Goal: Task Accomplishment & Management: Use online tool/utility

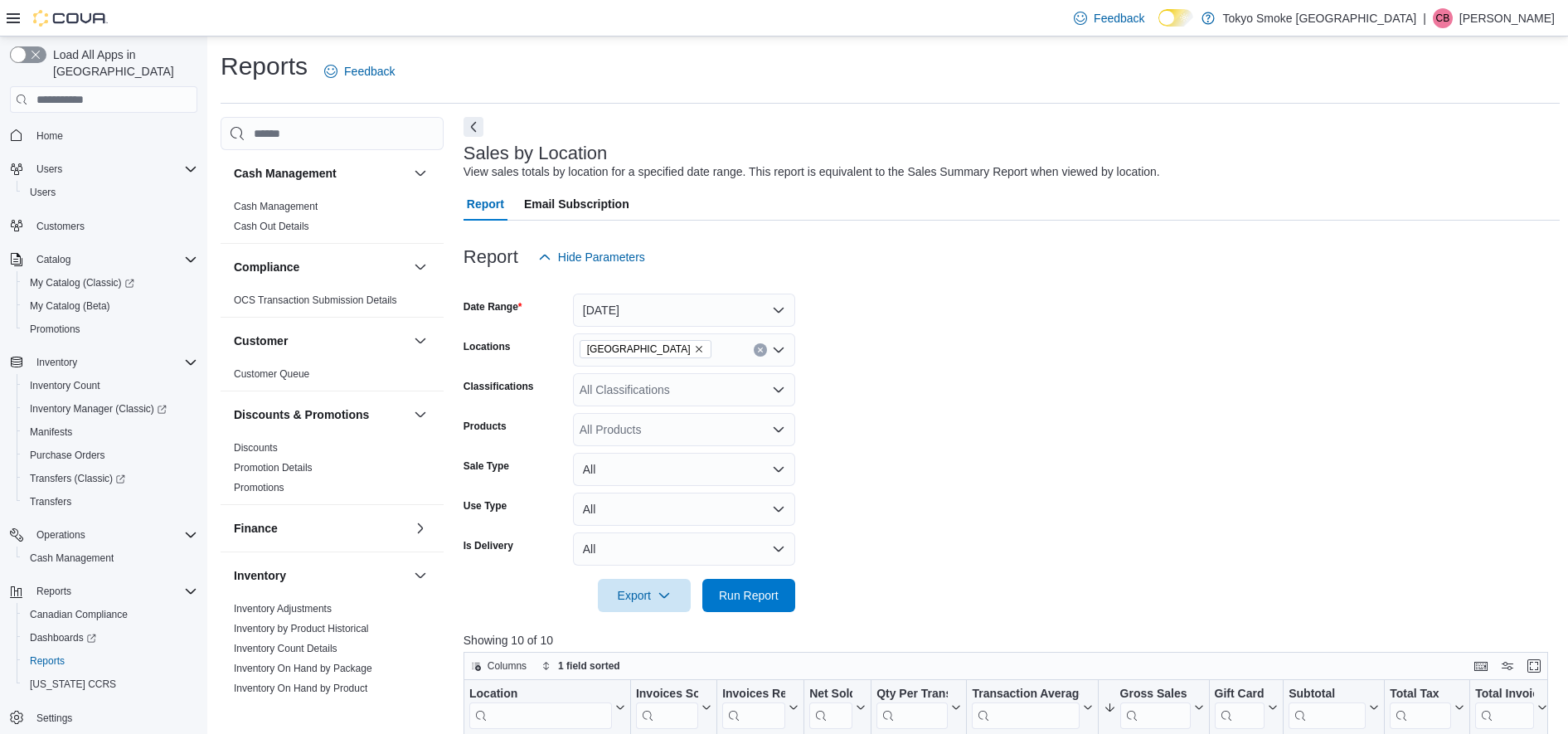
scroll to position [518, 0]
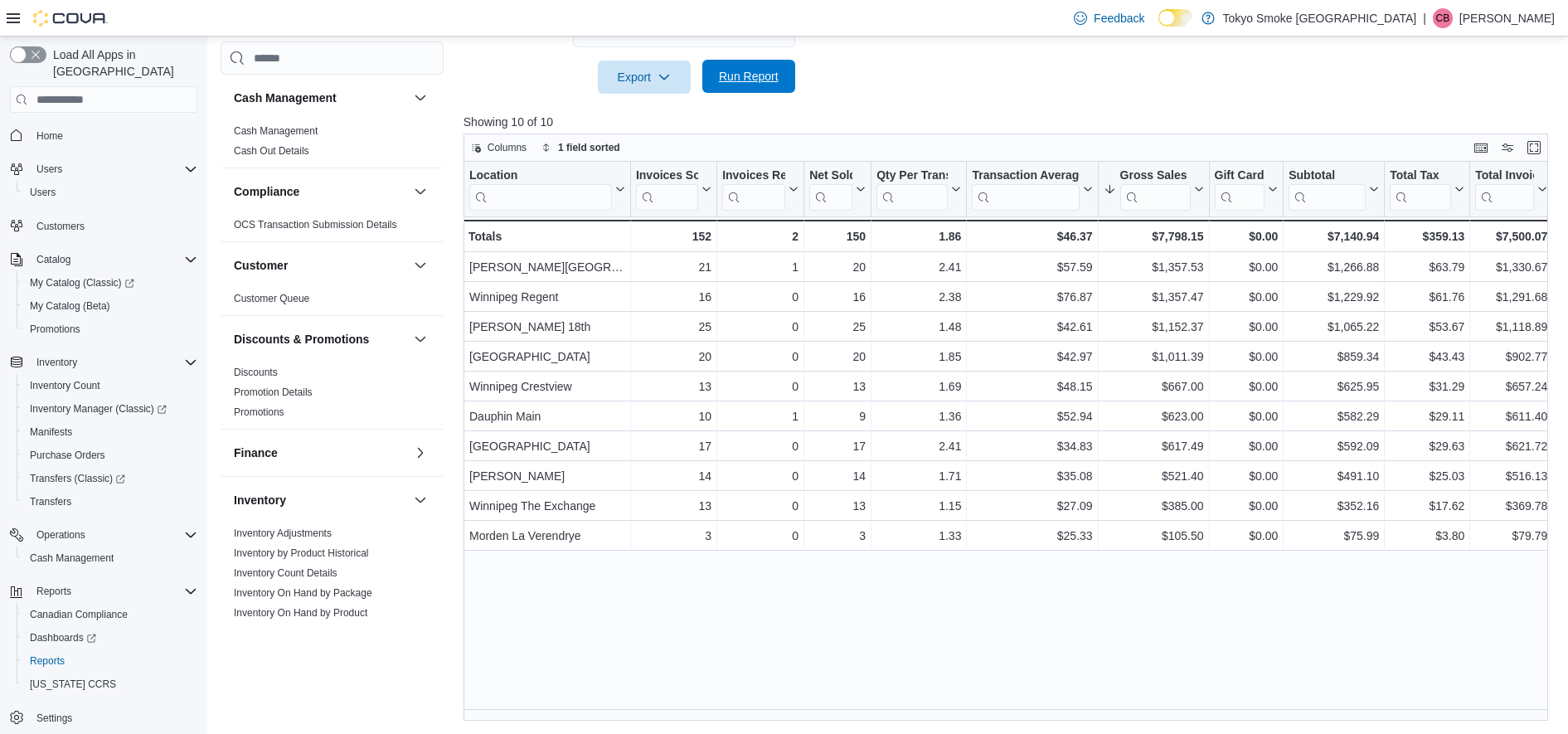
click at [747, 90] on span "Run Report" at bounding box center [748, 76] width 73 height 33
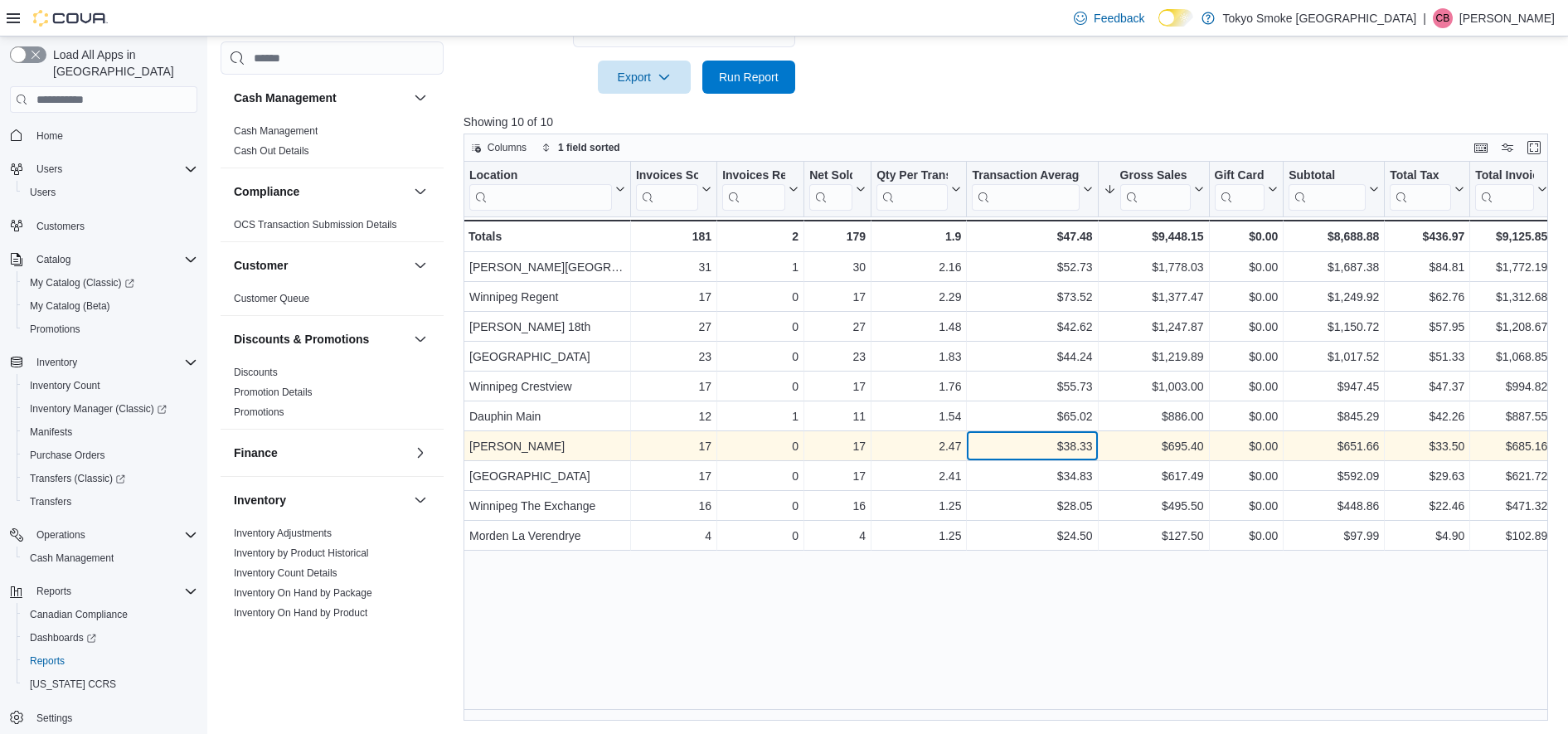
click at [1015, 438] on div "$38.33" at bounding box center [1032, 446] width 120 height 20
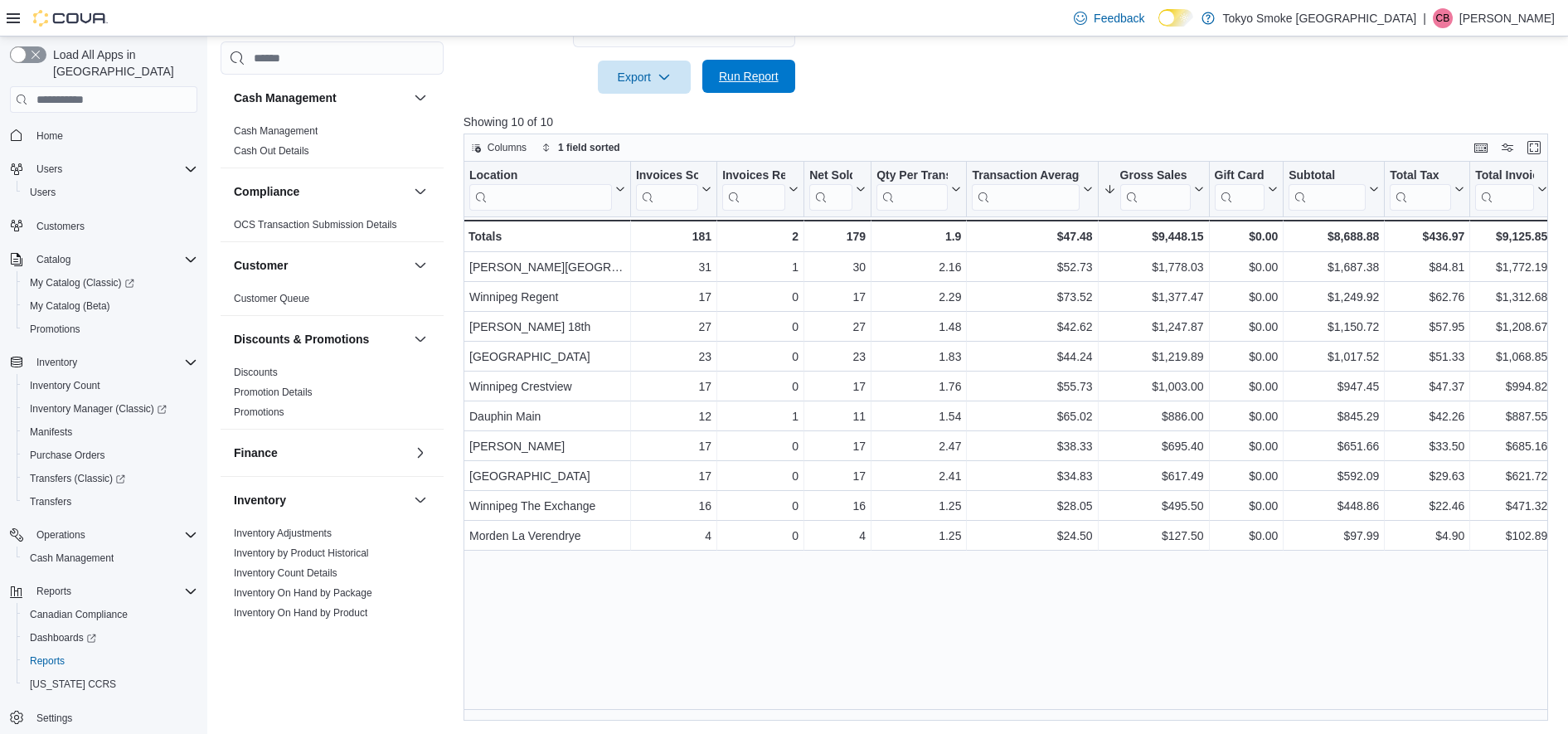
click at [768, 90] on span "Run Report" at bounding box center [748, 76] width 73 height 33
click at [747, 71] on span "Run Report" at bounding box center [749, 76] width 60 height 17
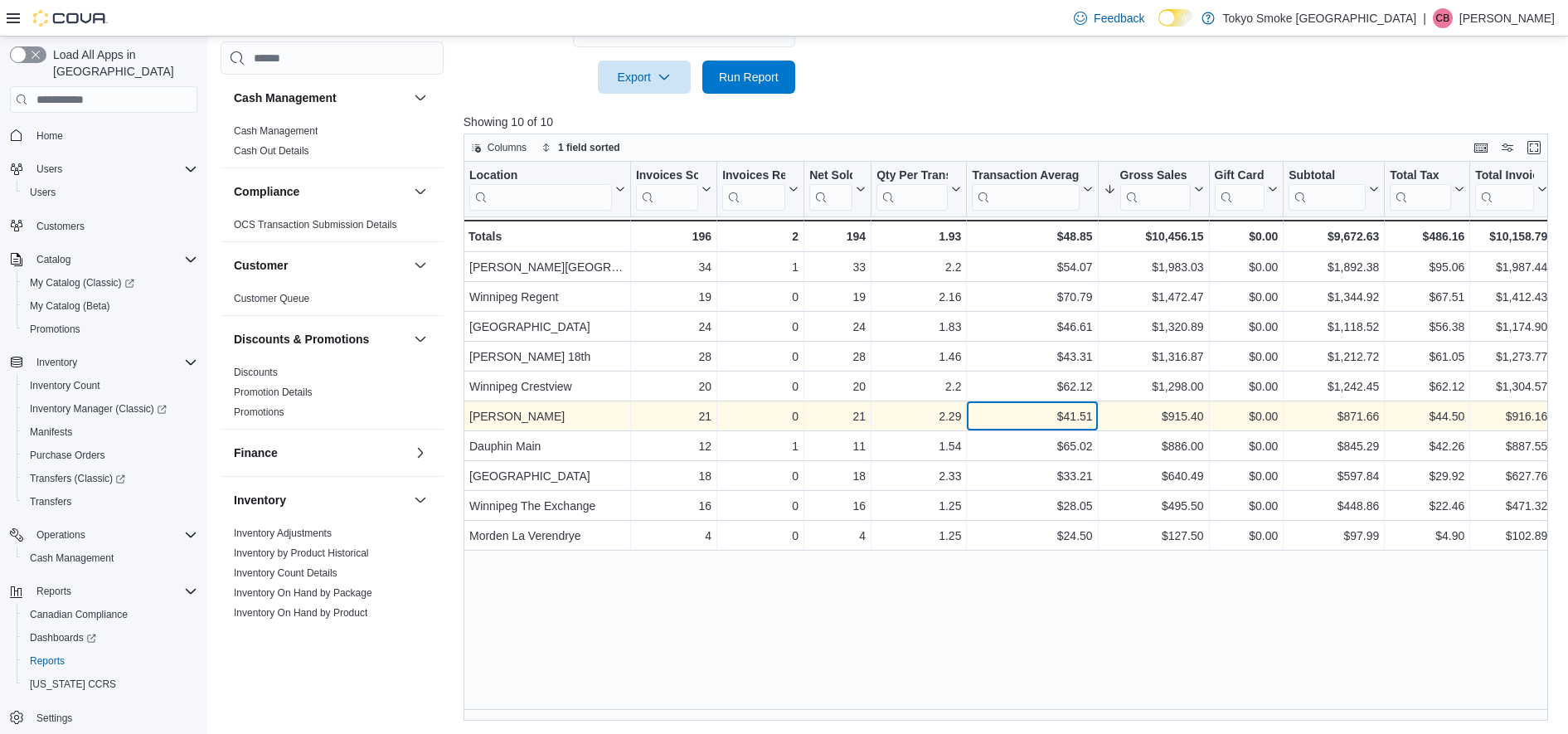
click at [994, 415] on div "$41.51" at bounding box center [1032, 416] width 120 height 20
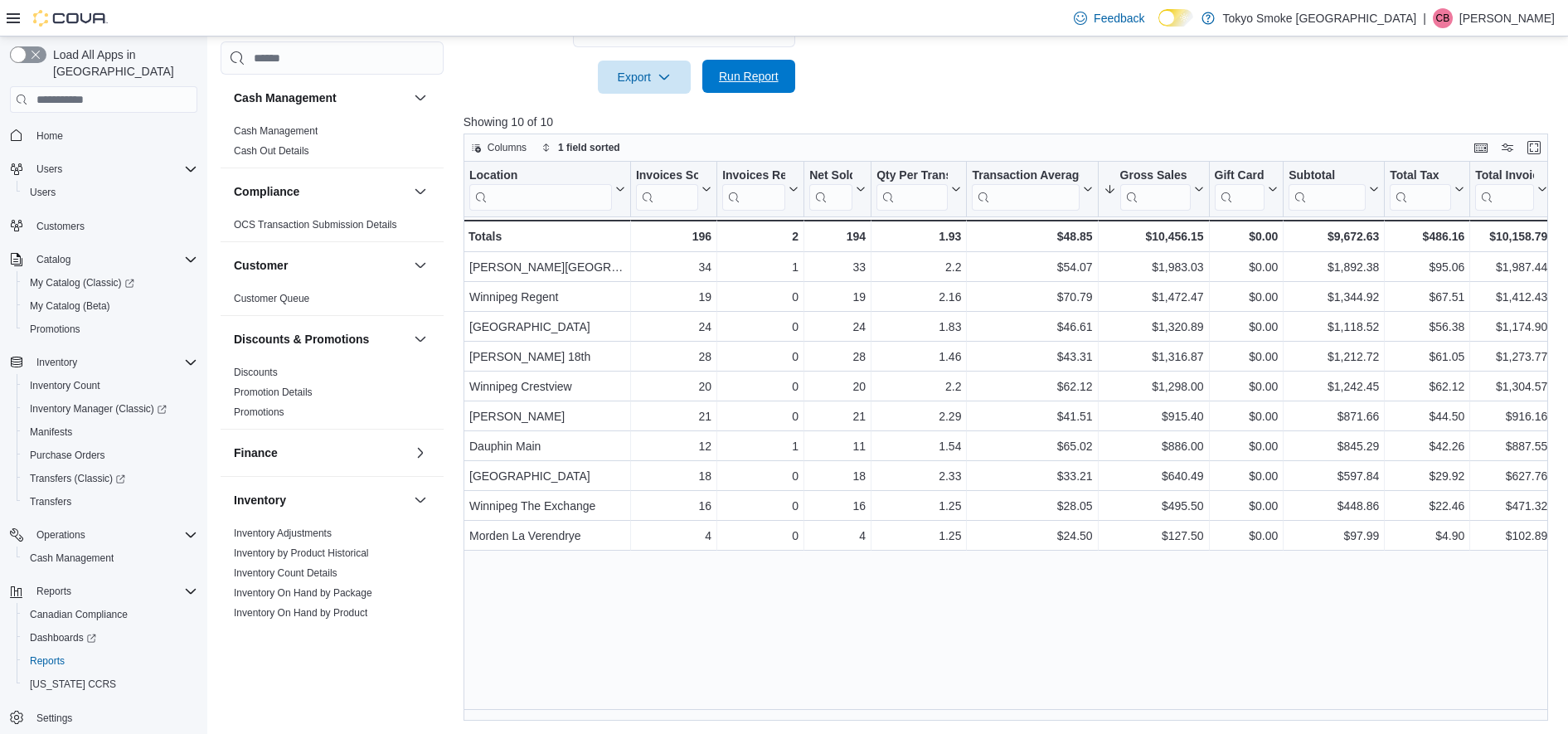
click at [742, 74] on span "Run Report" at bounding box center [749, 76] width 60 height 17
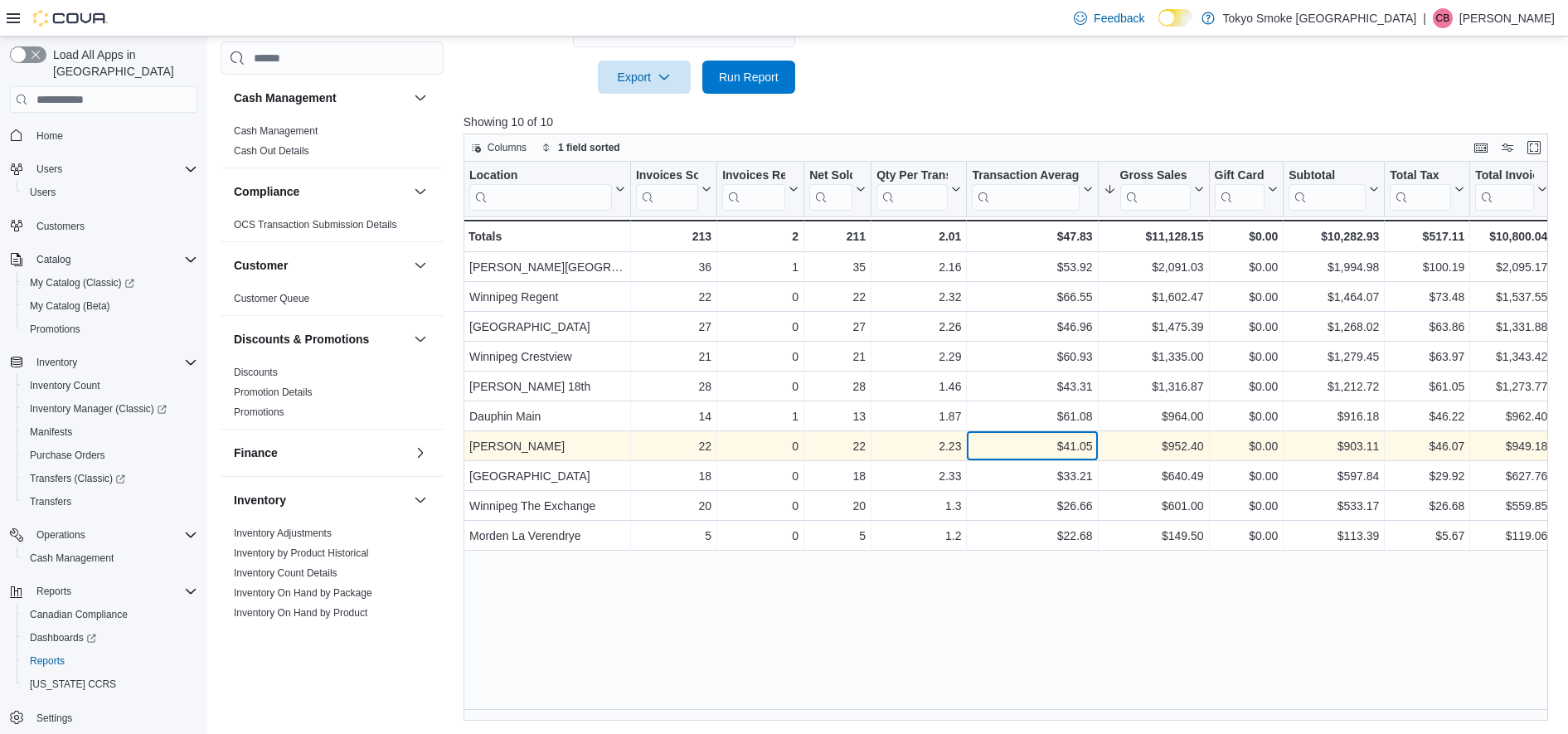
click at [991, 445] on div "$41.05" at bounding box center [1032, 446] width 120 height 20
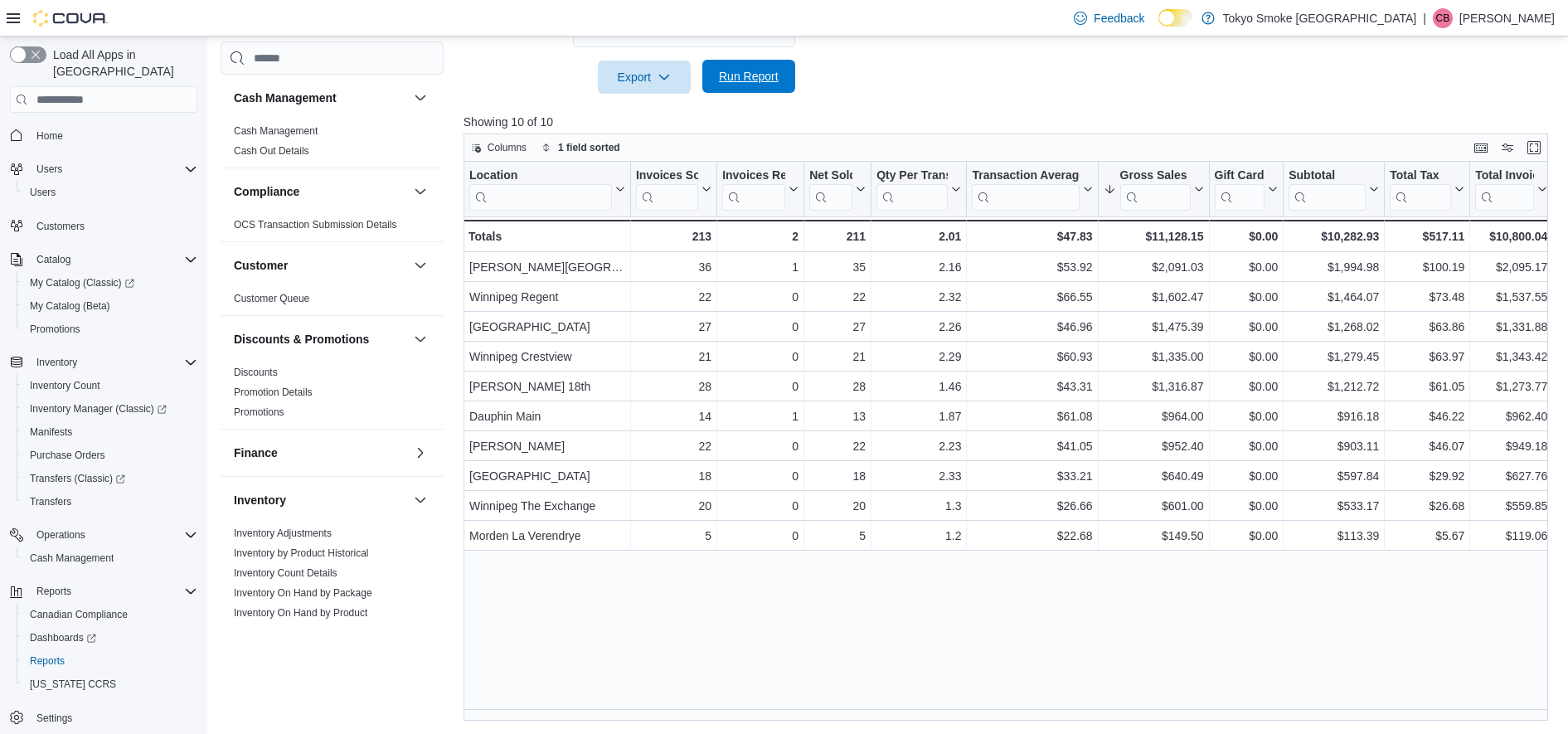
click at [754, 74] on span "Run Report" at bounding box center [749, 76] width 60 height 17
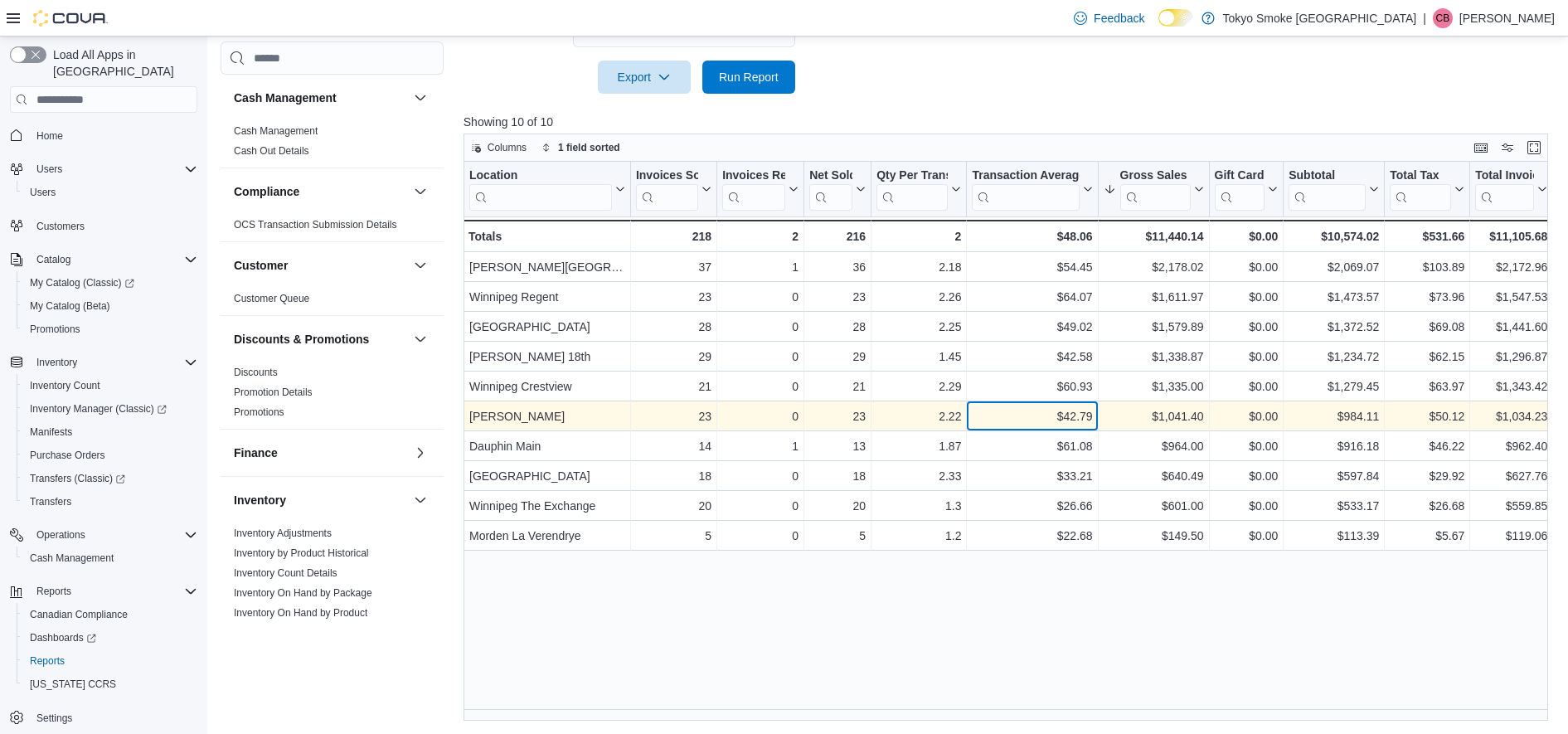
click at [1003, 414] on div "$42.79" at bounding box center [1032, 416] width 120 height 20
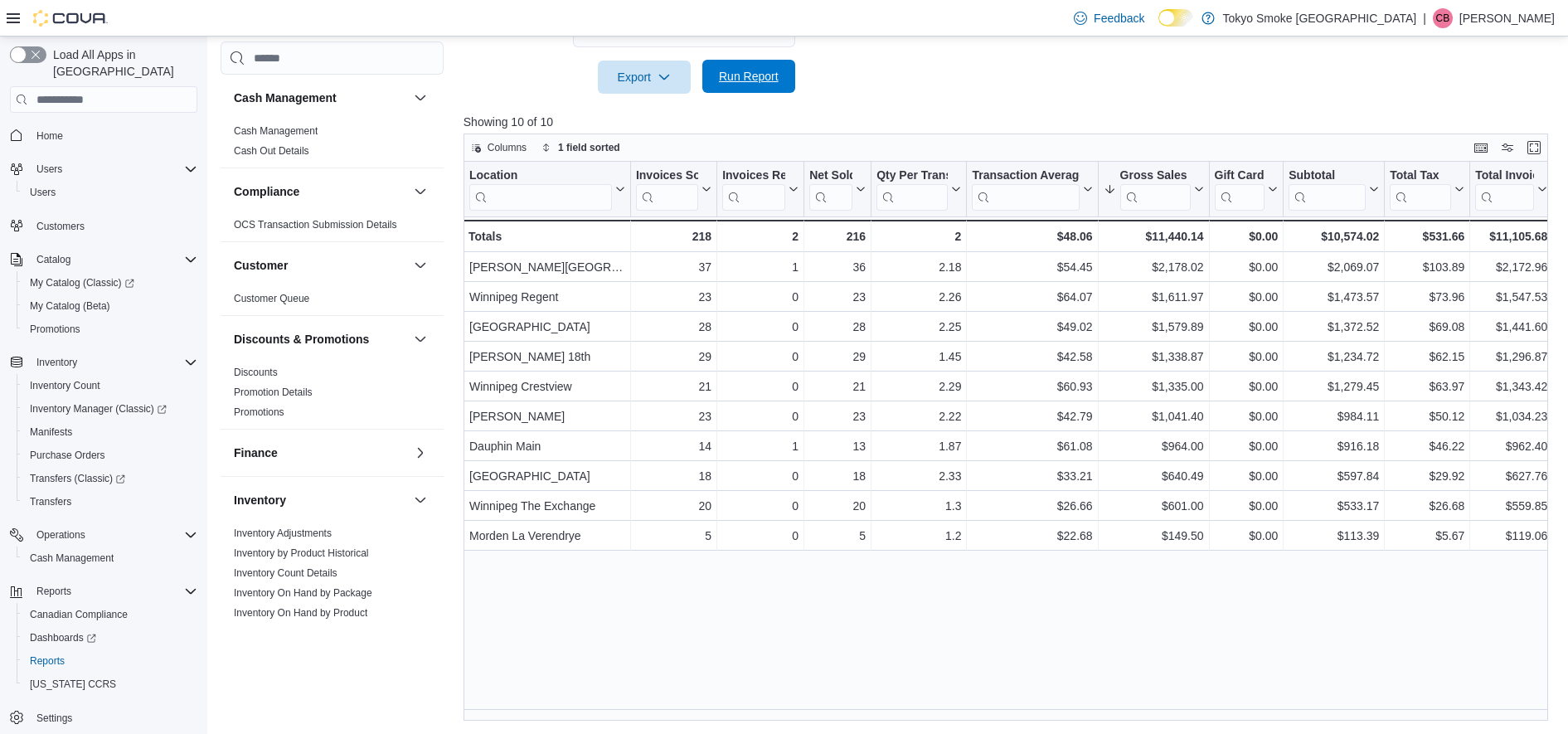
click at [728, 80] on span "Run Report" at bounding box center [749, 76] width 60 height 17
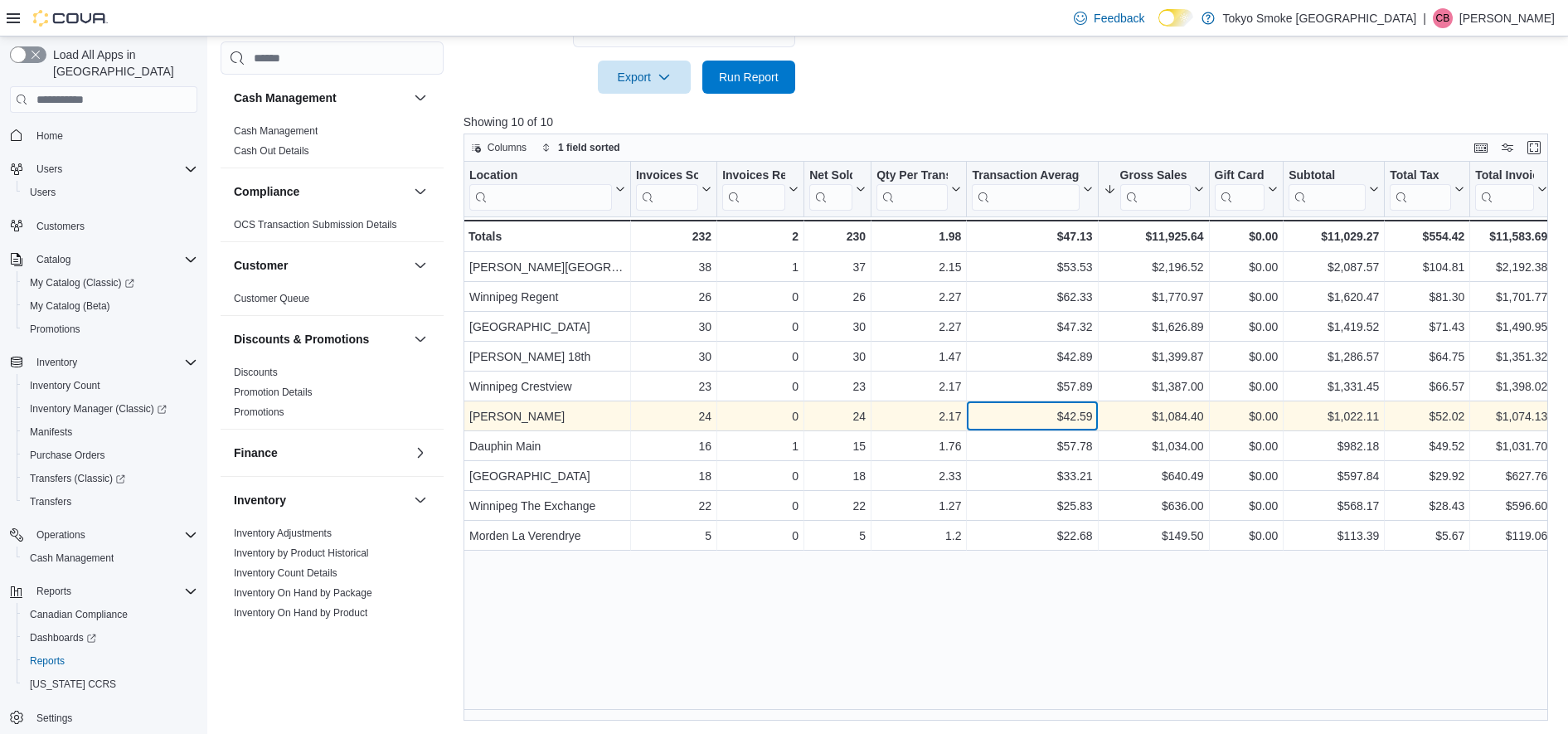
click at [1013, 415] on div "$42.59" at bounding box center [1032, 416] width 120 height 20
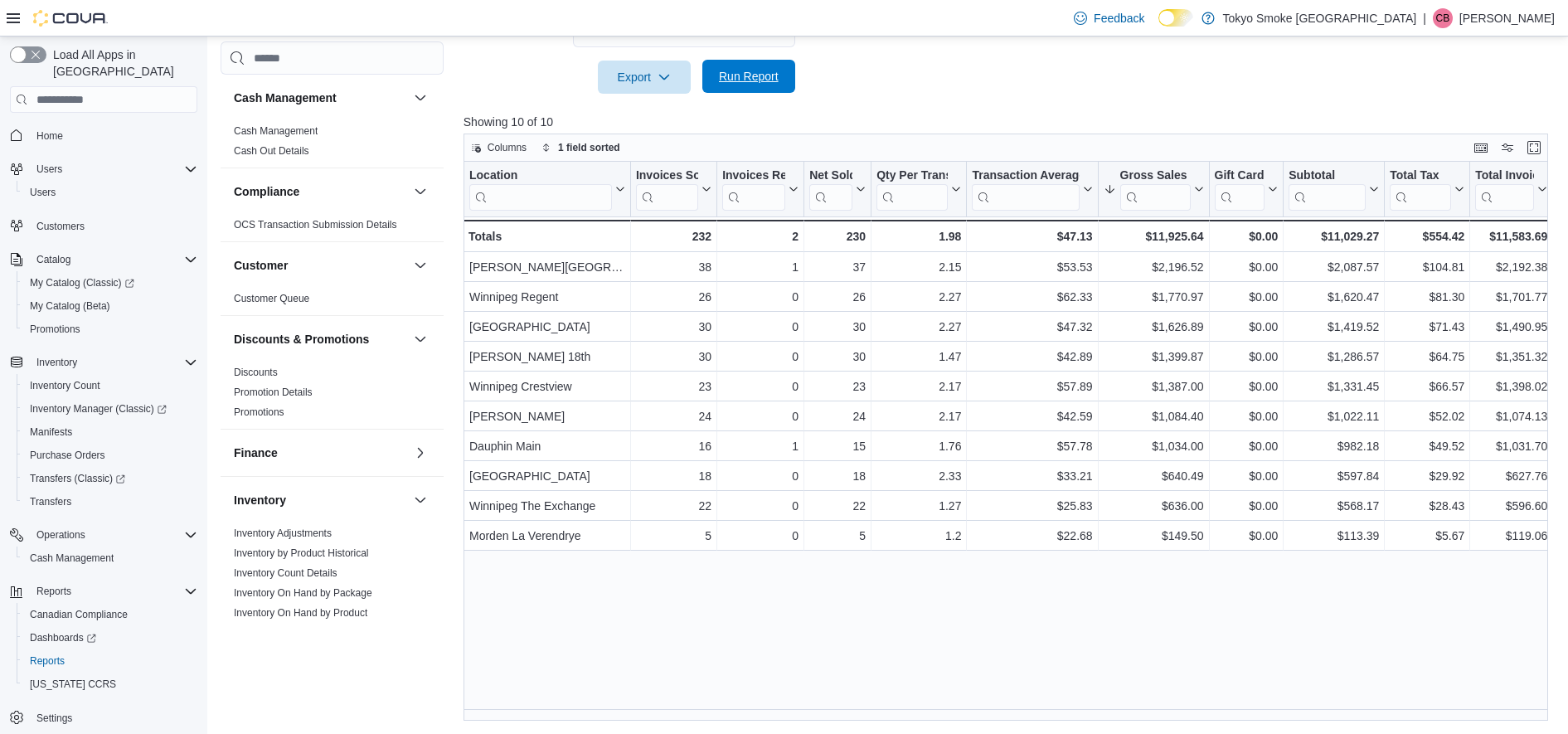
click at [736, 79] on span "Run Report" at bounding box center [749, 76] width 60 height 17
click at [757, 83] on span "Run Report" at bounding box center [749, 76] width 60 height 17
click at [746, 85] on span "Run Report" at bounding box center [748, 76] width 73 height 33
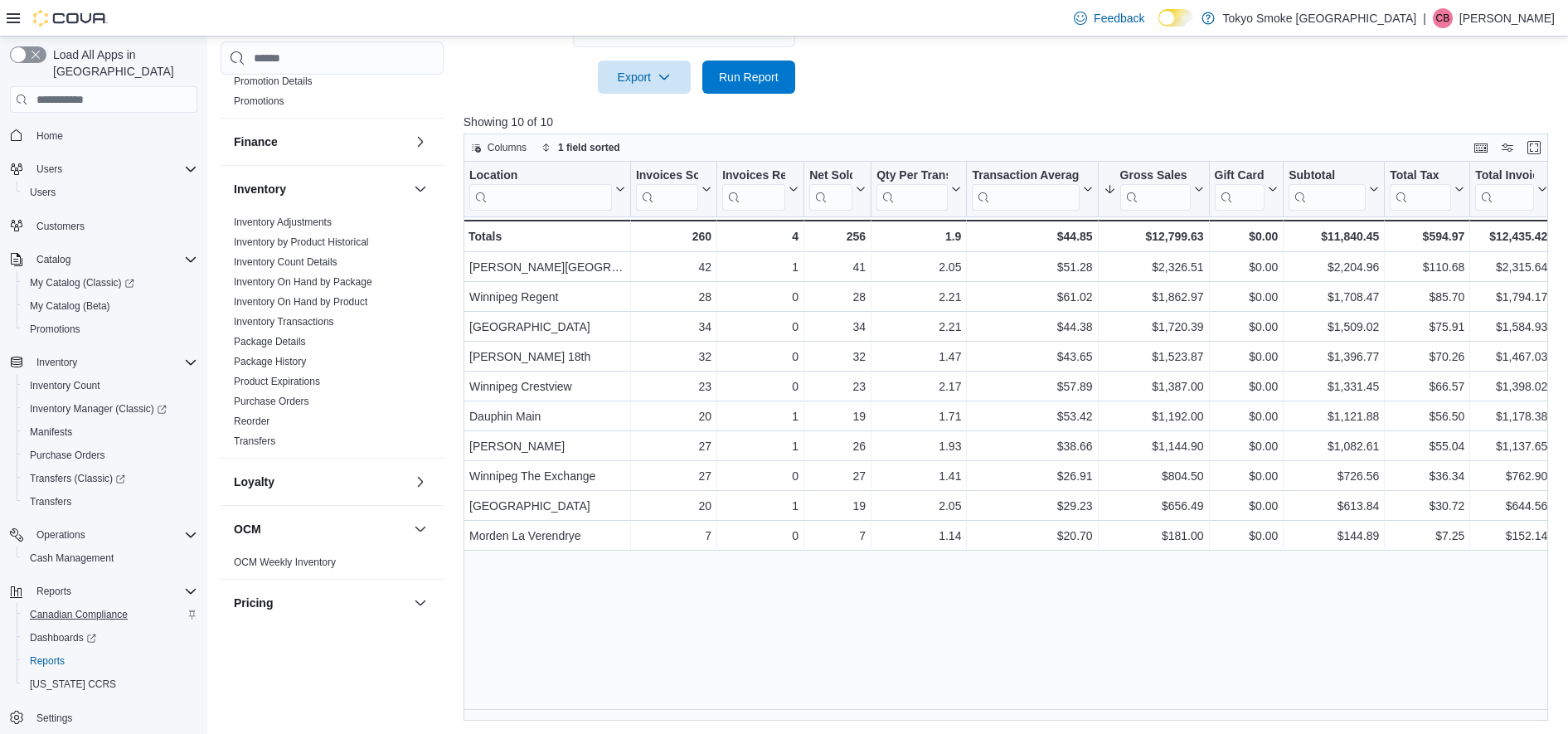
scroll to position [3, 0]
click at [728, 80] on span "Run Report" at bounding box center [749, 76] width 60 height 17
click at [761, 79] on span "Run Report" at bounding box center [749, 76] width 60 height 17
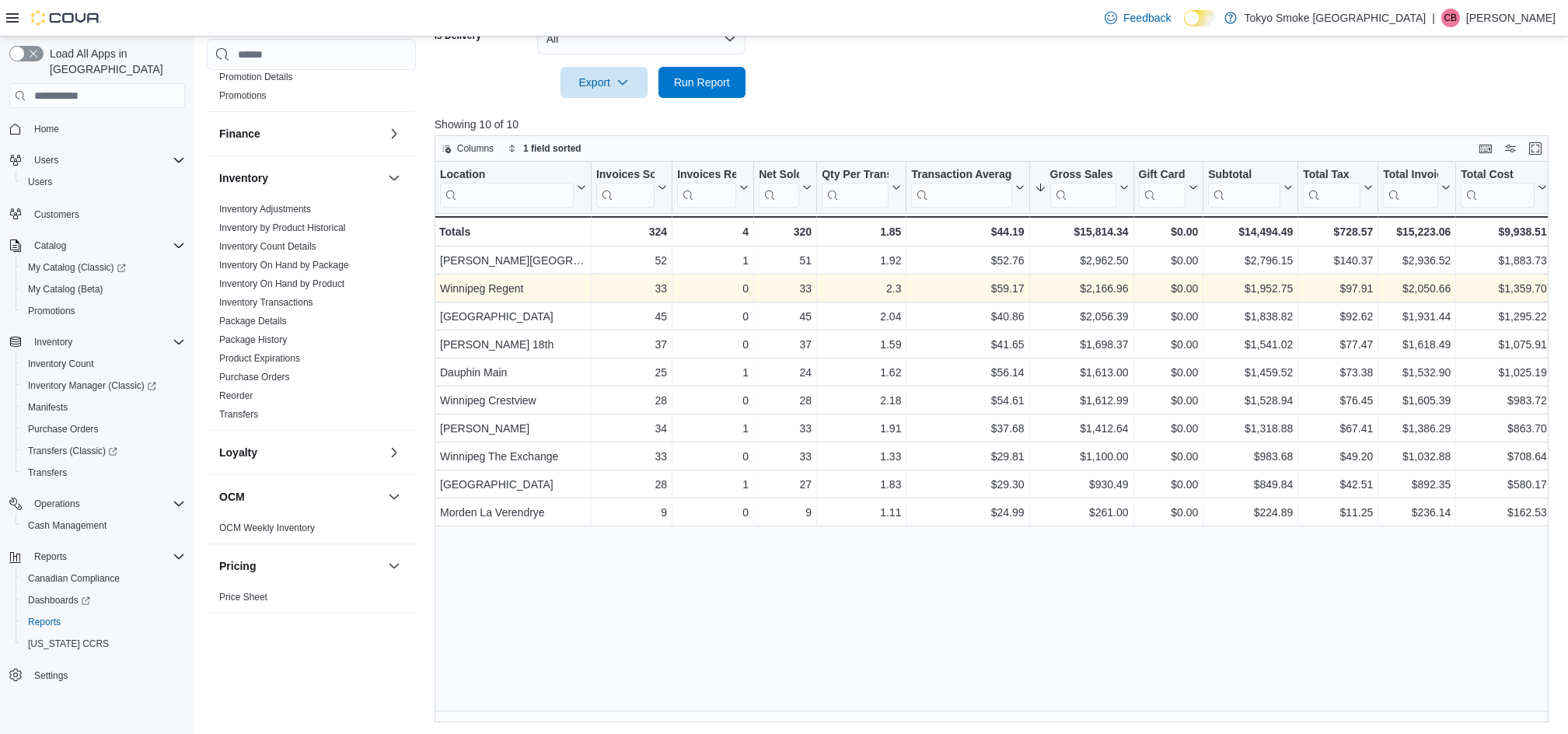
scroll to position [479, 0]
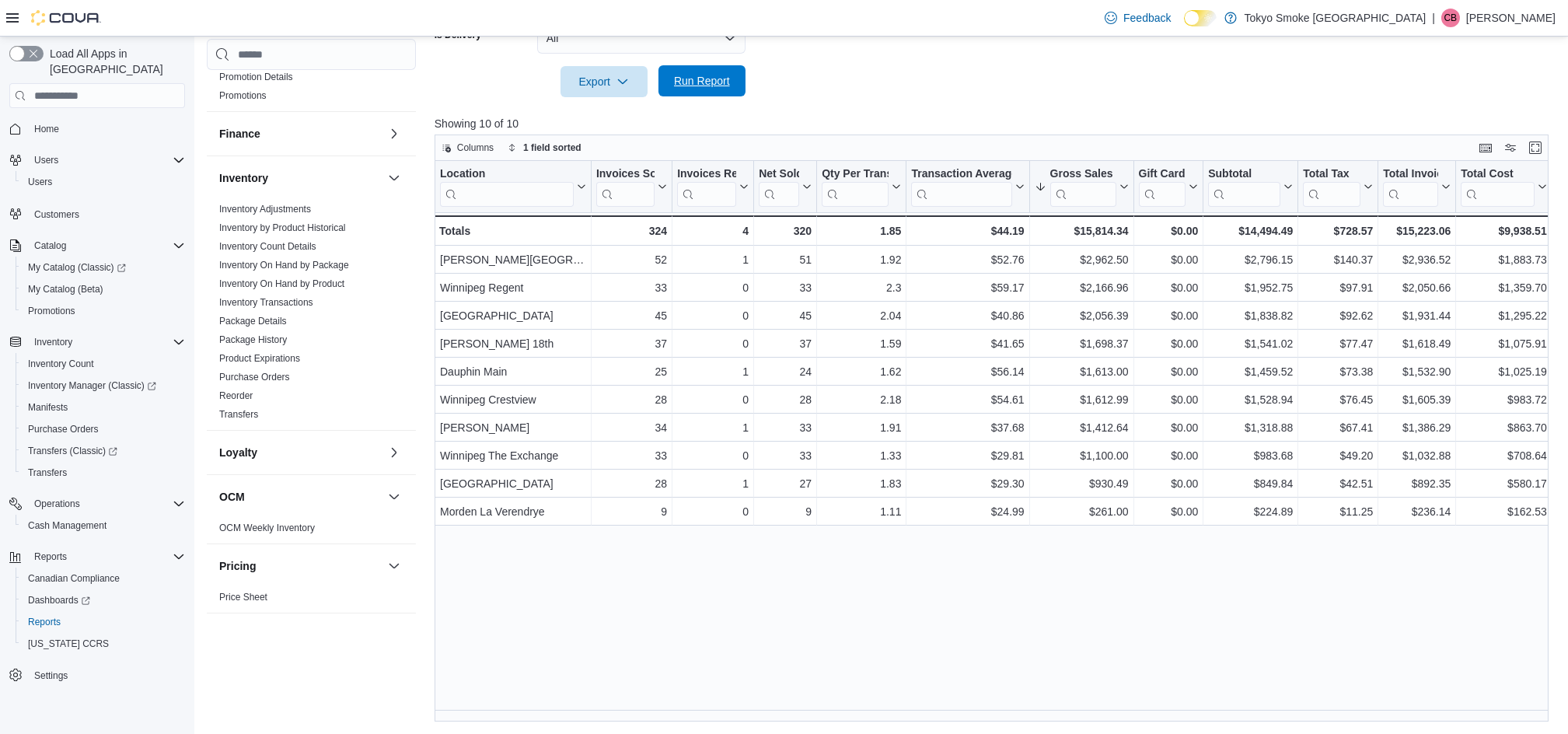
click at [713, 85] on span "Run Report" at bounding box center [702, 81] width 56 height 16
click at [1168, 116] on p "Showing 10 of 10" at bounding box center [997, 124] width 1126 height 16
click at [694, 85] on span "Run Report" at bounding box center [702, 81] width 56 height 16
click at [936, 25] on div "Feedback Dark Mode Tokyo Smoke Canada | CB Carol Burney" at bounding box center [784, 18] width 1568 height 37
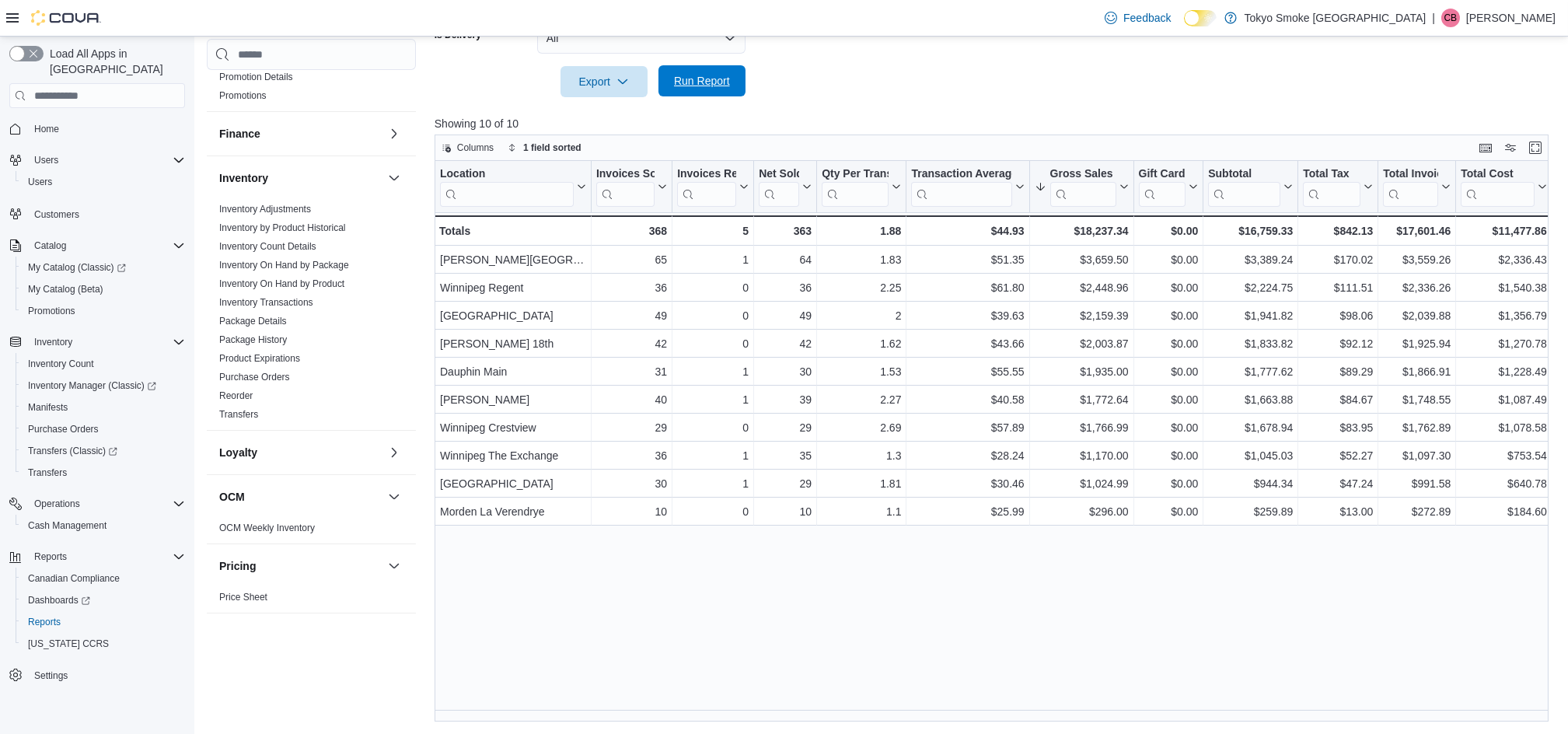
click at [711, 81] on span "Run Report" at bounding box center [702, 81] width 56 height 16
click at [708, 83] on span "Run Report" at bounding box center [702, 81] width 56 height 16
click at [895, 103] on div at bounding box center [997, 107] width 1126 height 19
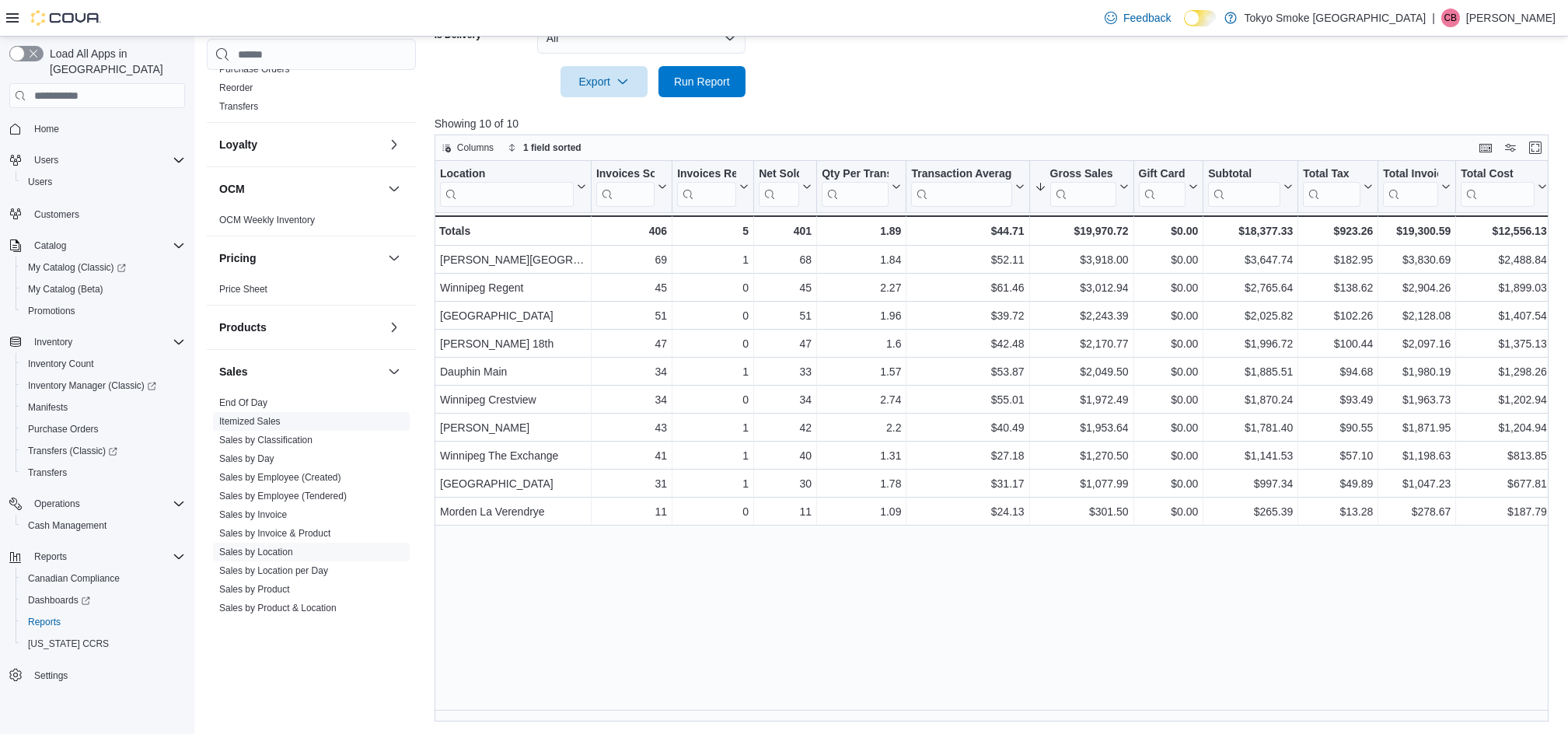
scroll to position [699, 0]
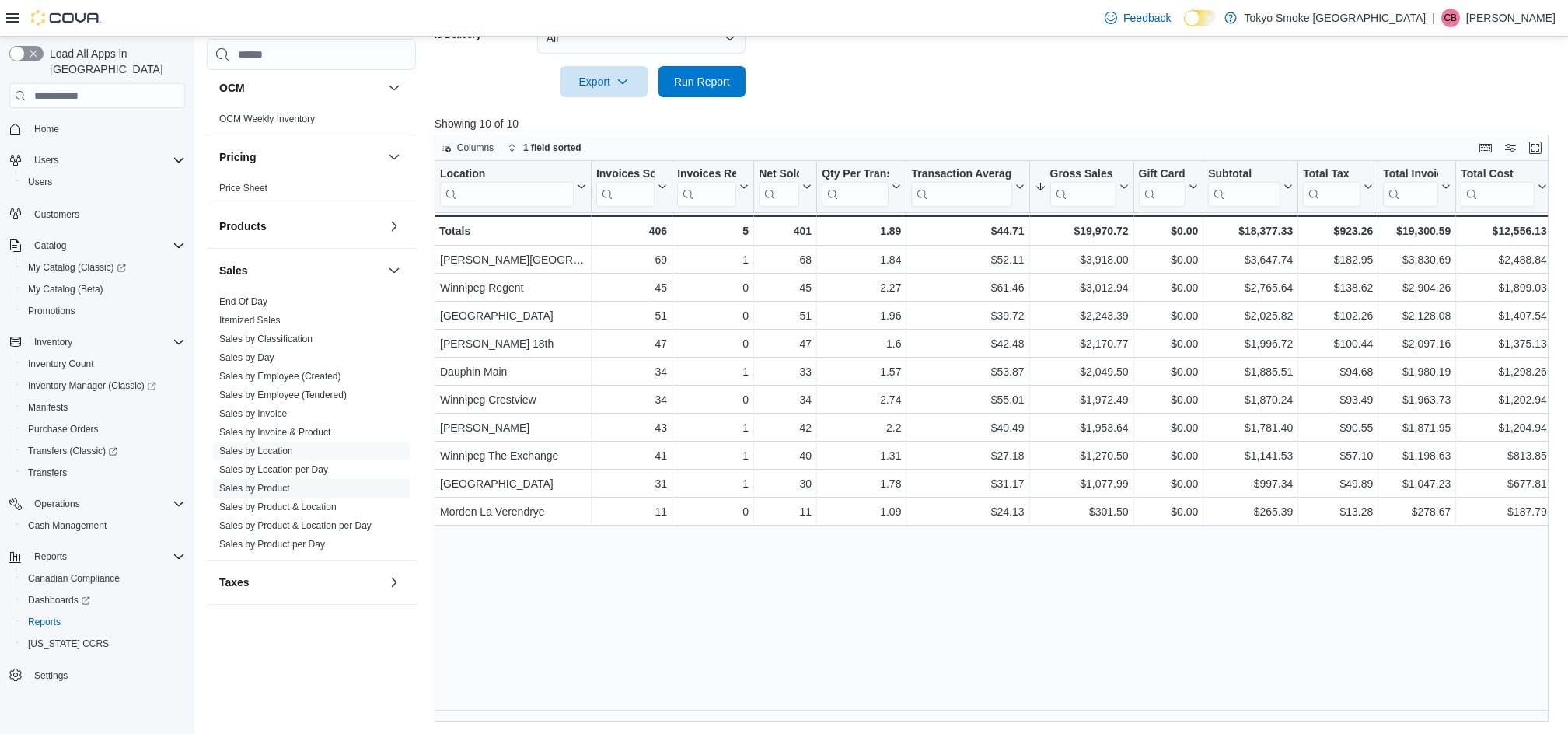
click at [263, 487] on link "Sales by Product" at bounding box center [254, 488] width 70 height 11
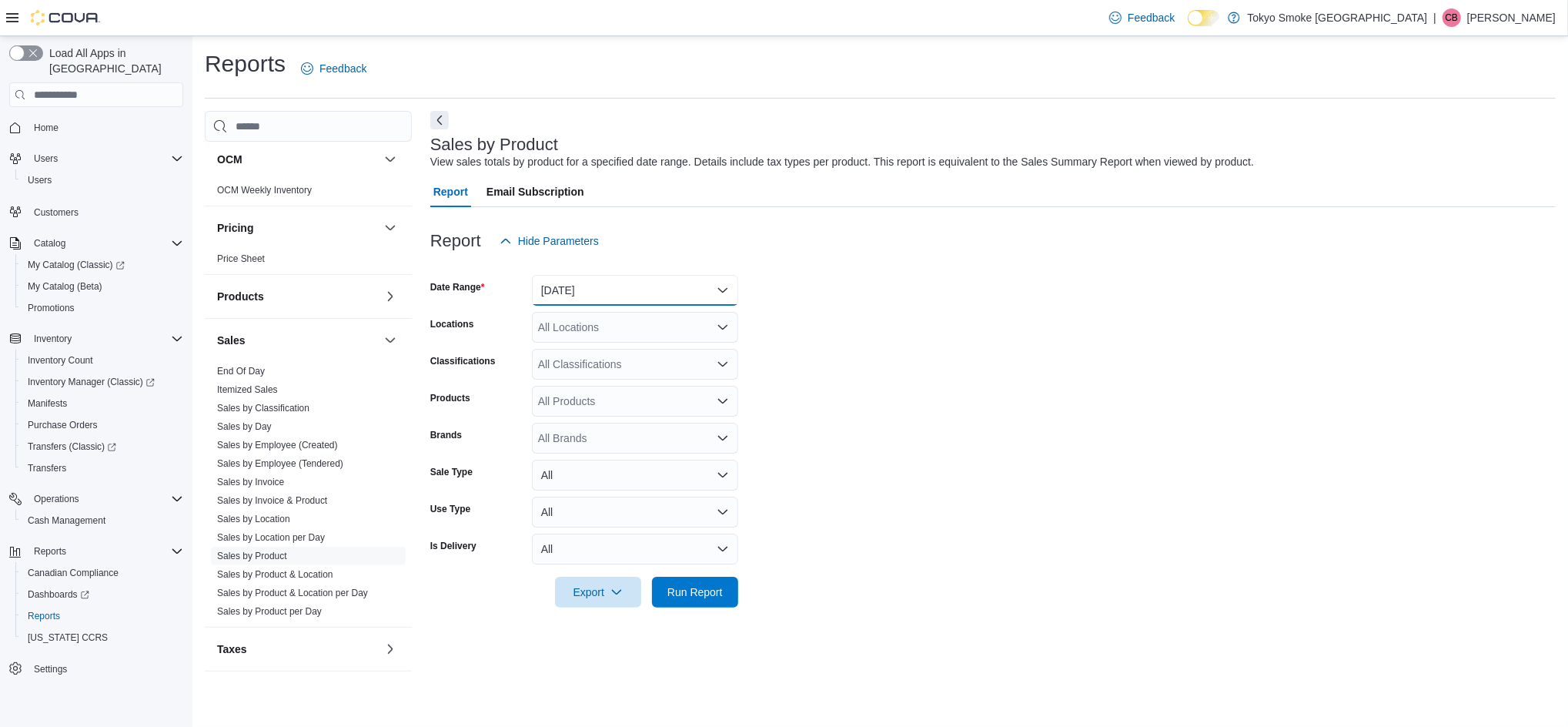
click at [618, 287] on button "Yesterday" at bounding box center [635, 290] width 206 height 31
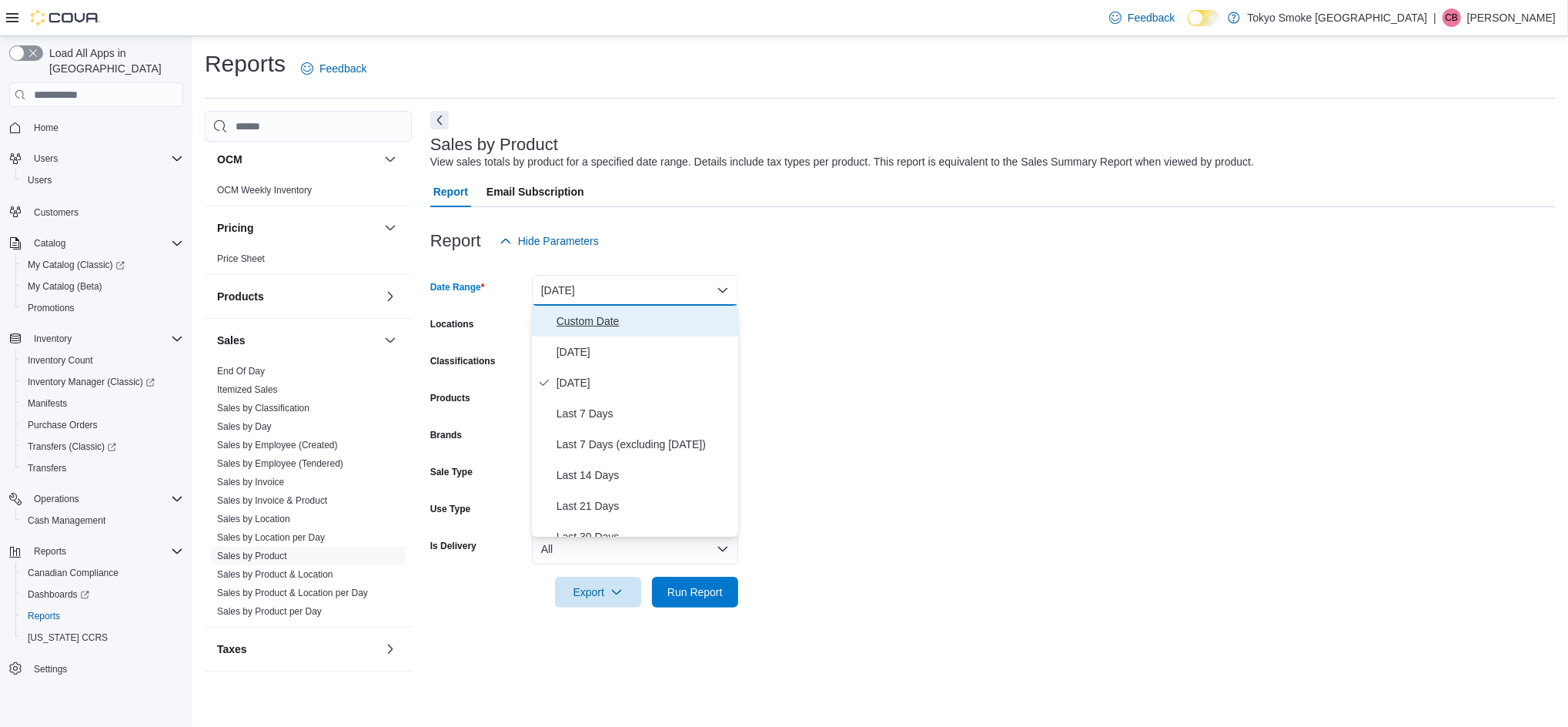
click at [573, 325] on span "Custom Date" at bounding box center [644, 321] width 175 height 19
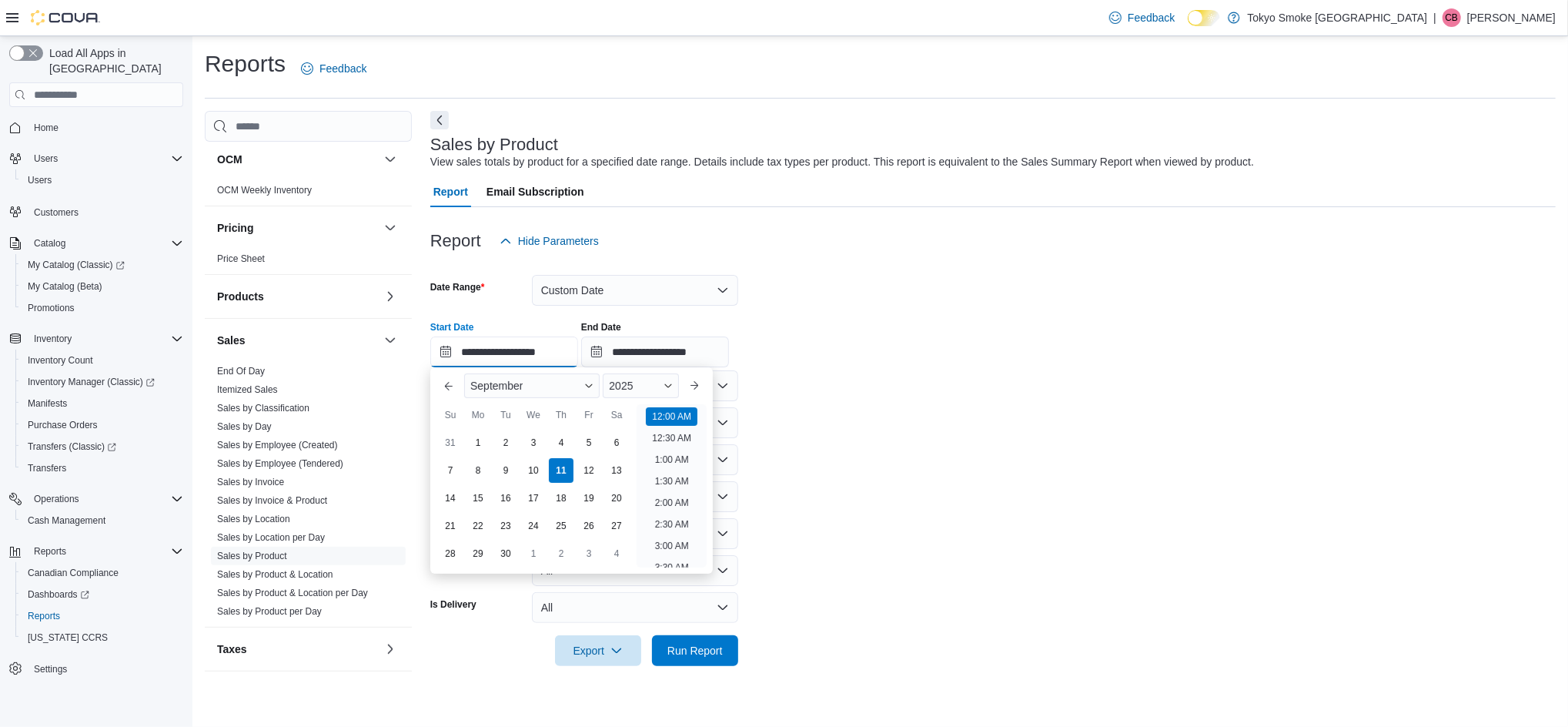
click at [488, 349] on input "**********" at bounding box center [504, 351] width 148 height 31
click at [449, 387] on button "Previous Month" at bounding box center [448, 385] width 25 height 25
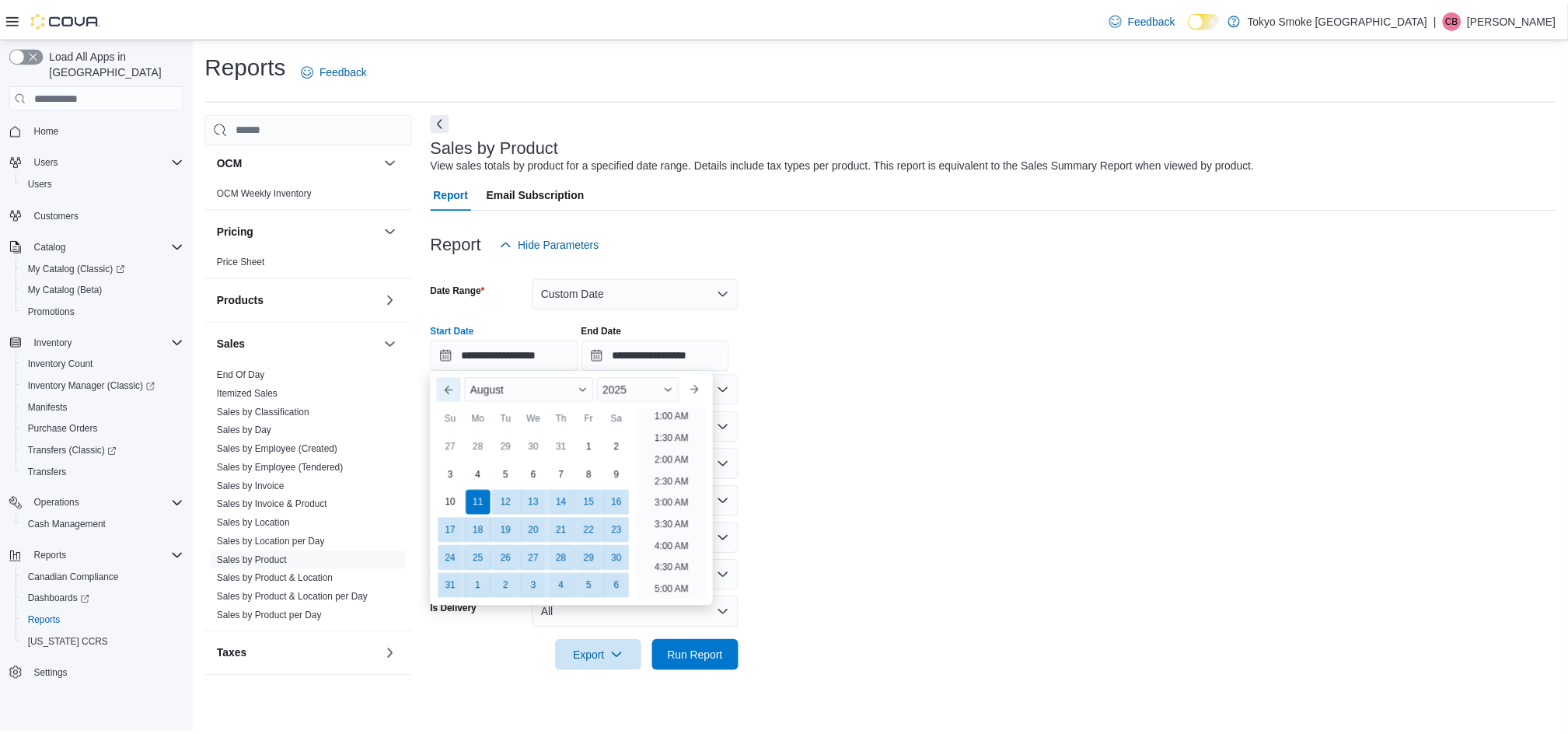
scroll to position [3, 0]
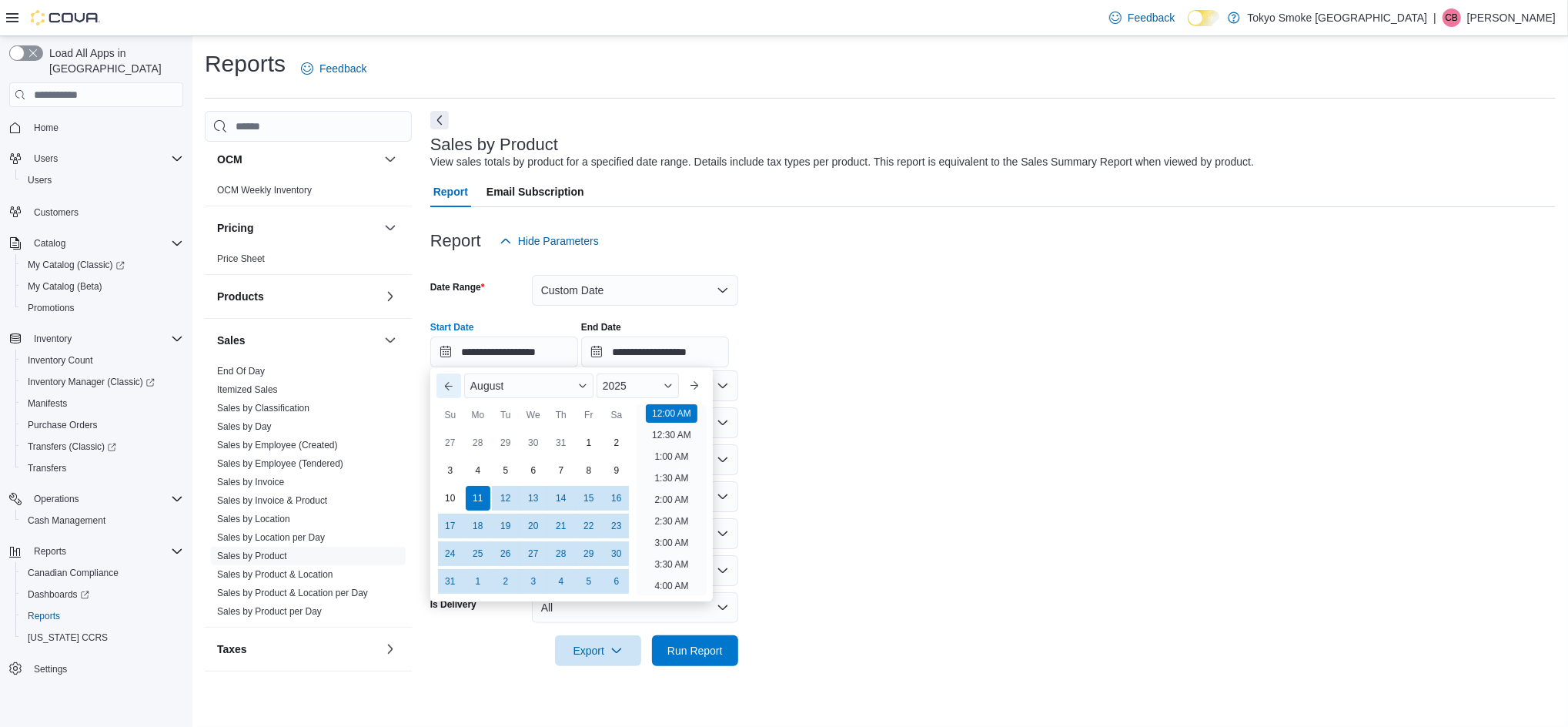
click at [442, 387] on button "Previous Month" at bounding box center [448, 385] width 25 height 25
type input "**********"
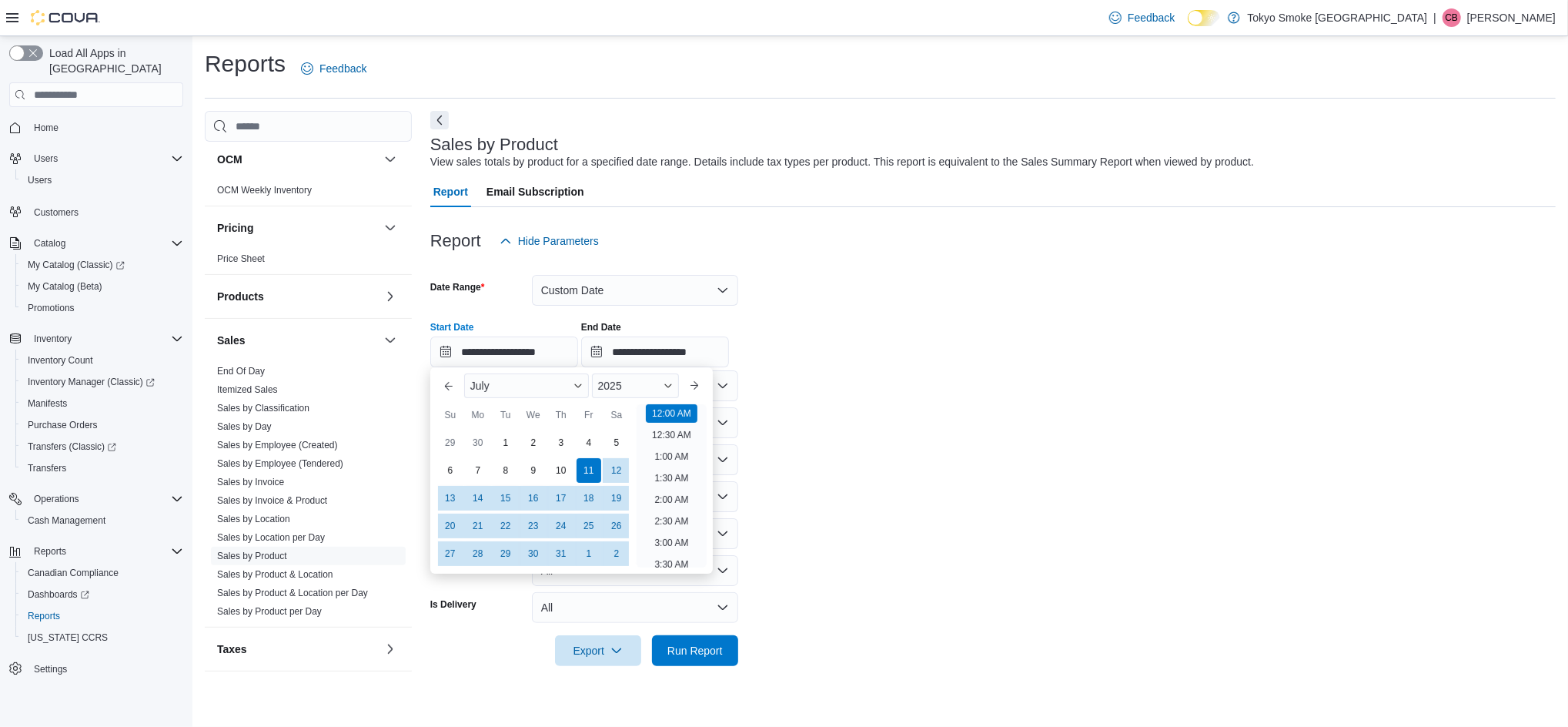
click at [1052, 384] on form "**********" at bounding box center [993, 461] width 1126 height 409
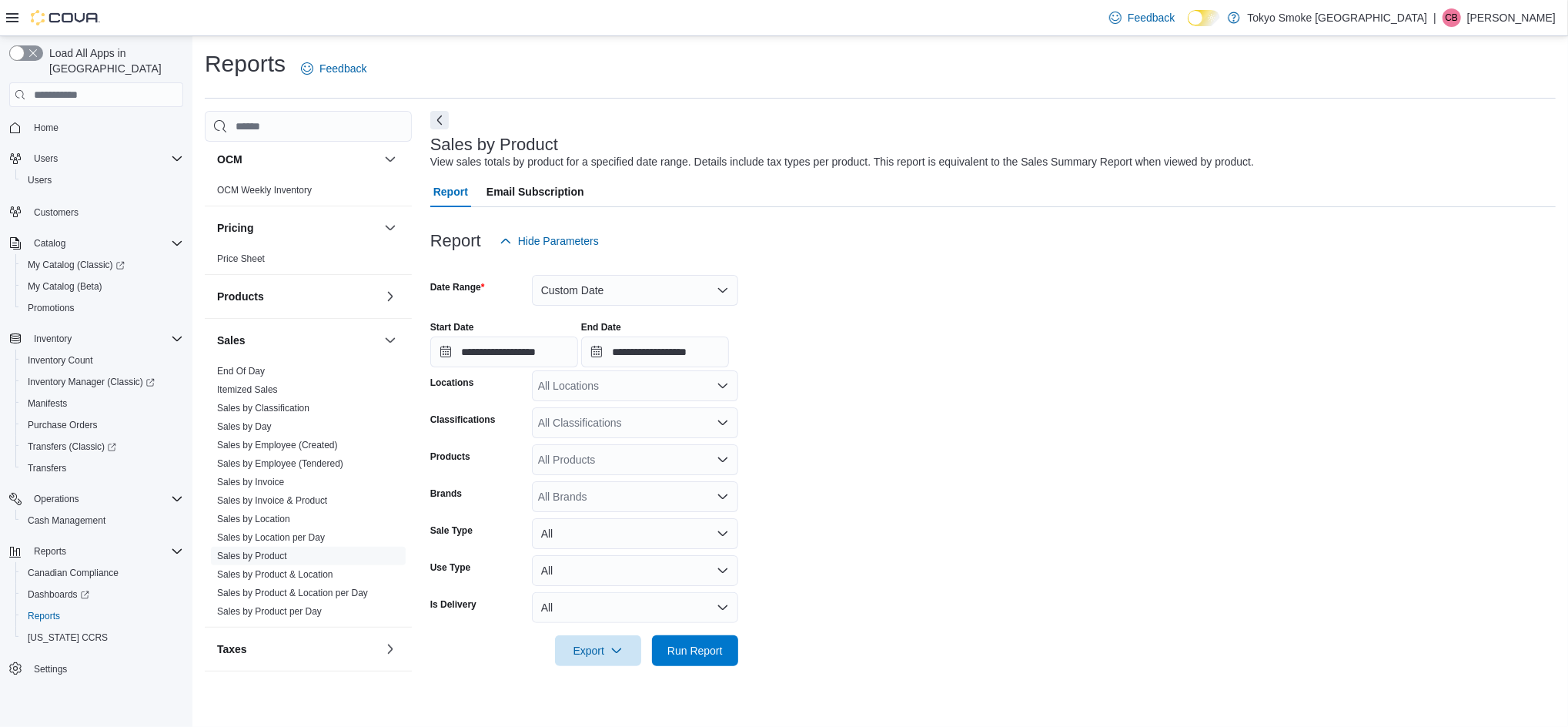
click at [601, 385] on div "All Locations" at bounding box center [635, 385] width 206 height 31
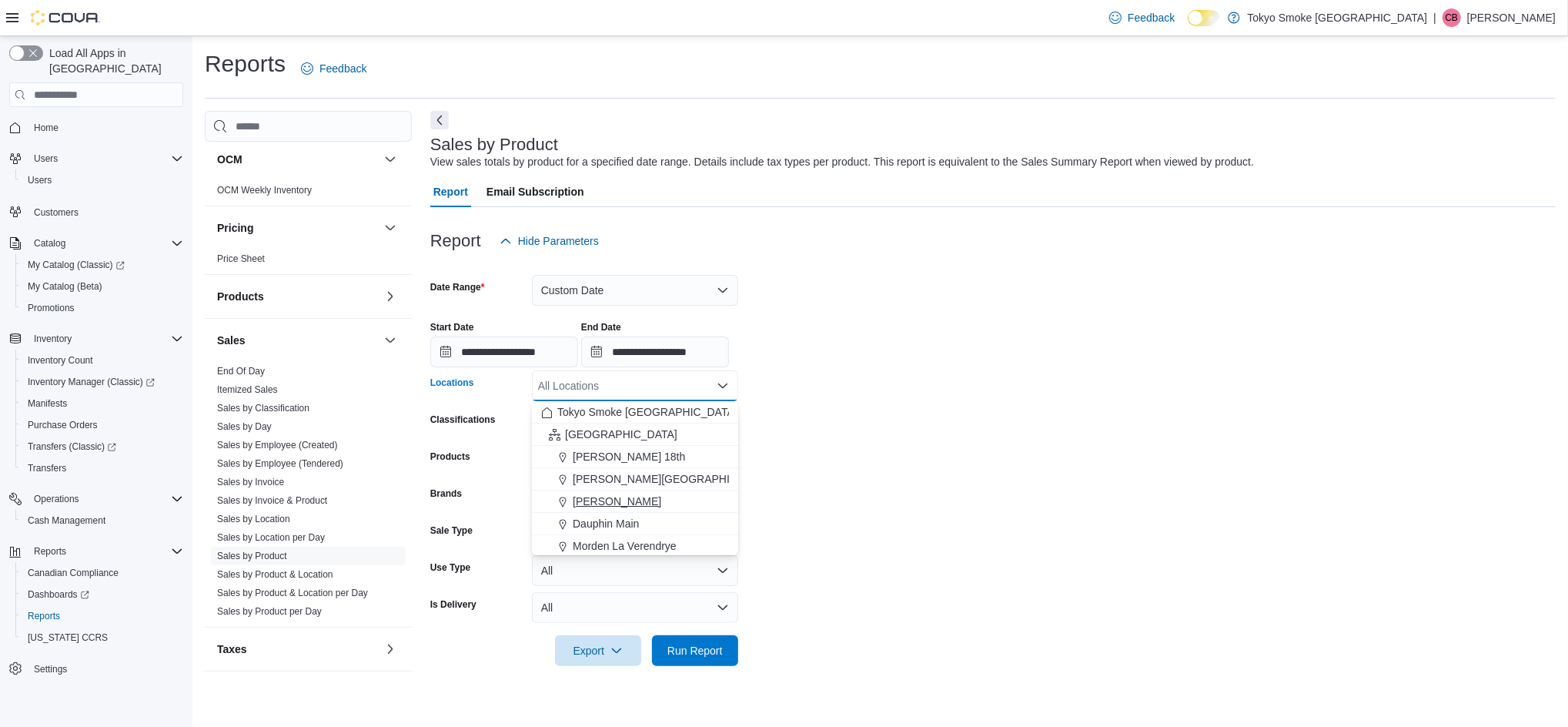
click at [630, 500] on span "[PERSON_NAME]" at bounding box center [616, 501] width 88 height 16
click at [839, 420] on form "**********" at bounding box center [993, 461] width 1126 height 409
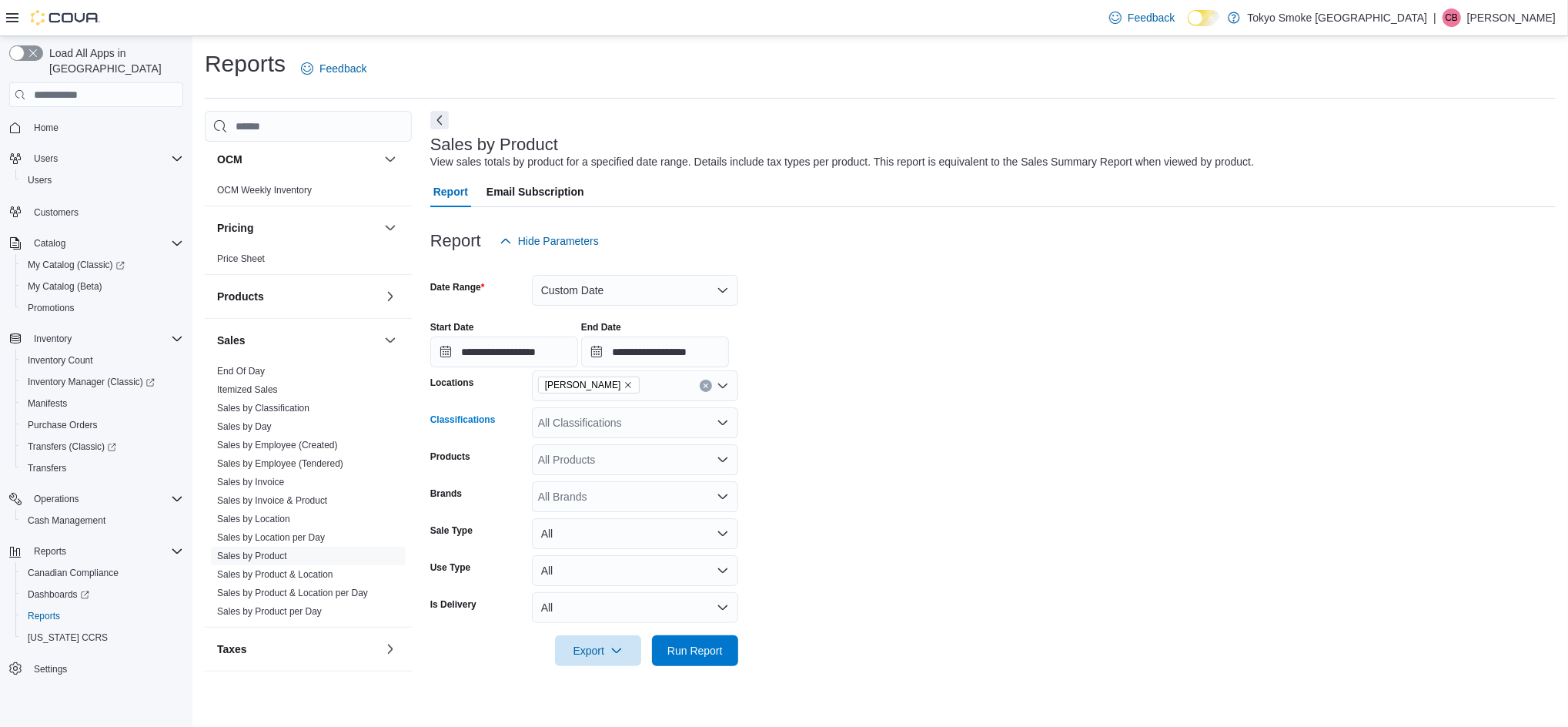
click at [620, 419] on div "All Classifications" at bounding box center [635, 422] width 206 height 31
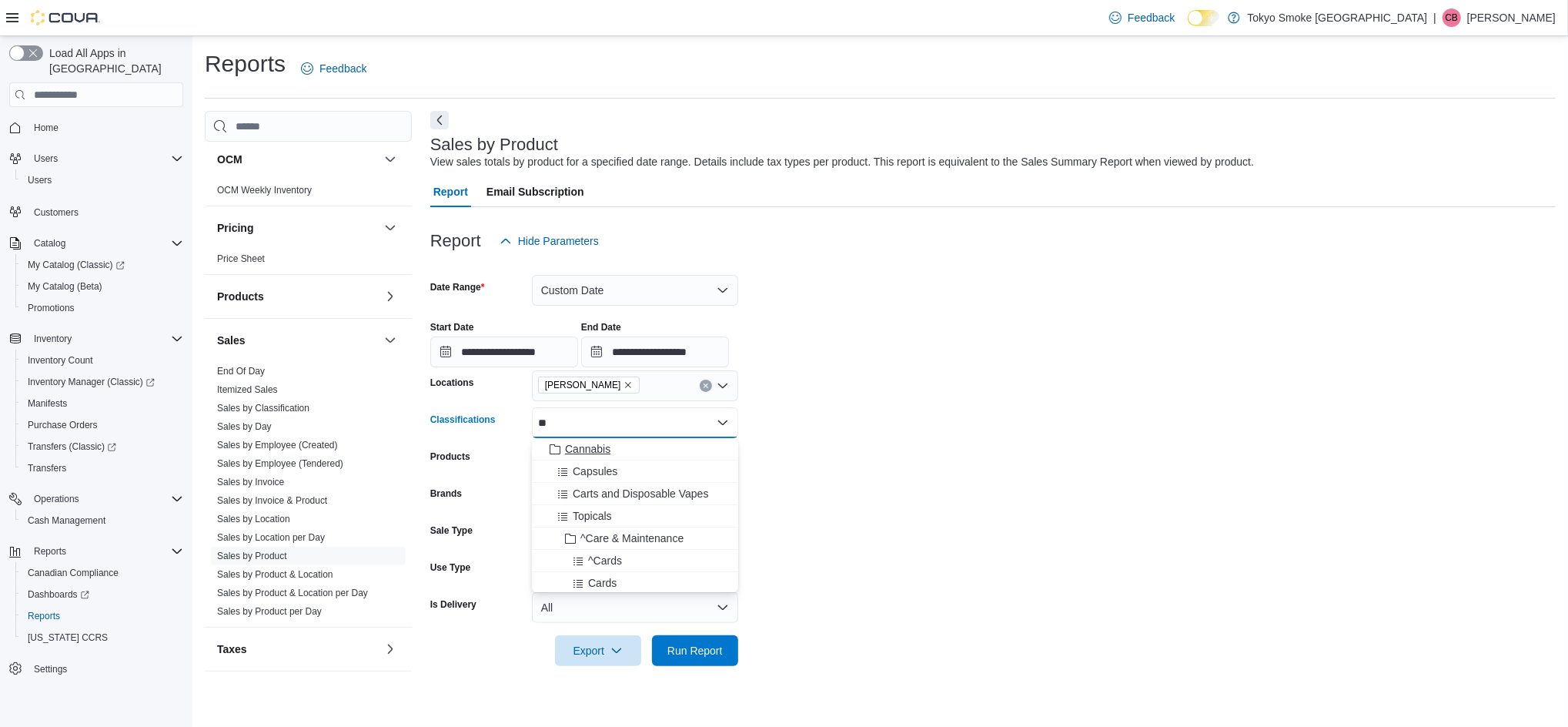
type input "**"
click at [582, 456] on span "Cannabis" at bounding box center [588, 448] width 45 height 16
click at [813, 445] on form "**********" at bounding box center [993, 461] width 1126 height 409
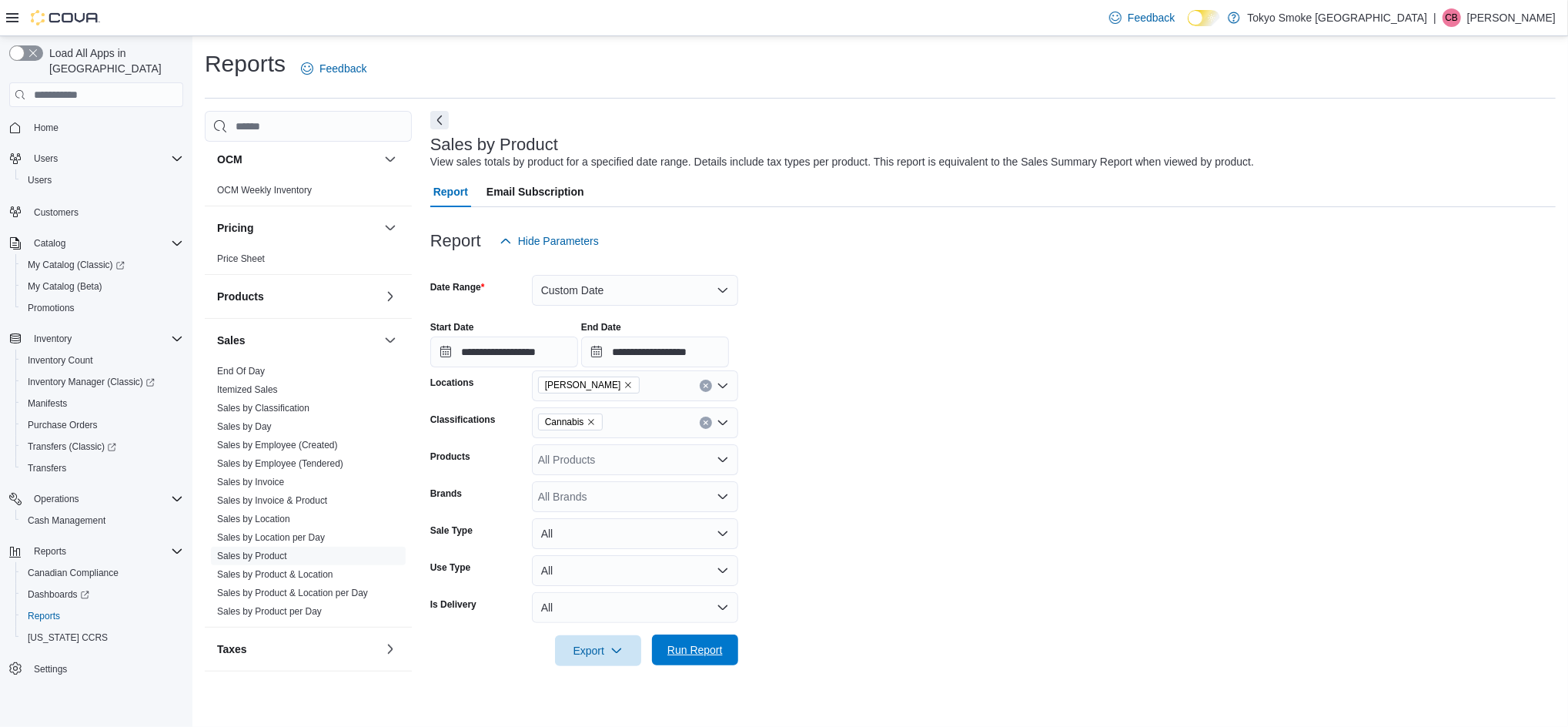
click at [697, 654] on span "Run Report" at bounding box center [695, 650] width 56 height 16
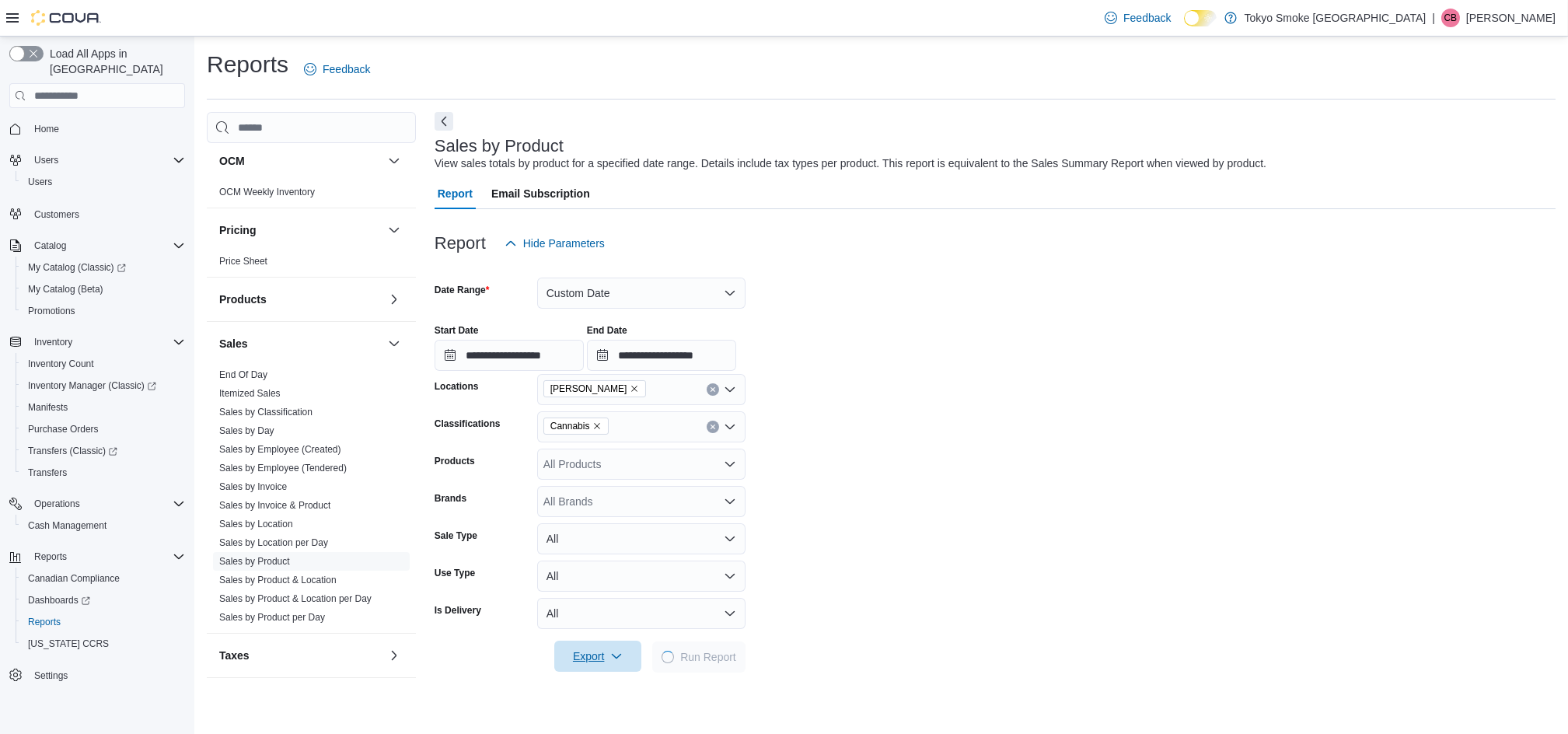
click at [581, 667] on span "Export" at bounding box center [597, 655] width 68 height 31
click at [603, 566] on span "Export to Excel" at bounding box center [600, 563] width 70 height 12
click at [1045, 558] on form "**********" at bounding box center [995, 465] width 1121 height 413
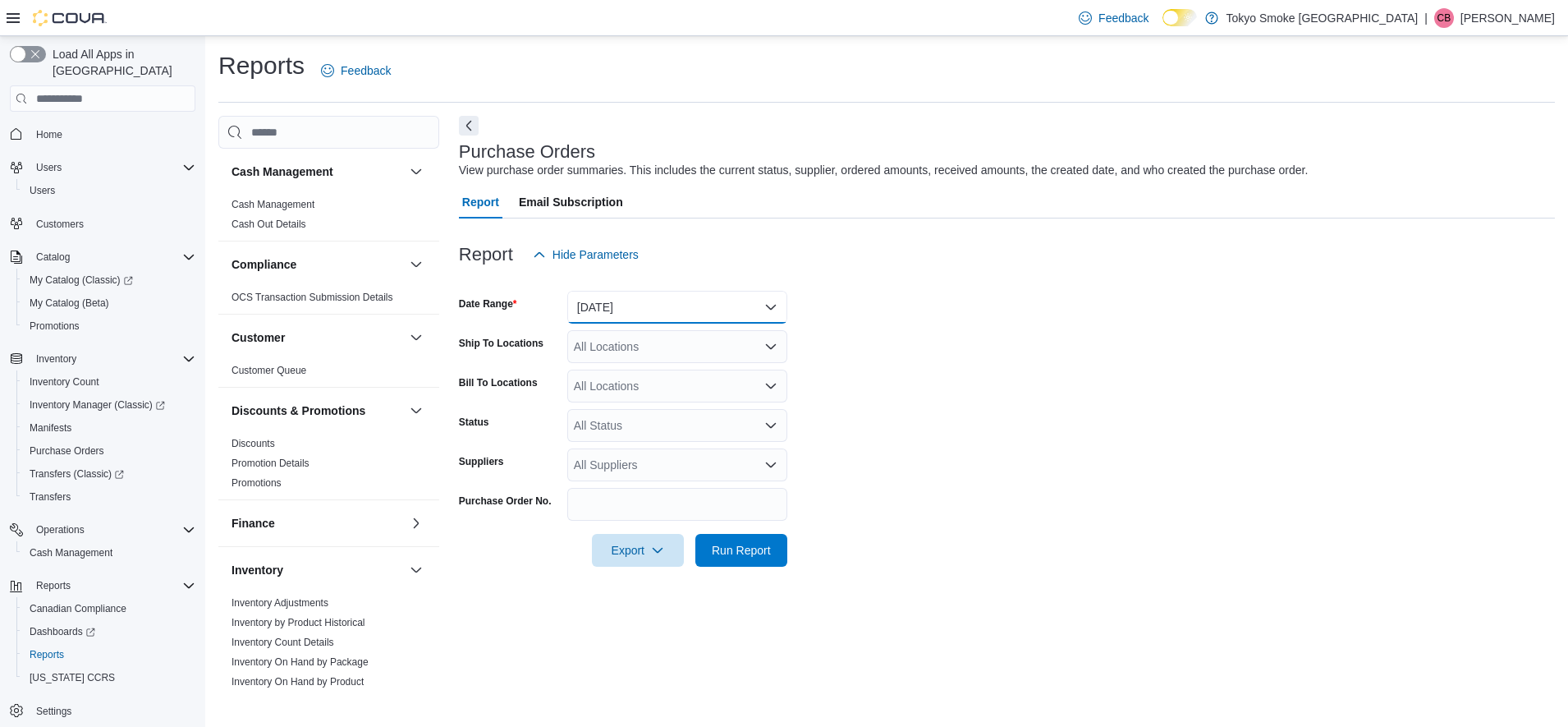
click at [670, 299] on button "[DATE]" at bounding box center [677, 307] width 220 height 33
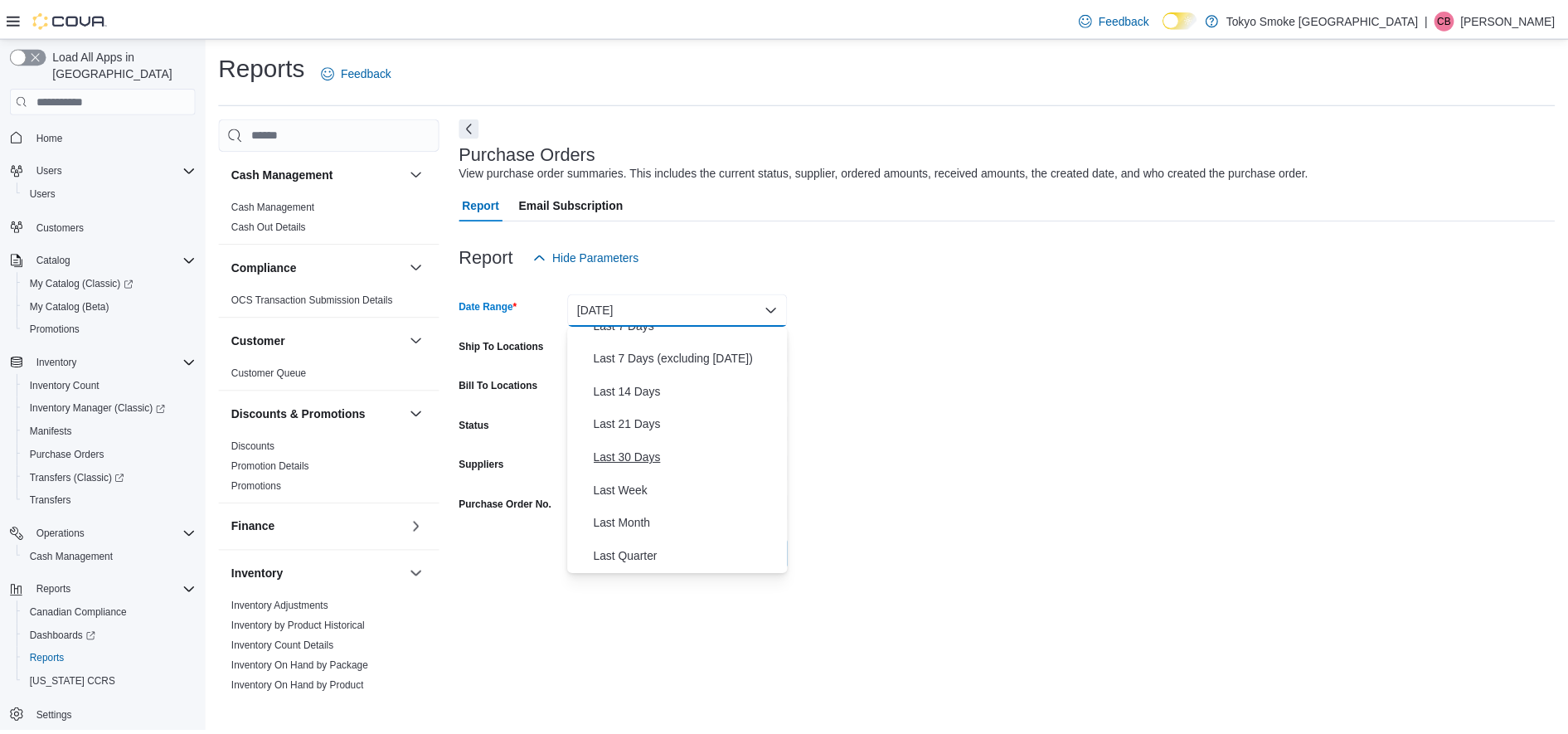
scroll to position [249, 0]
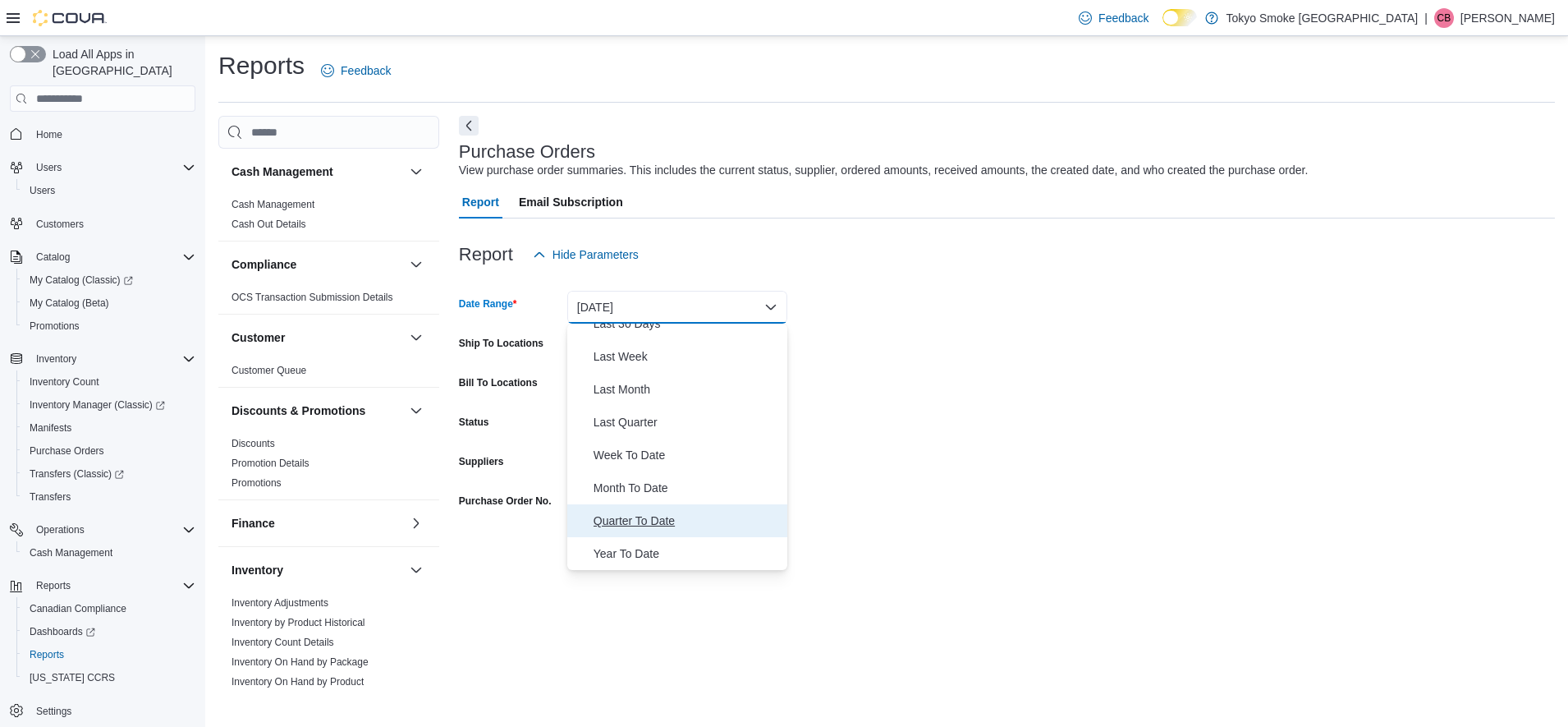
click at [618, 519] on span "Quarter To Date" at bounding box center [687, 521] width 187 height 20
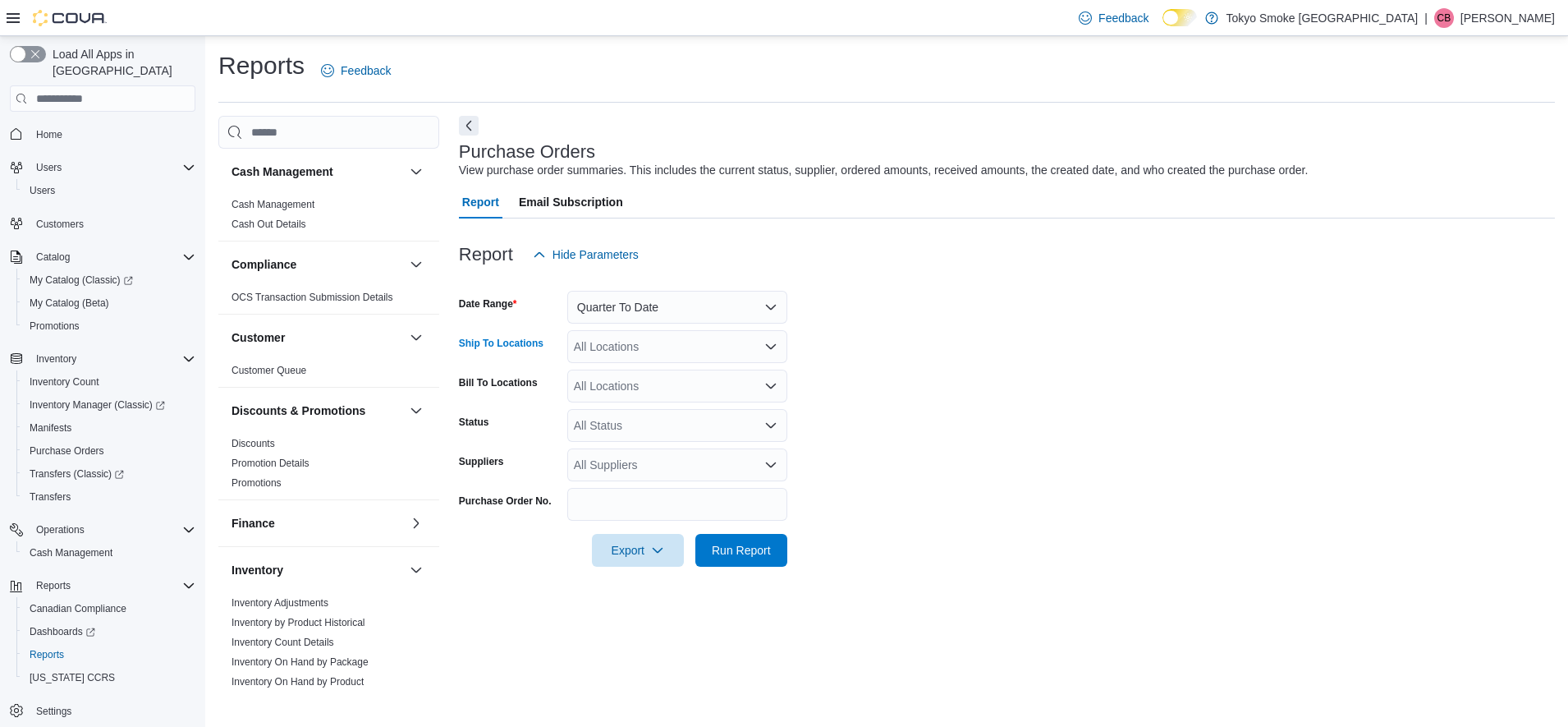
click at [619, 352] on div "All Locations" at bounding box center [677, 346] width 220 height 33
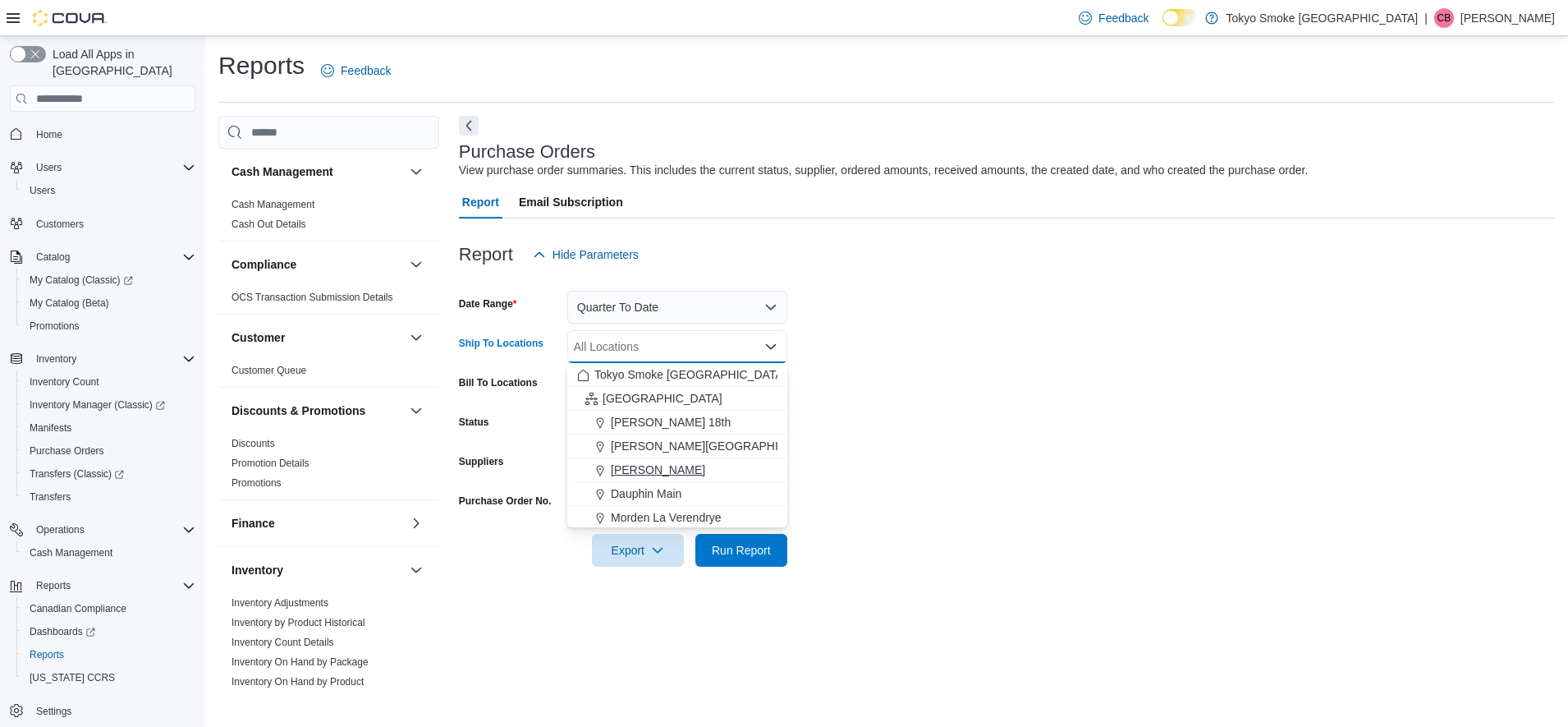
click at [648, 469] on span "[PERSON_NAME]" at bounding box center [657, 469] width 94 height 17
click at [989, 426] on form "Date Range Quarter To Date Ship To Locations Brandon Victoria Combo box. Select…" at bounding box center [1007, 419] width 1096 height 296
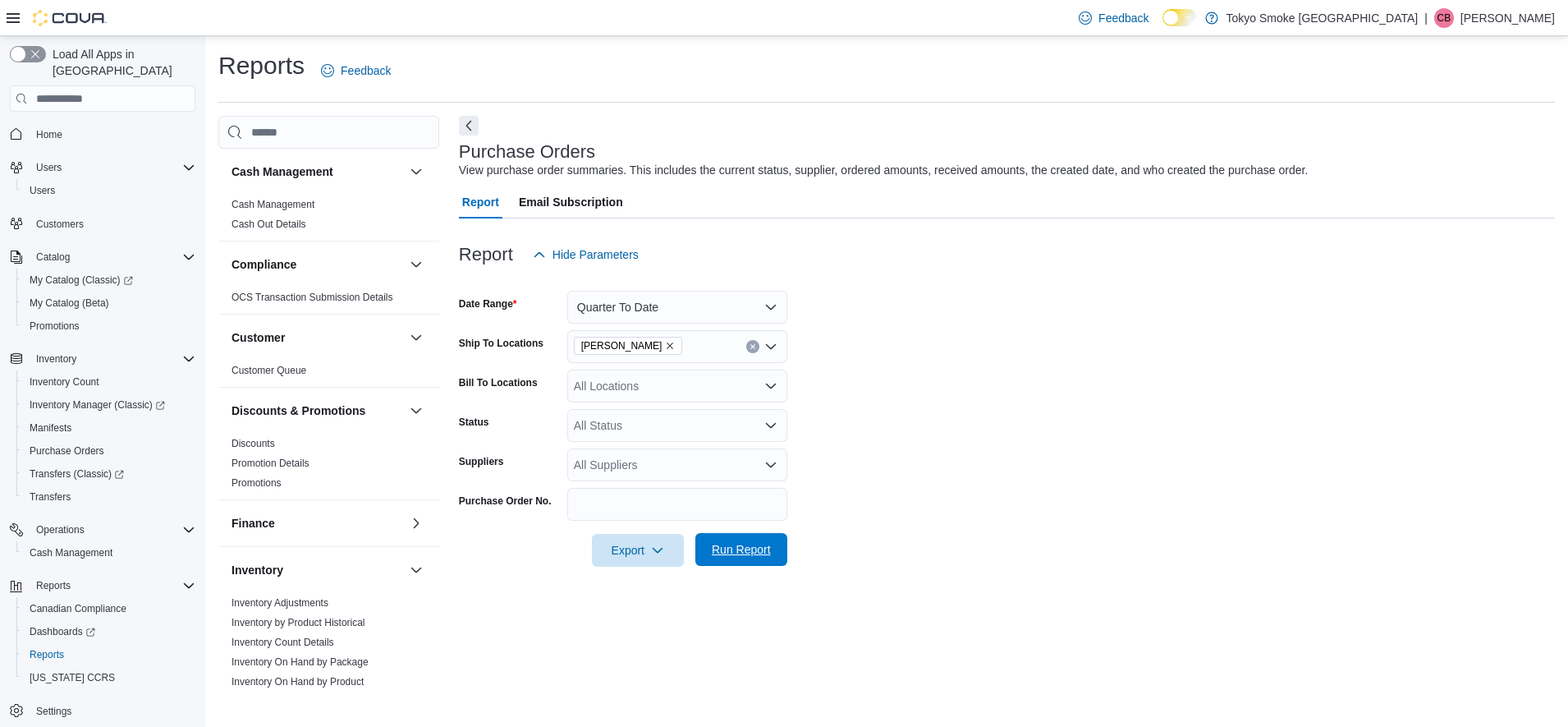
click at [770, 556] on span "Run Report" at bounding box center [741, 550] width 59 height 17
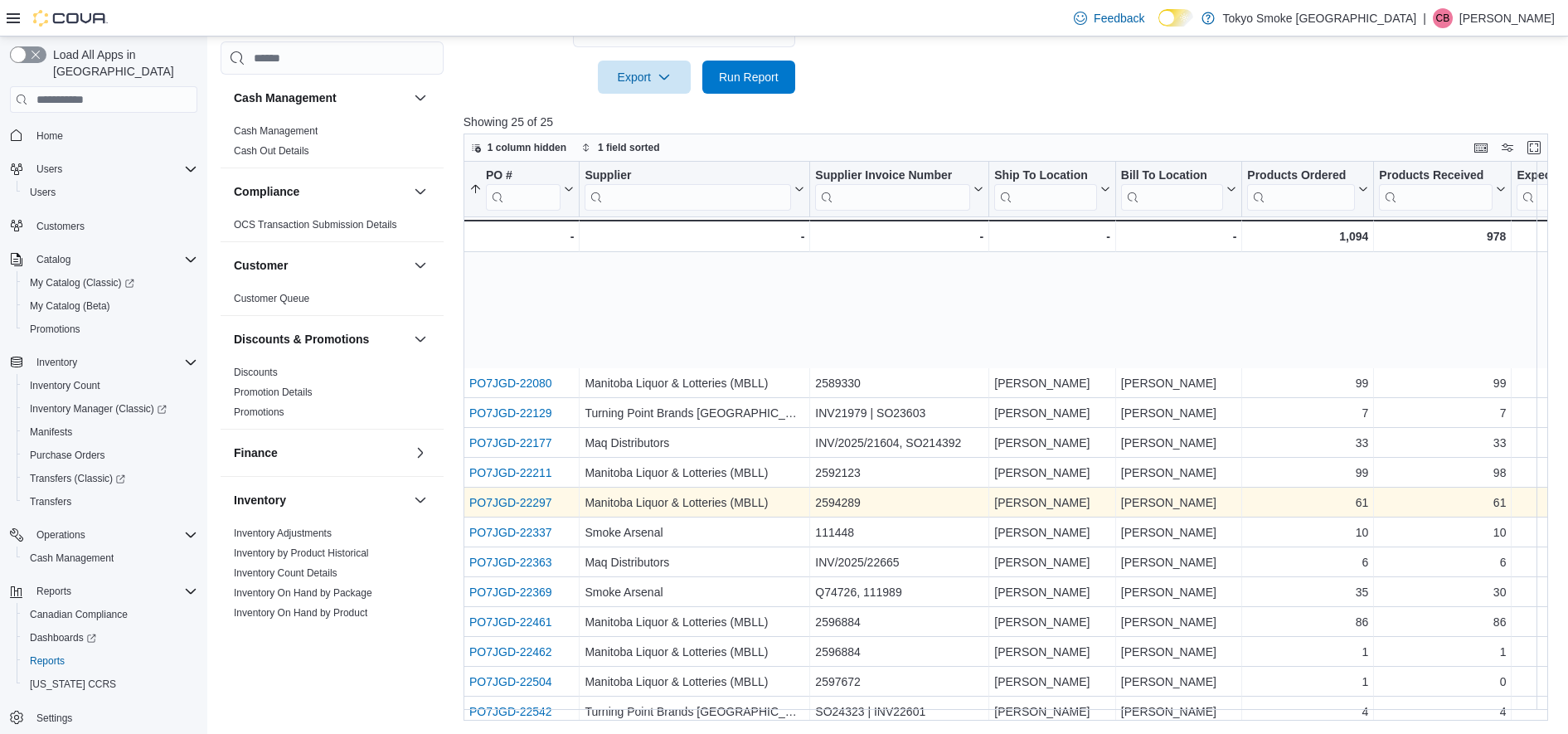
scroll to position [289, 0]
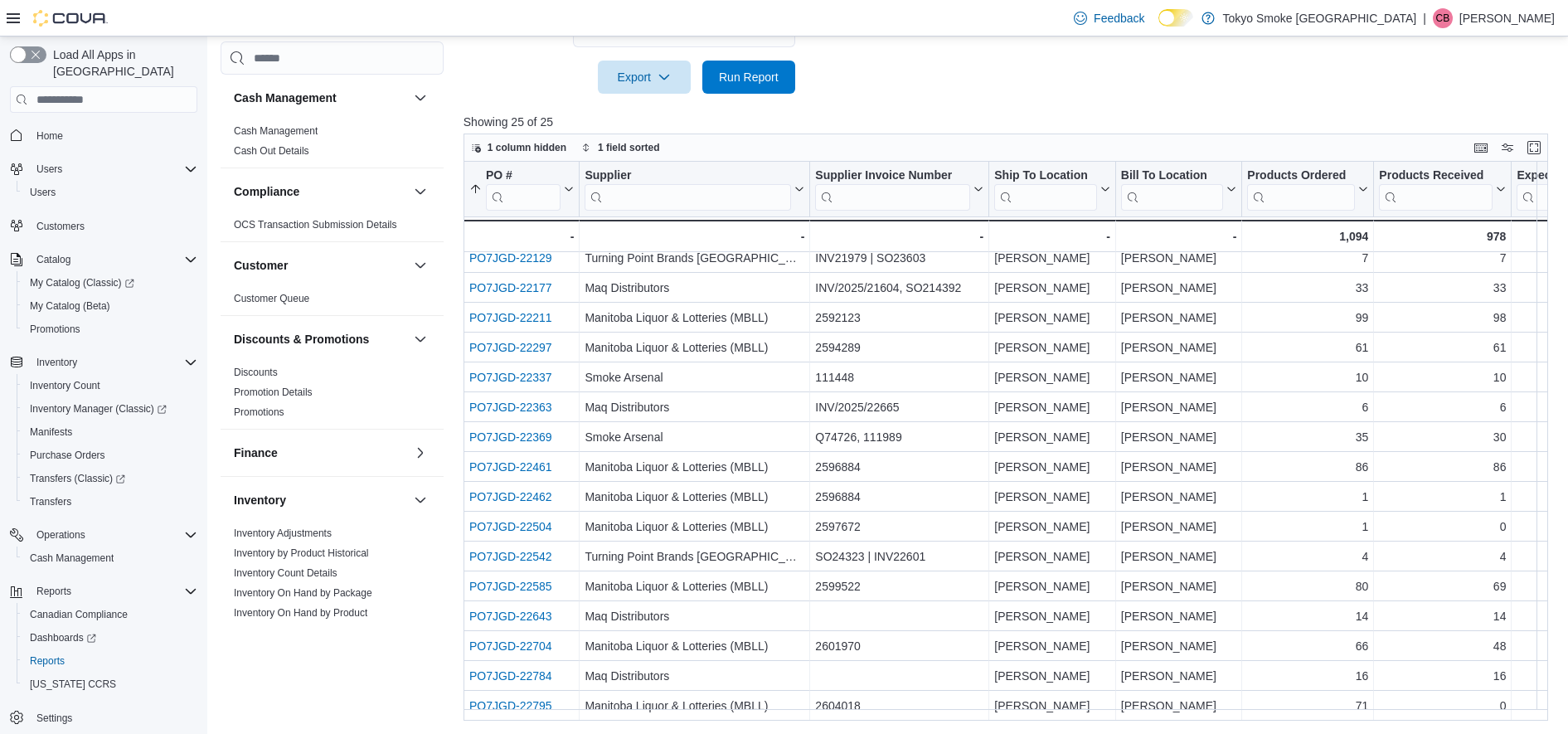
click at [80, 472] on span "Transfers (Classic)" at bounding box center [77, 478] width 95 height 13
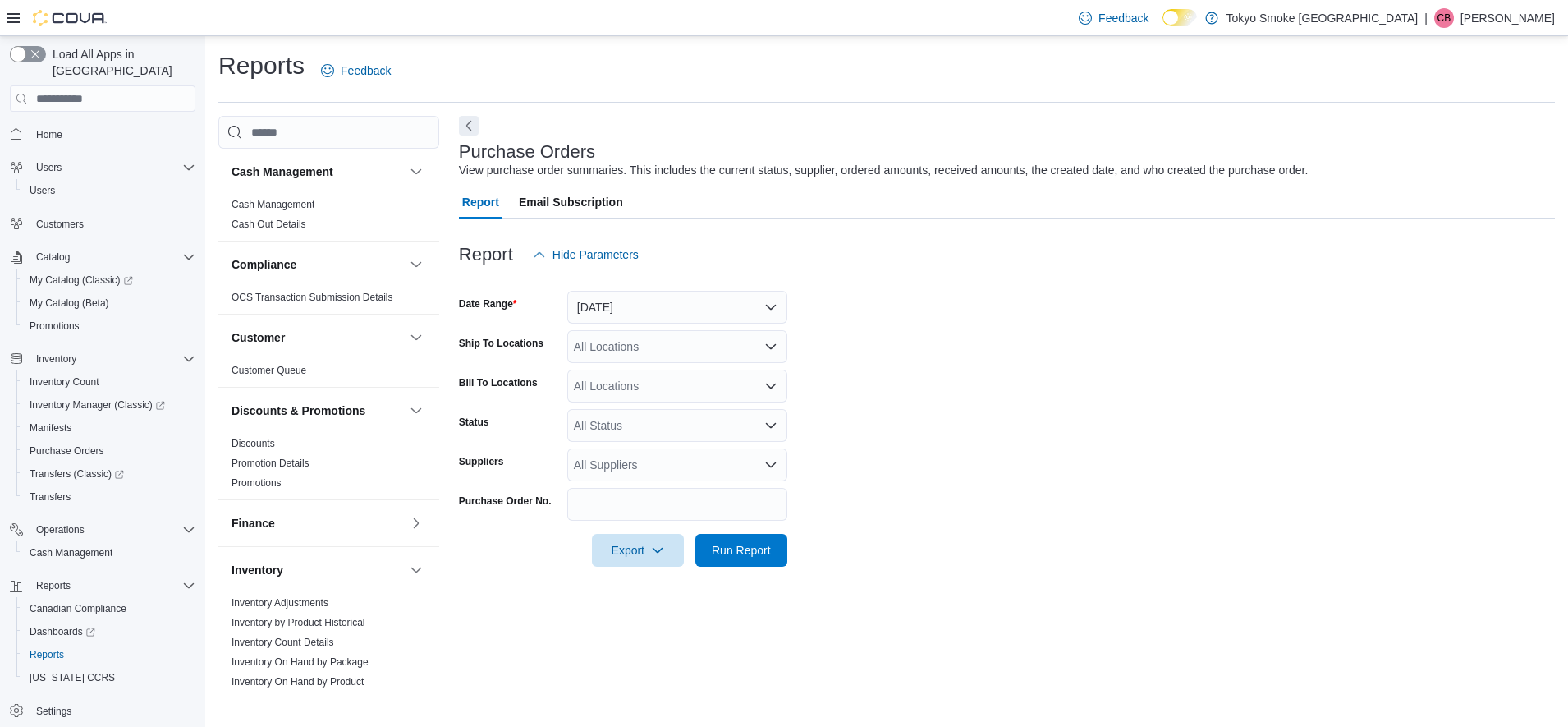
click at [692, 287] on div at bounding box center [1007, 281] width 1096 height 20
click at [670, 305] on button "[DATE]" at bounding box center [677, 307] width 220 height 33
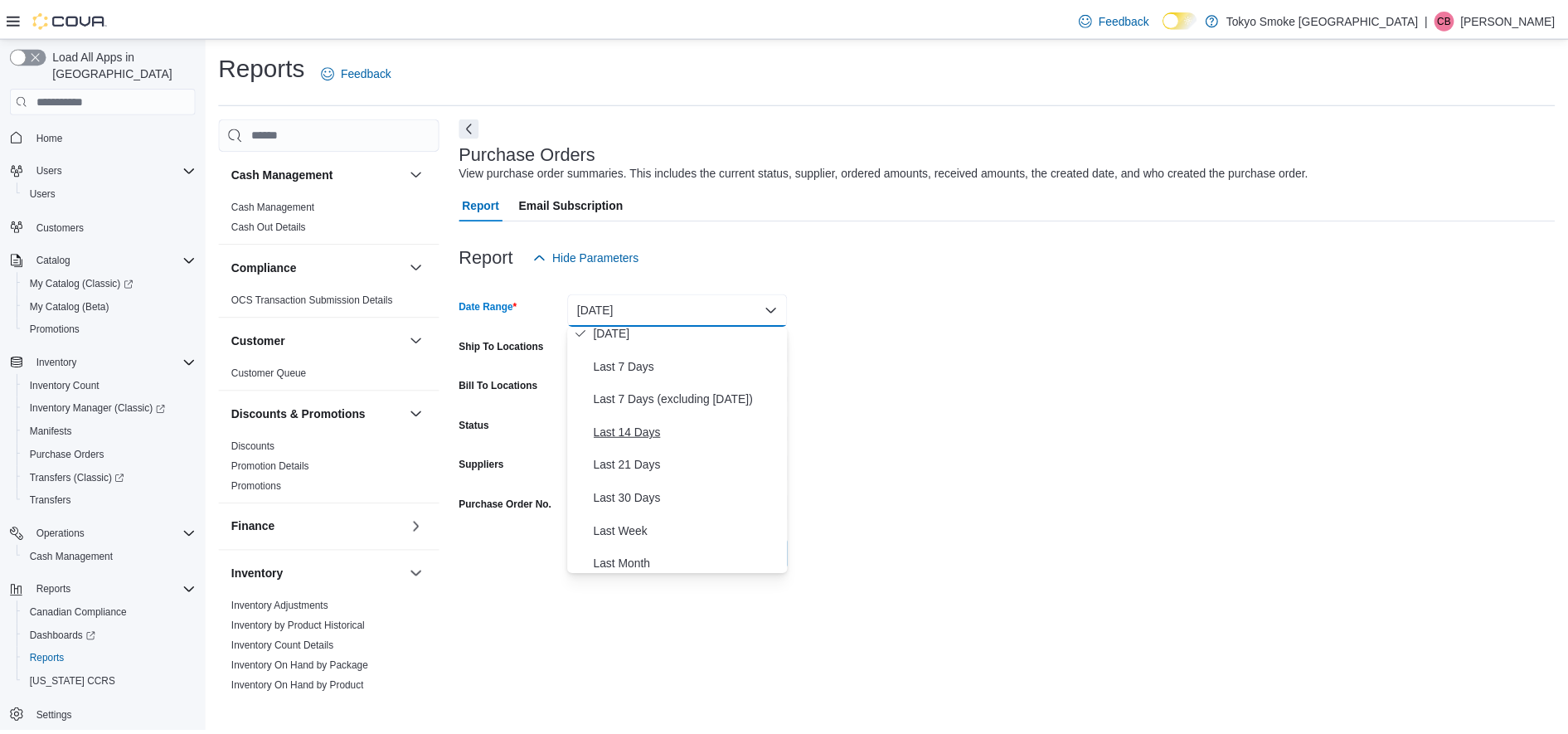
scroll to position [249, 0]
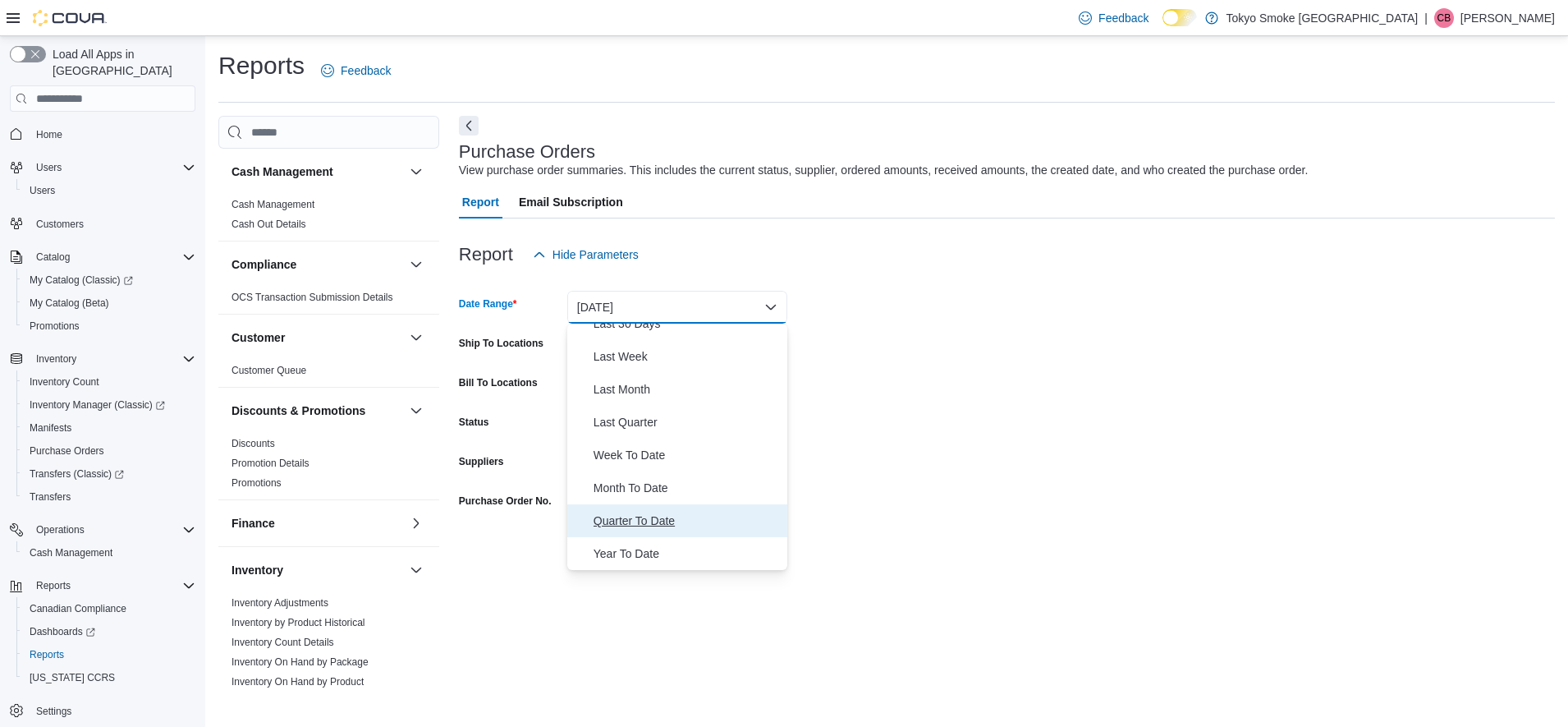
click at [635, 523] on span "Quarter To Date" at bounding box center [687, 521] width 187 height 20
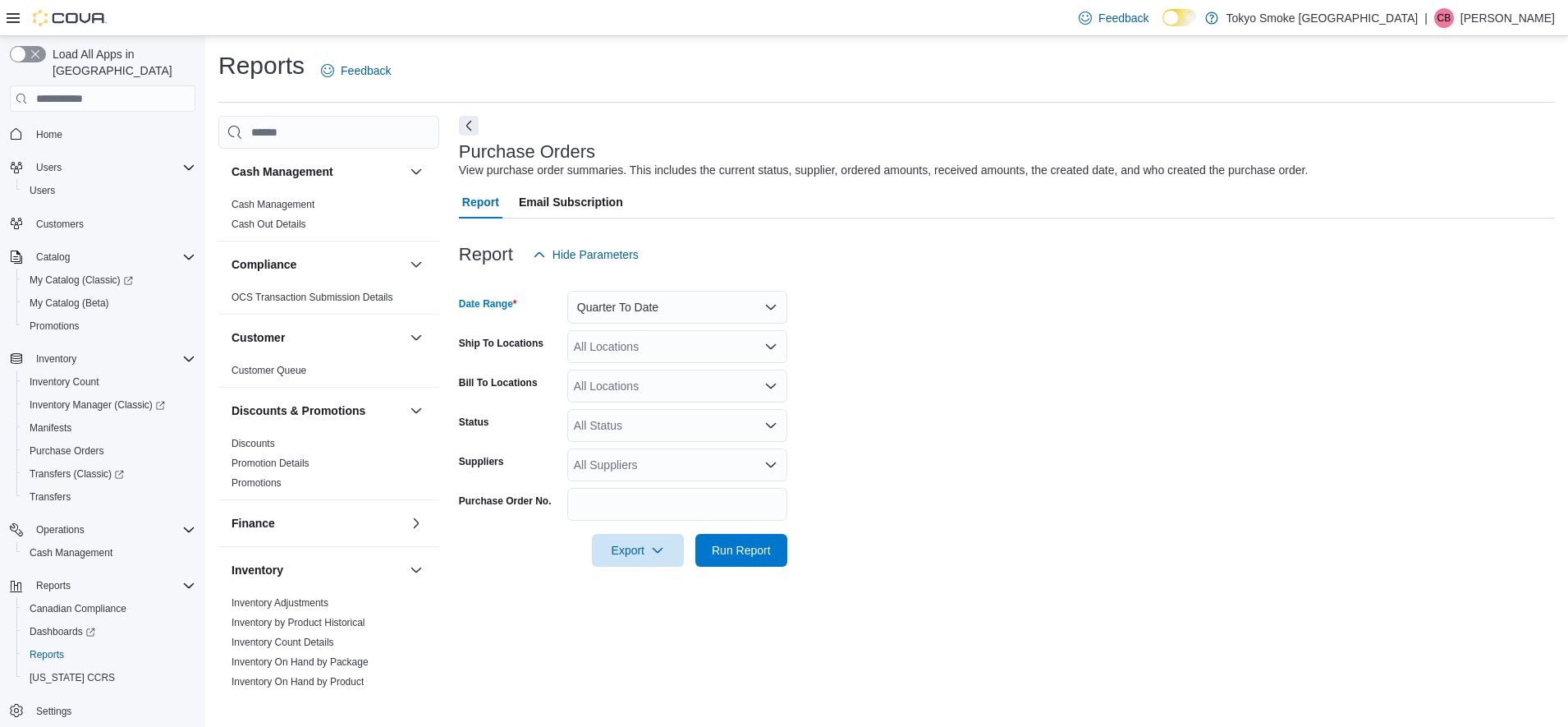
click at [896, 395] on form "Date Range Quarter To Date Ship To Locations All Locations Bill To Locations Al…" at bounding box center [1007, 419] width 1096 height 296
click at [639, 344] on div "All Locations" at bounding box center [677, 346] width 220 height 33
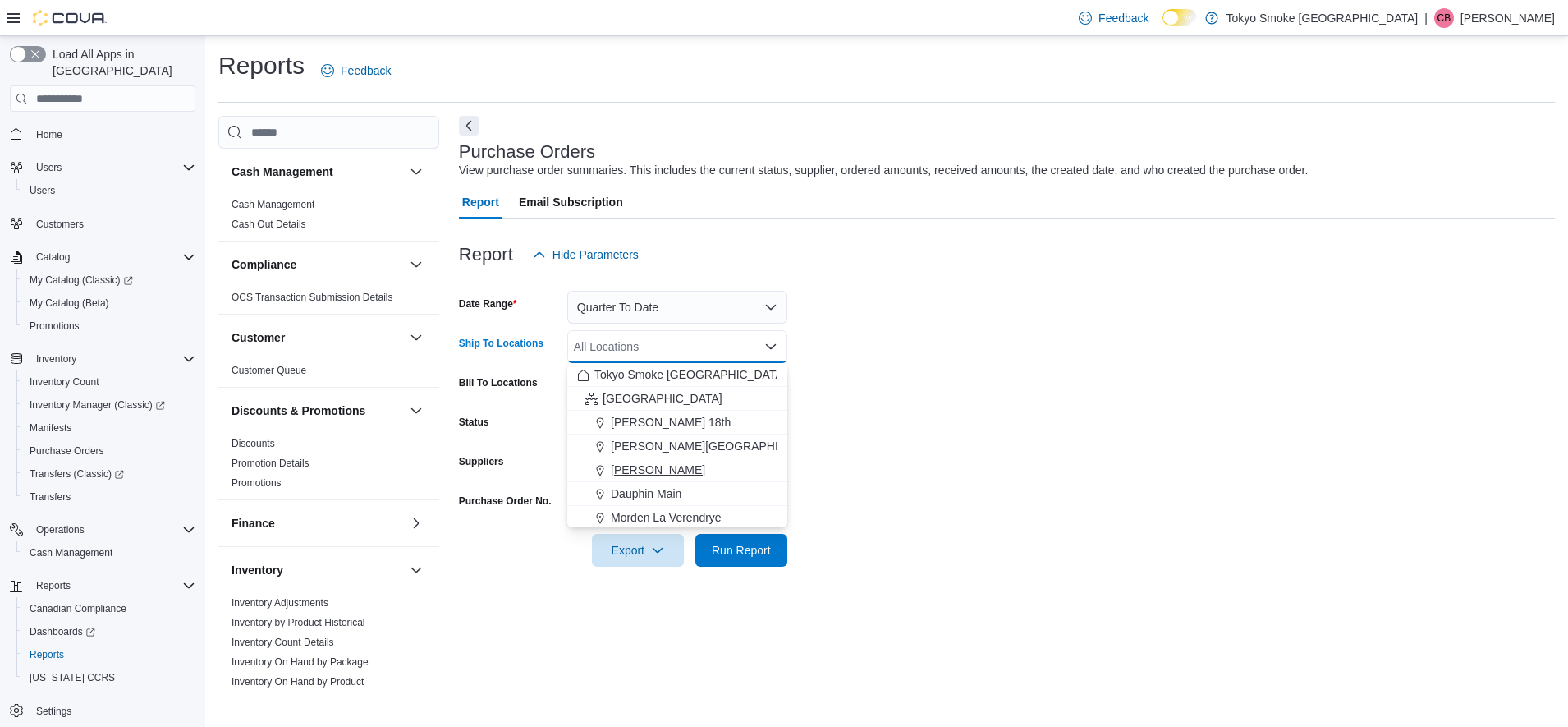
click at [656, 466] on span "[PERSON_NAME]" at bounding box center [657, 469] width 94 height 17
click at [725, 542] on span "Run Report" at bounding box center [740, 549] width 72 height 33
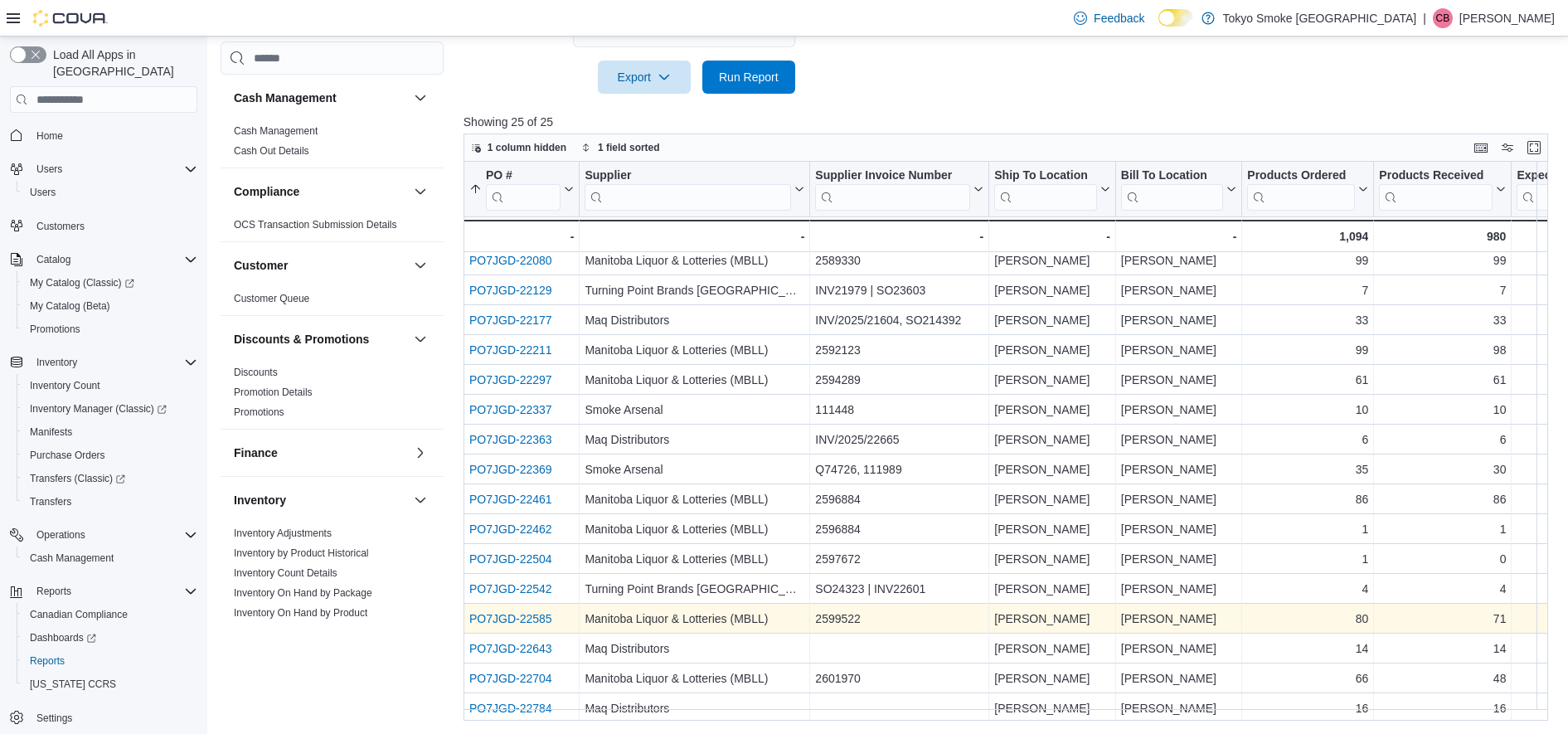
scroll to position [289, 0]
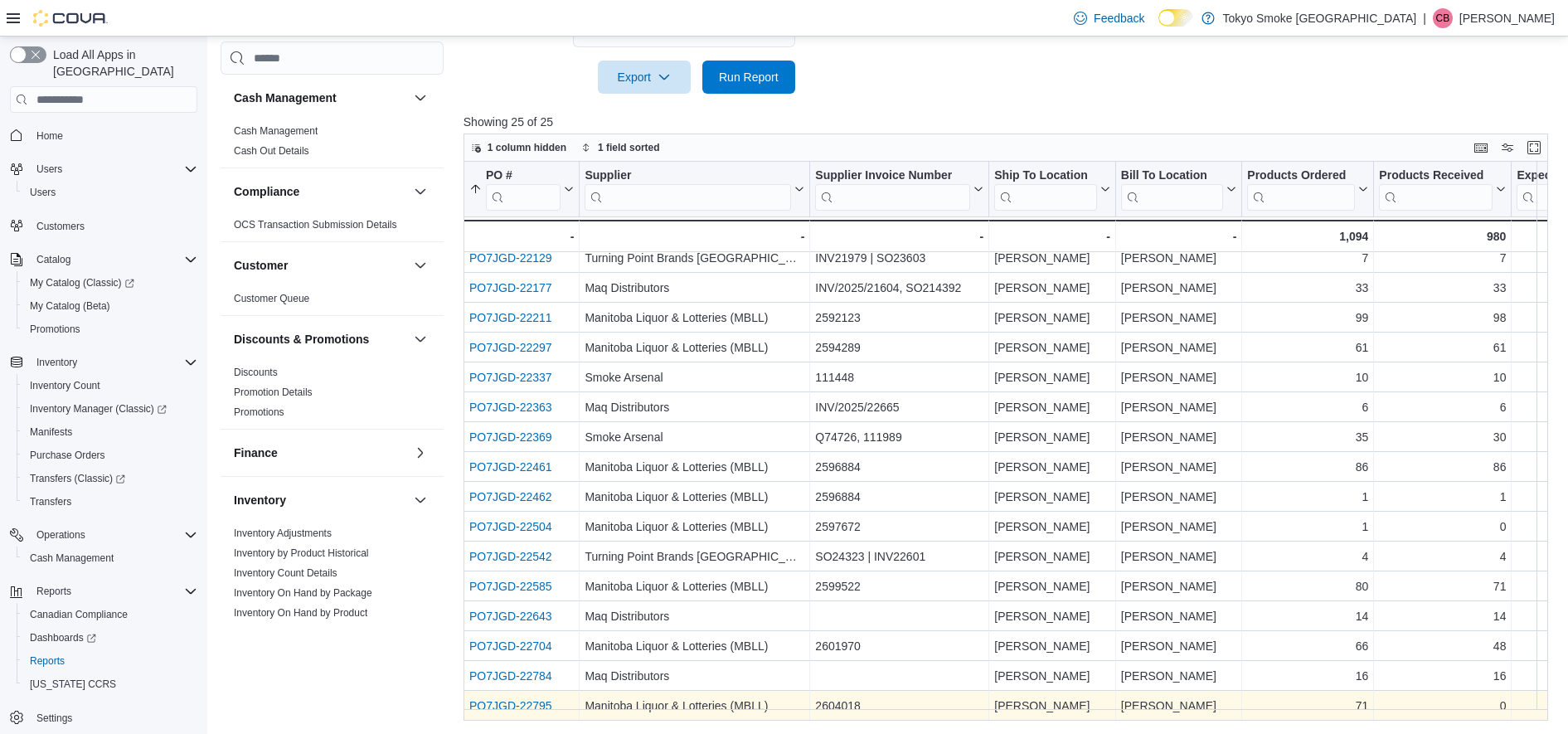
click at [504, 699] on link "PO7JGD-22795" at bounding box center [510, 705] width 83 height 13
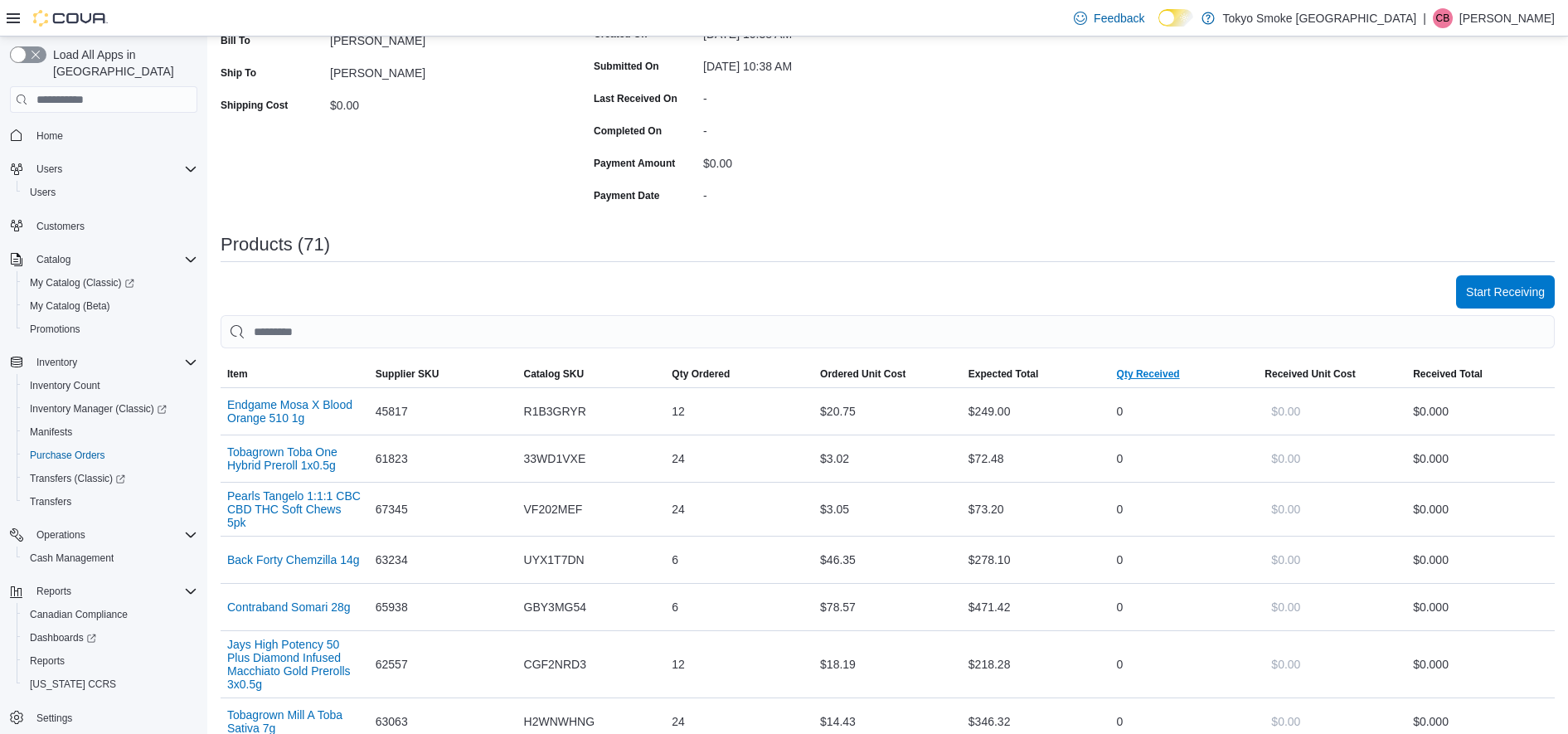
scroll to position [311, 0]
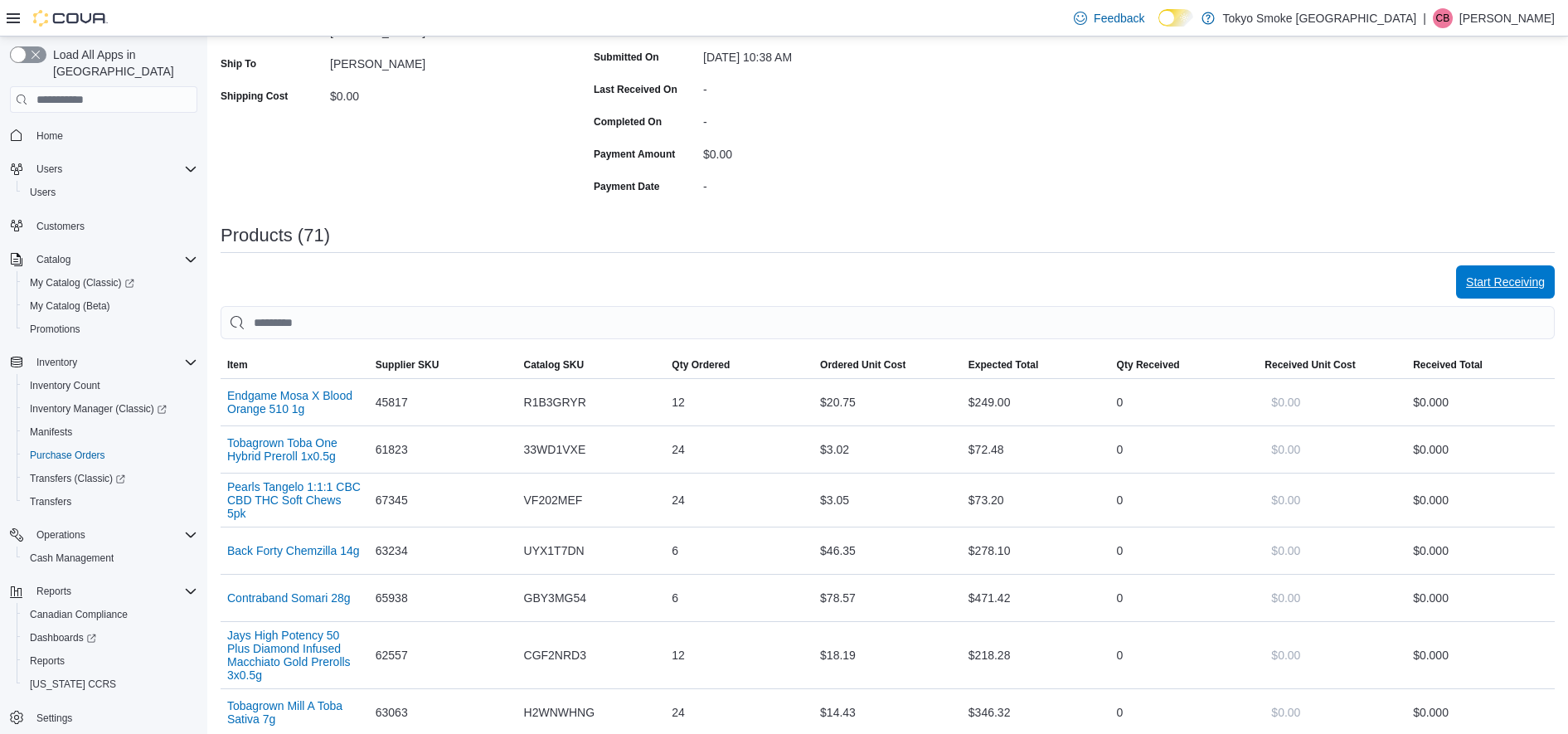
click at [1538, 278] on span "Start Receiving" at bounding box center [1505, 282] width 79 height 17
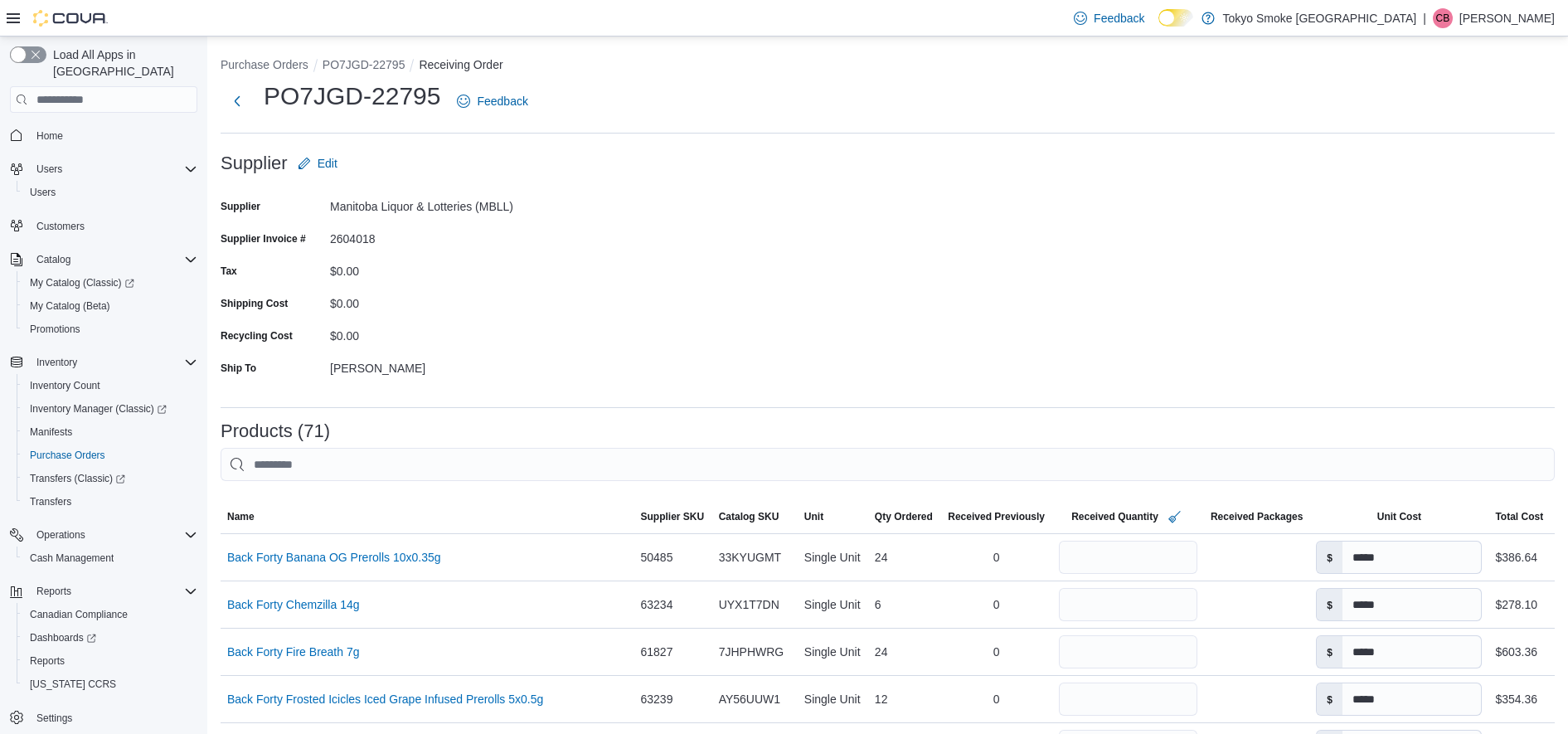
scroll to position [207, 0]
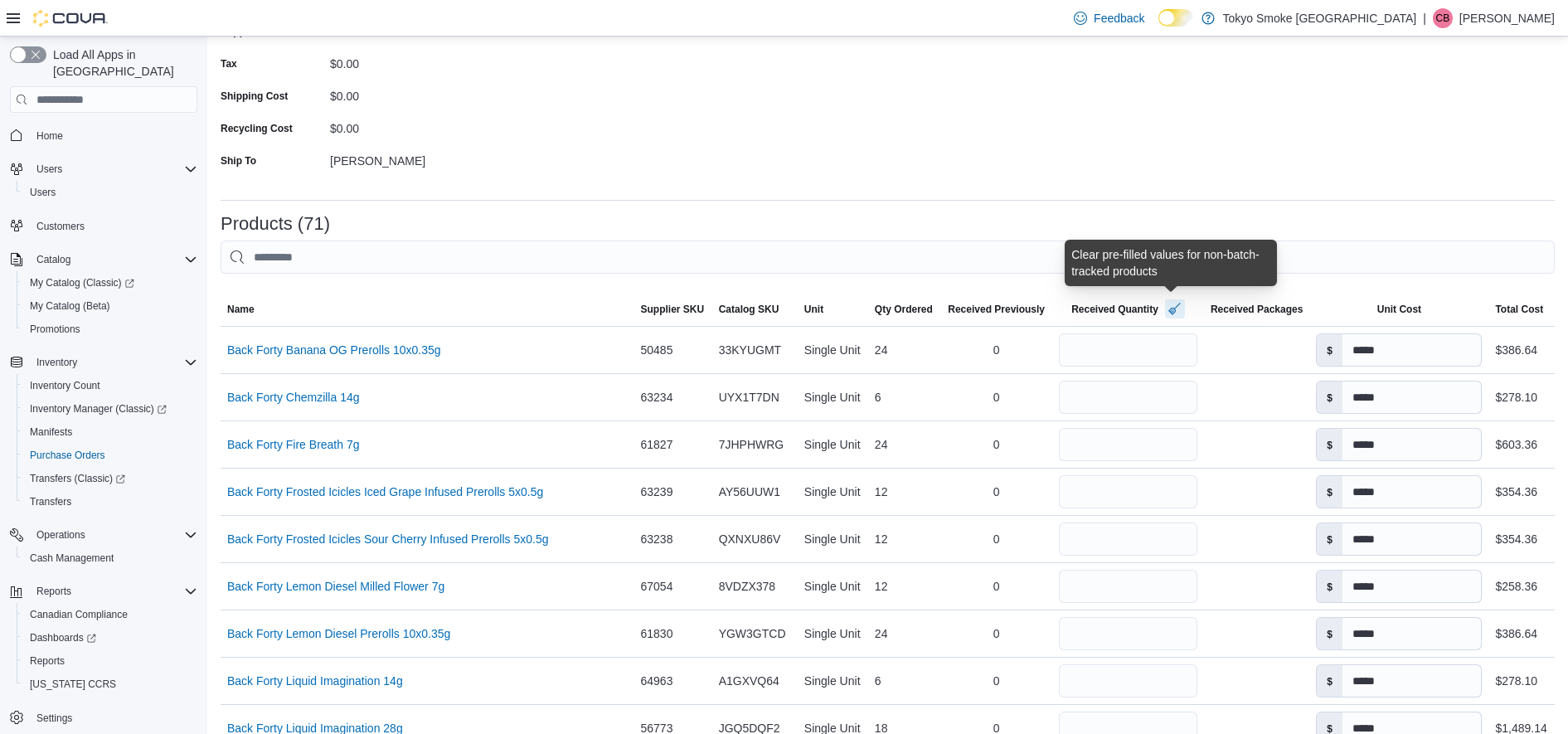
click at [1167, 309] on button "button" at bounding box center [1175, 309] width 20 height 20
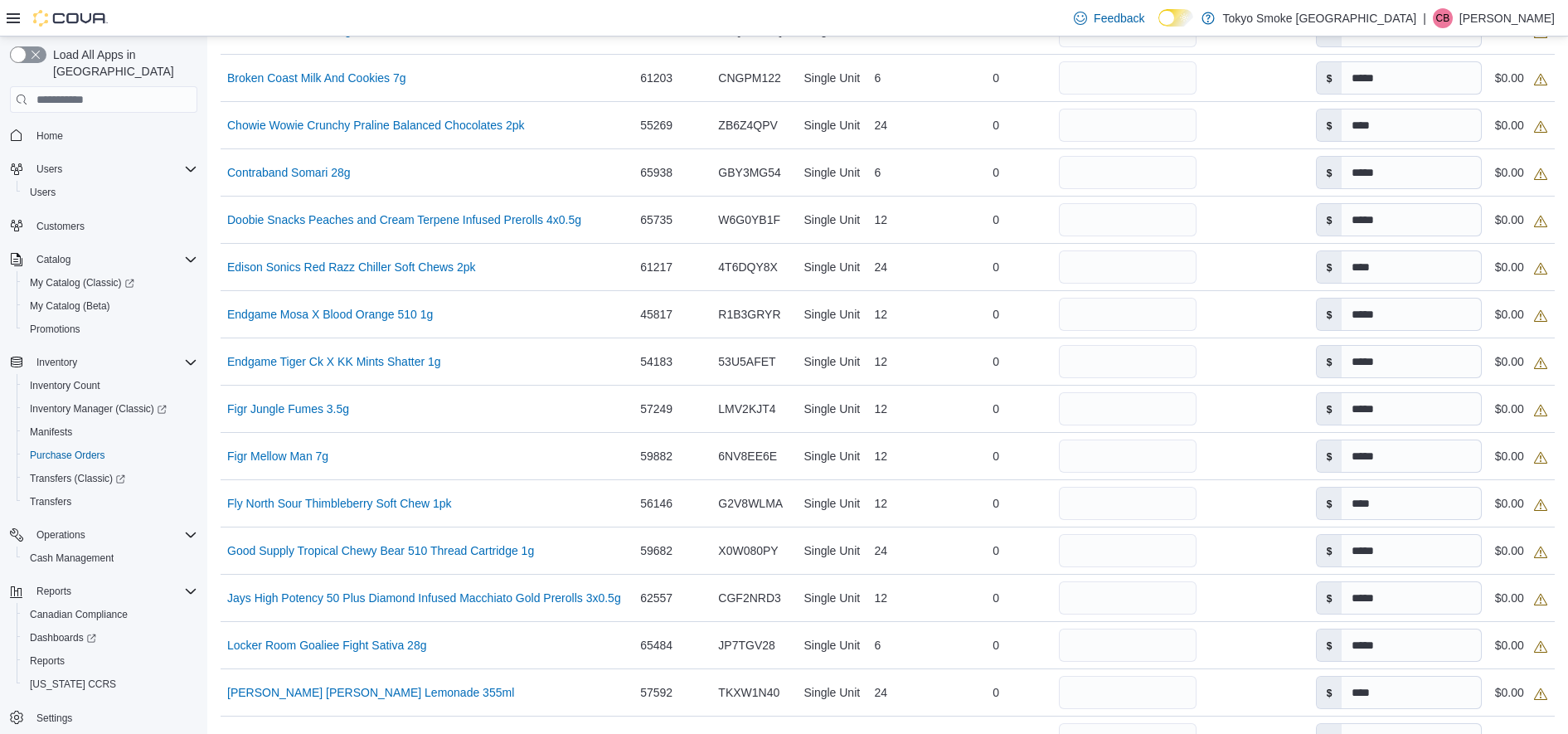
scroll to position [1555, 0]
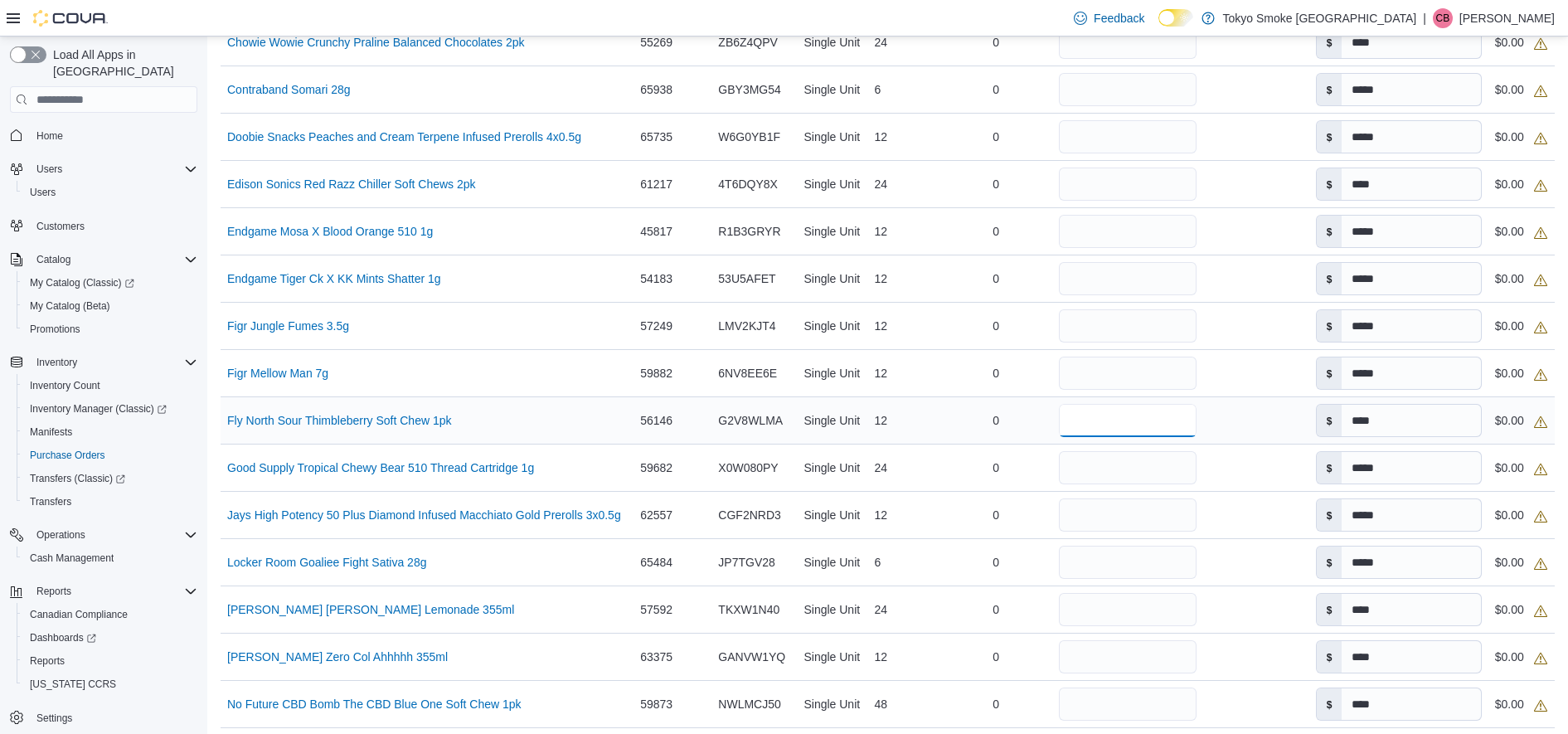
click at [1169, 418] on input "number" at bounding box center [1128, 420] width 139 height 33
type input "**"
click at [1265, 429] on td "Received Packages" at bounding box center [1255, 420] width 105 height 47
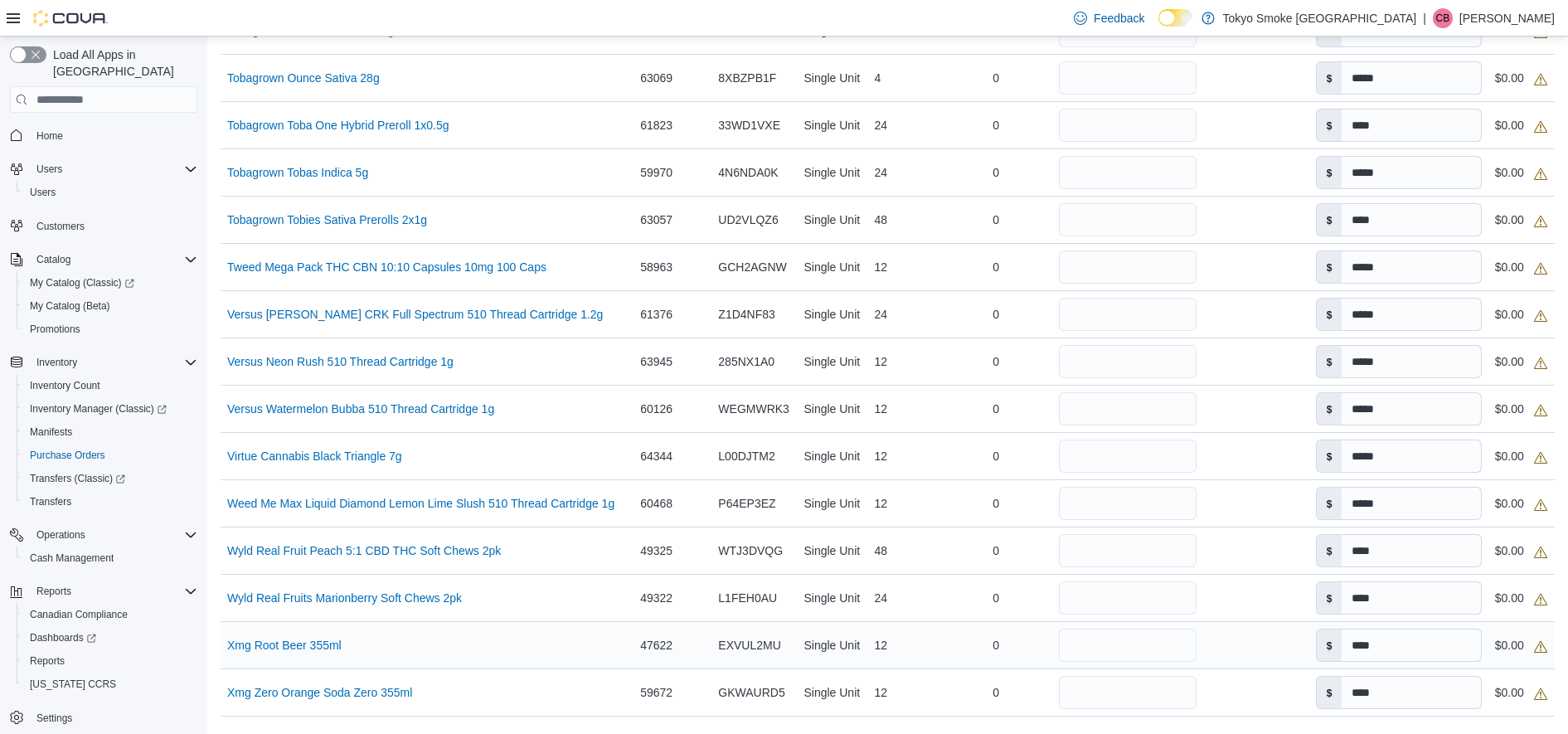
scroll to position [3420, 0]
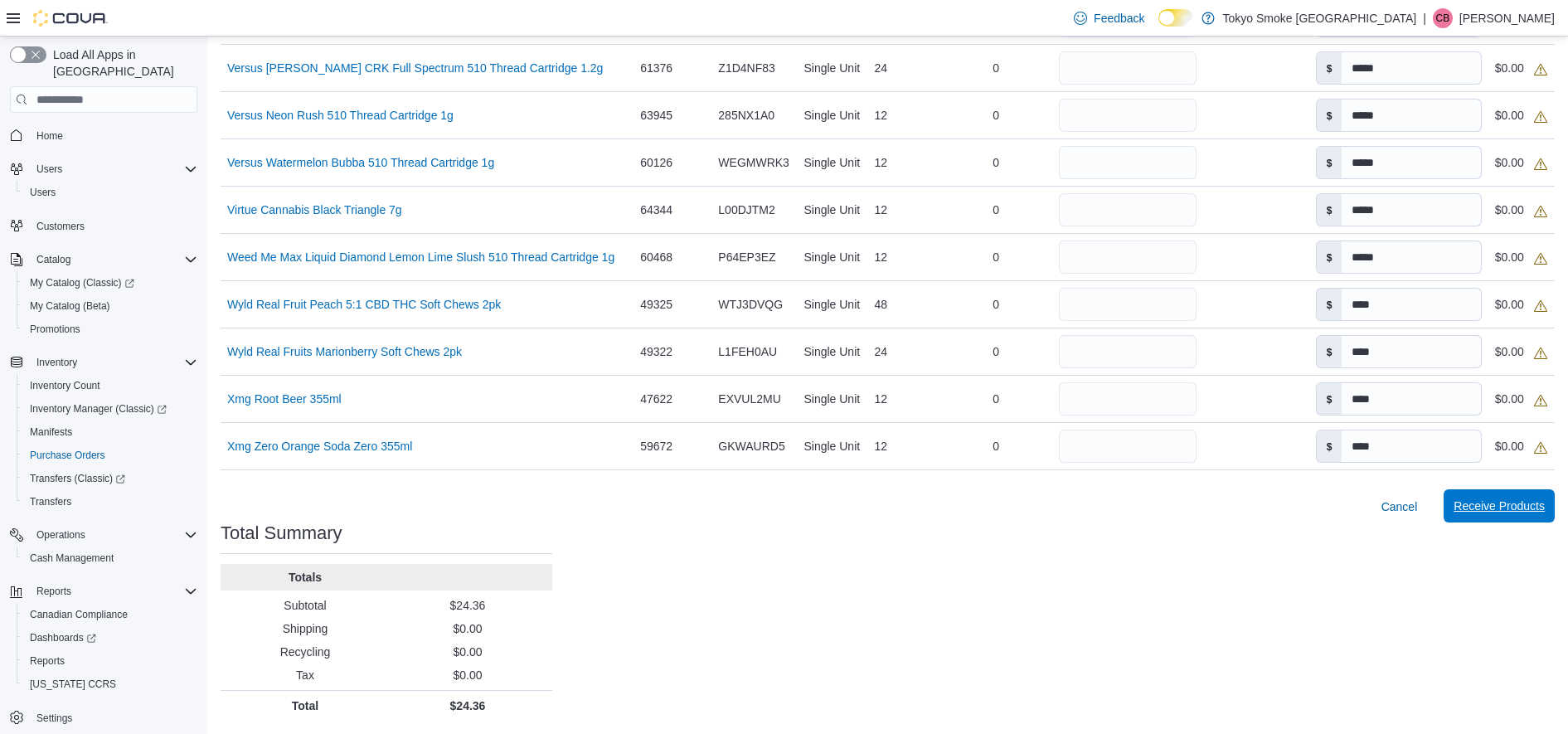
click at [1524, 507] on span "Receive Products" at bounding box center [1499, 506] width 91 height 17
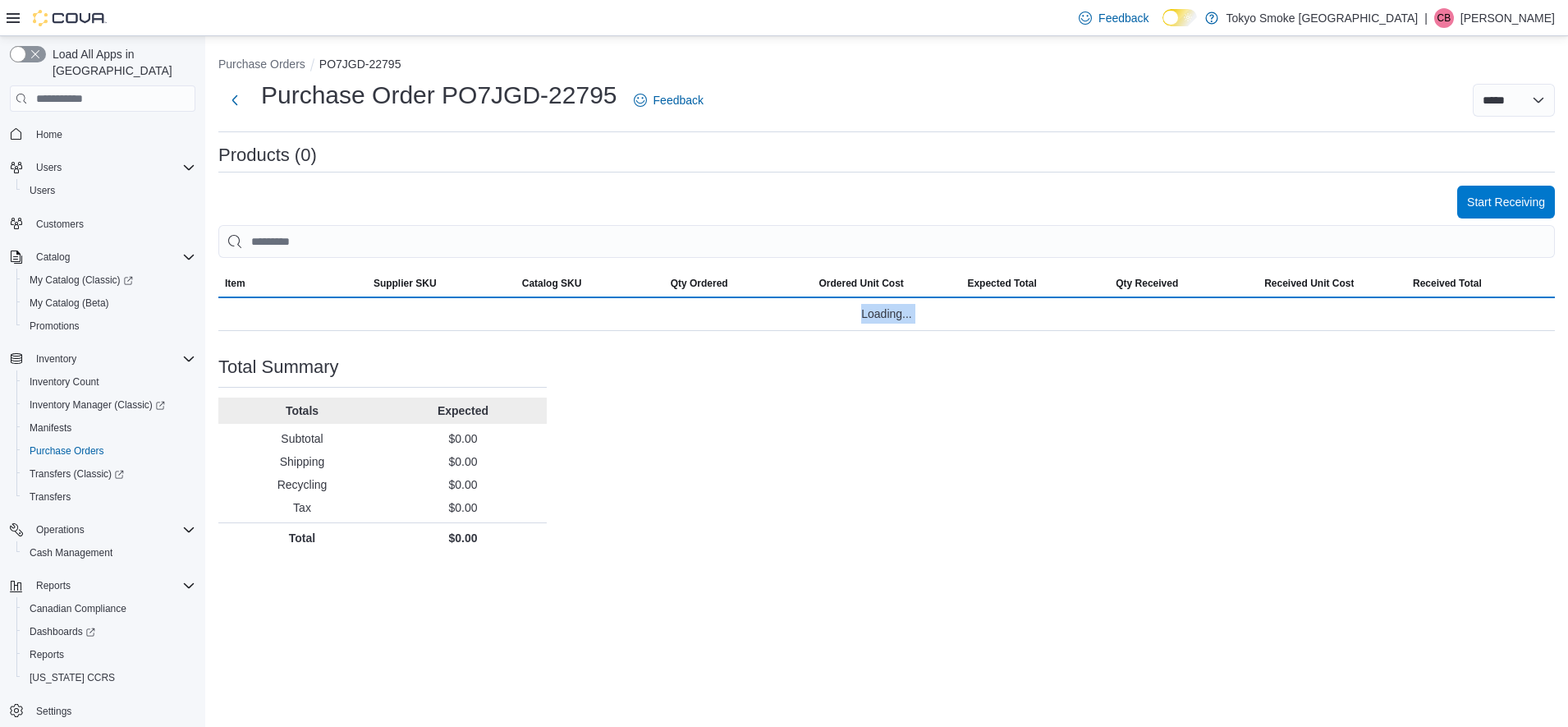
click at [1509, 502] on div "Purchase Order: PO7JGD-22795 Feedback Products (0) Start Receiving Sorting Item…" at bounding box center [887, 349] width 1336 height 407
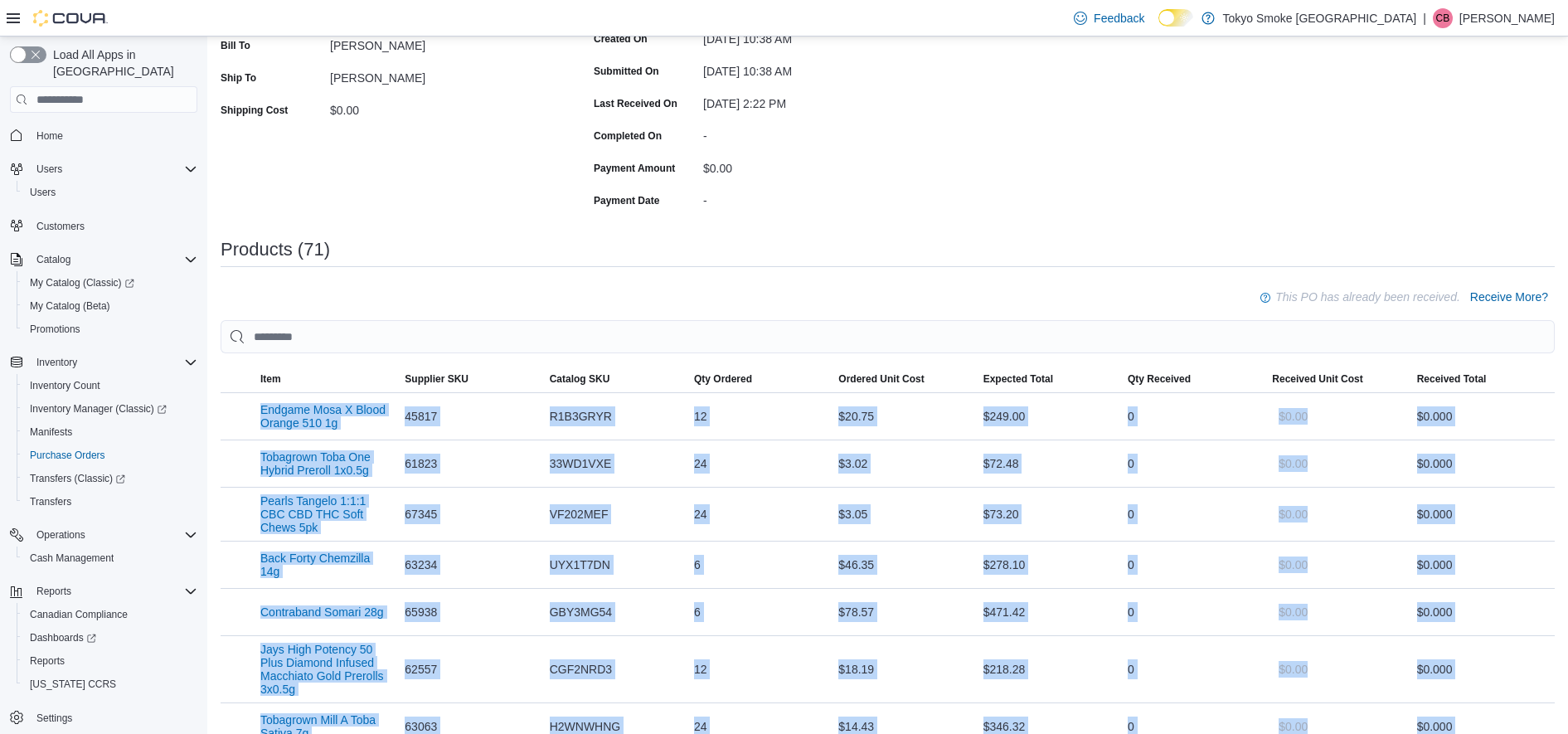
scroll to position [311, 0]
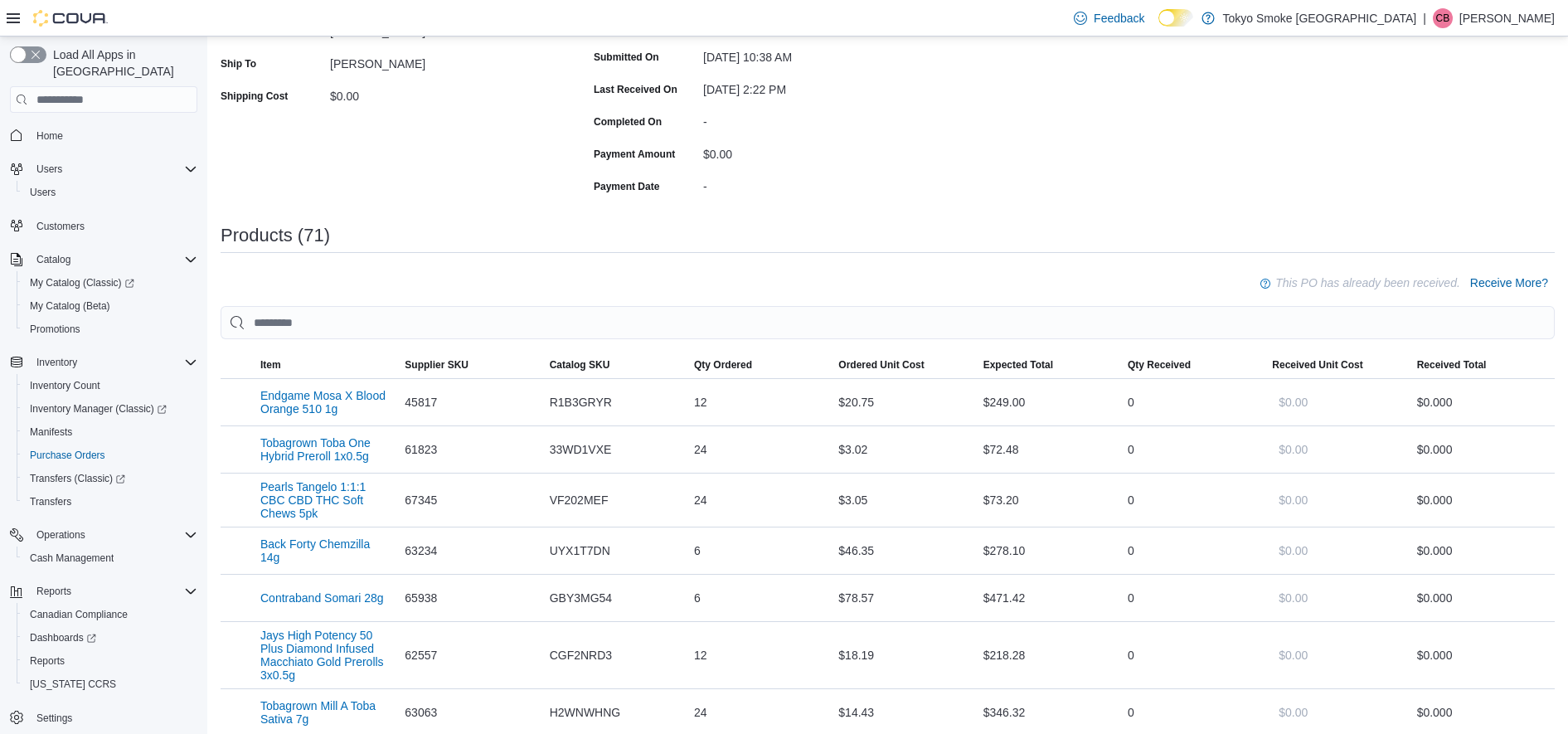
click at [1519, 285] on span "Receive More?" at bounding box center [1509, 283] width 78 height 17
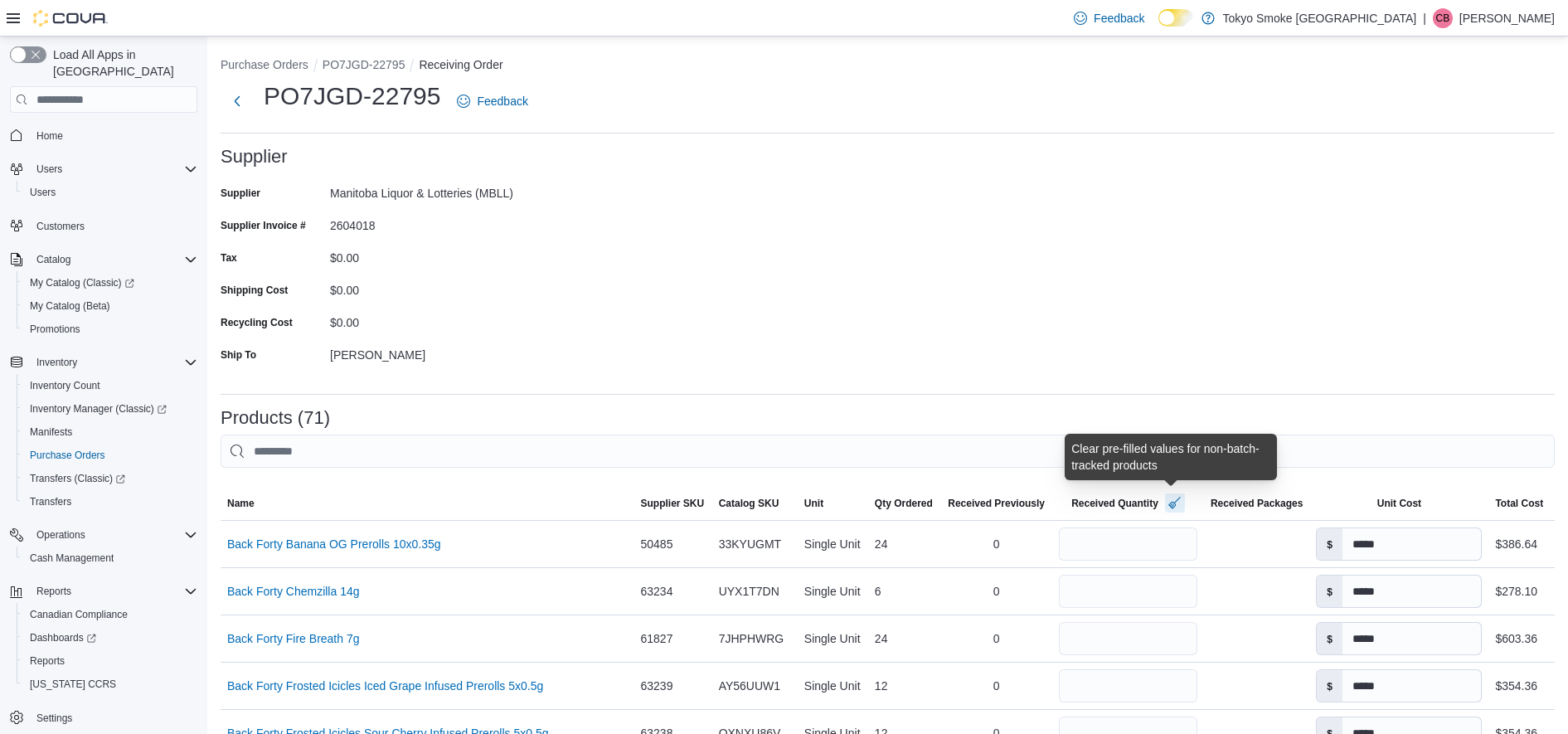
click at [1165, 501] on button "button" at bounding box center [1175, 503] width 20 height 20
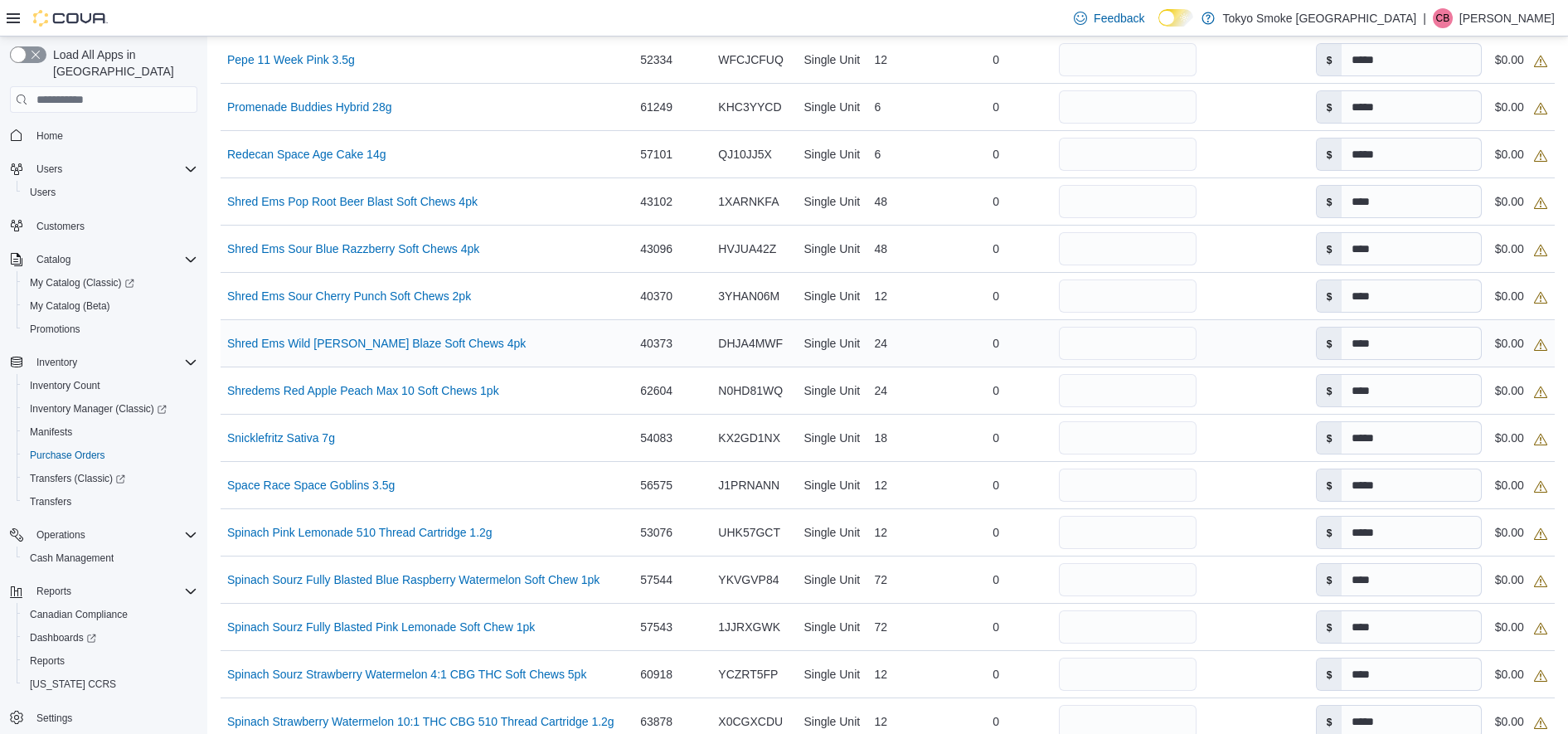
scroll to position [2177, 0]
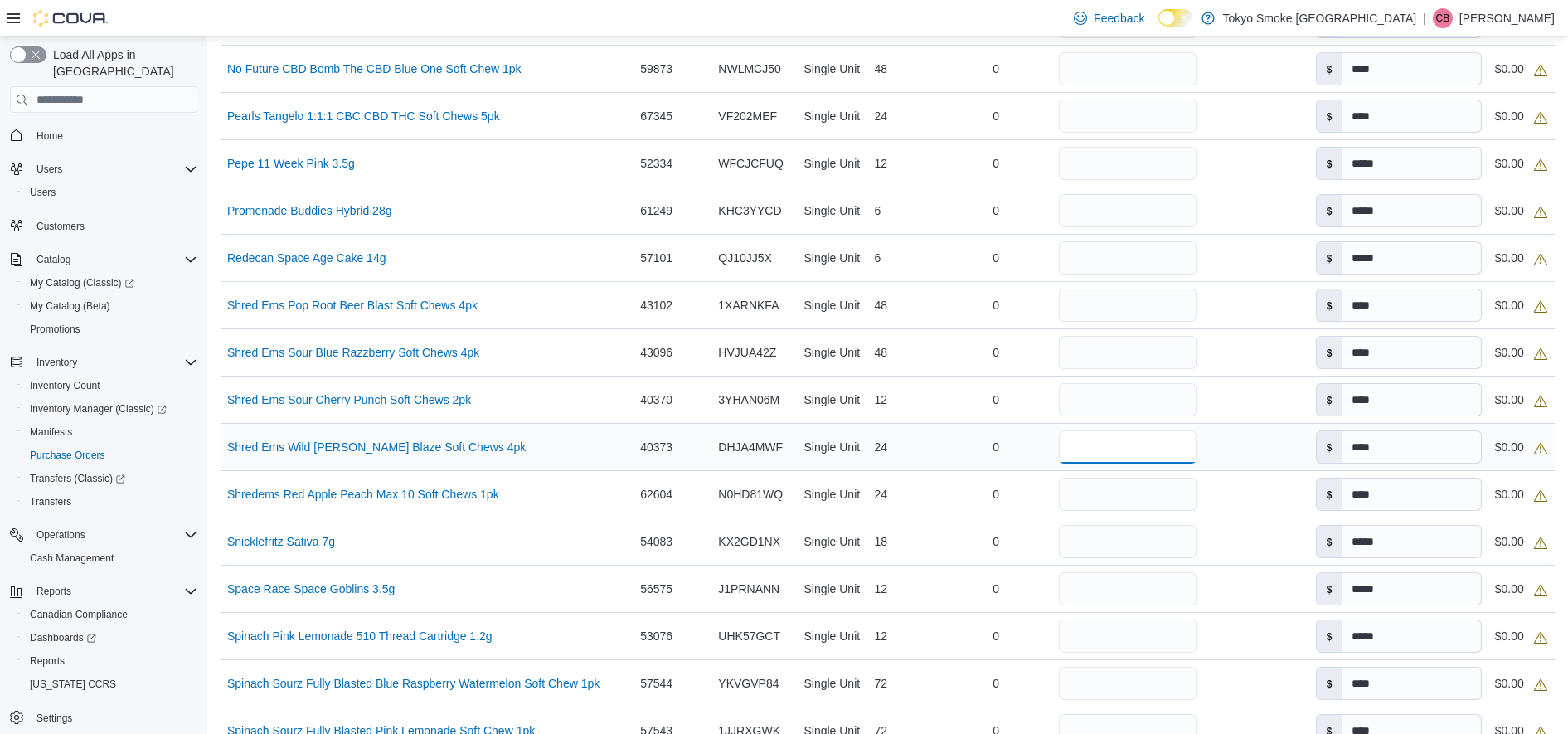
click at [1137, 449] on input "number" at bounding box center [1128, 446] width 139 height 33
type input "**"
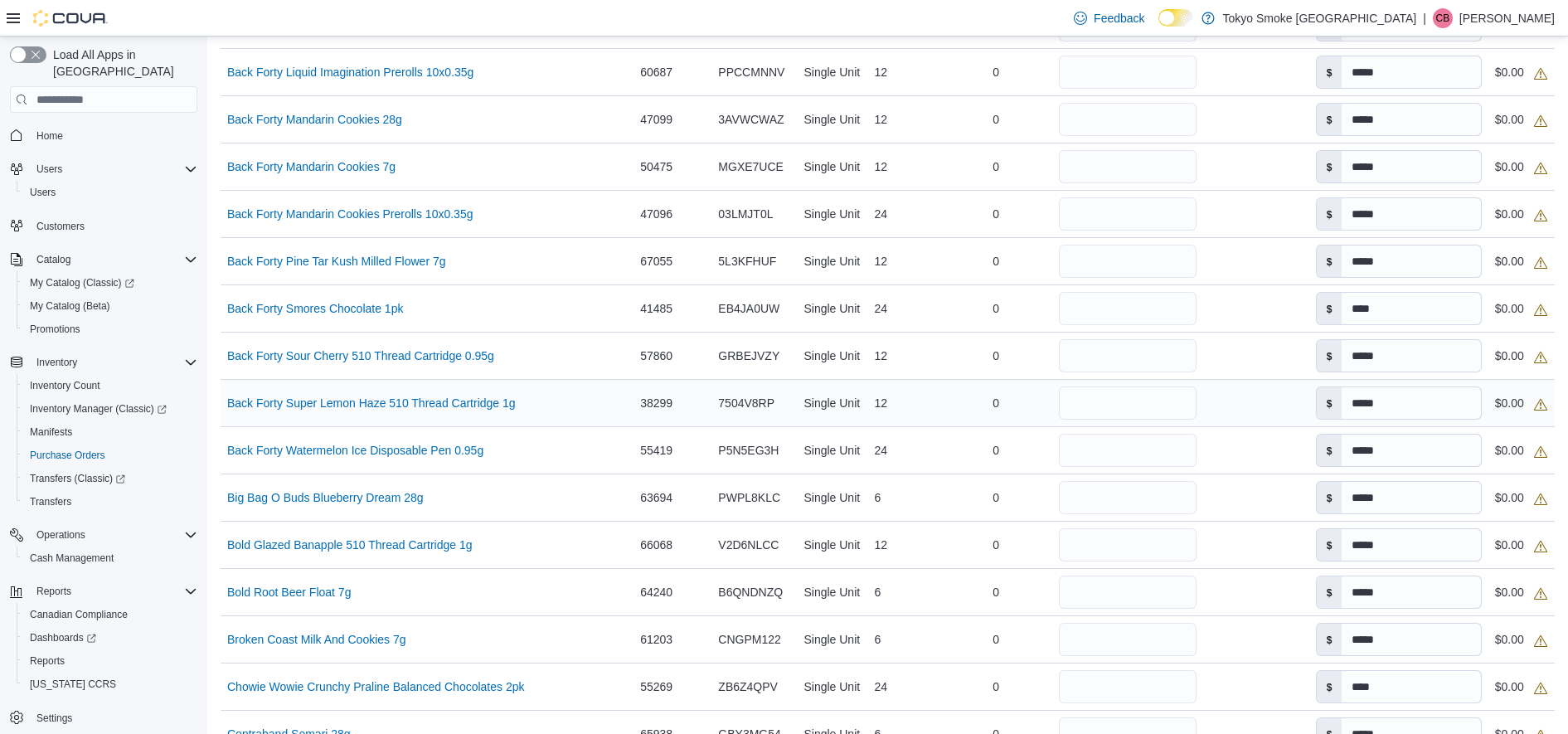
scroll to position [933, 0]
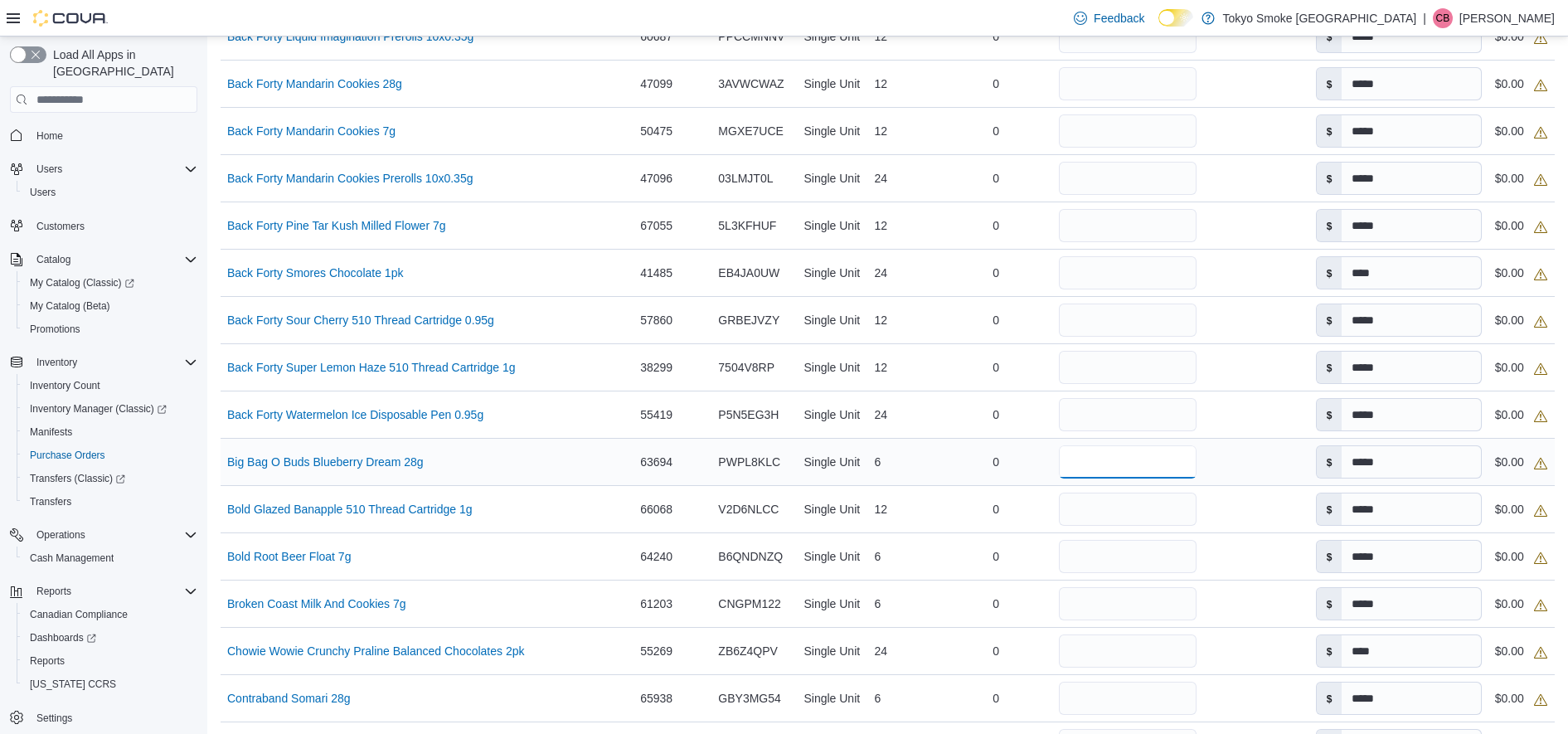
click at [1124, 458] on input "number" at bounding box center [1128, 461] width 139 height 33
type input "*"
click at [926, 425] on div "24" at bounding box center [904, 414] width 72 height 33
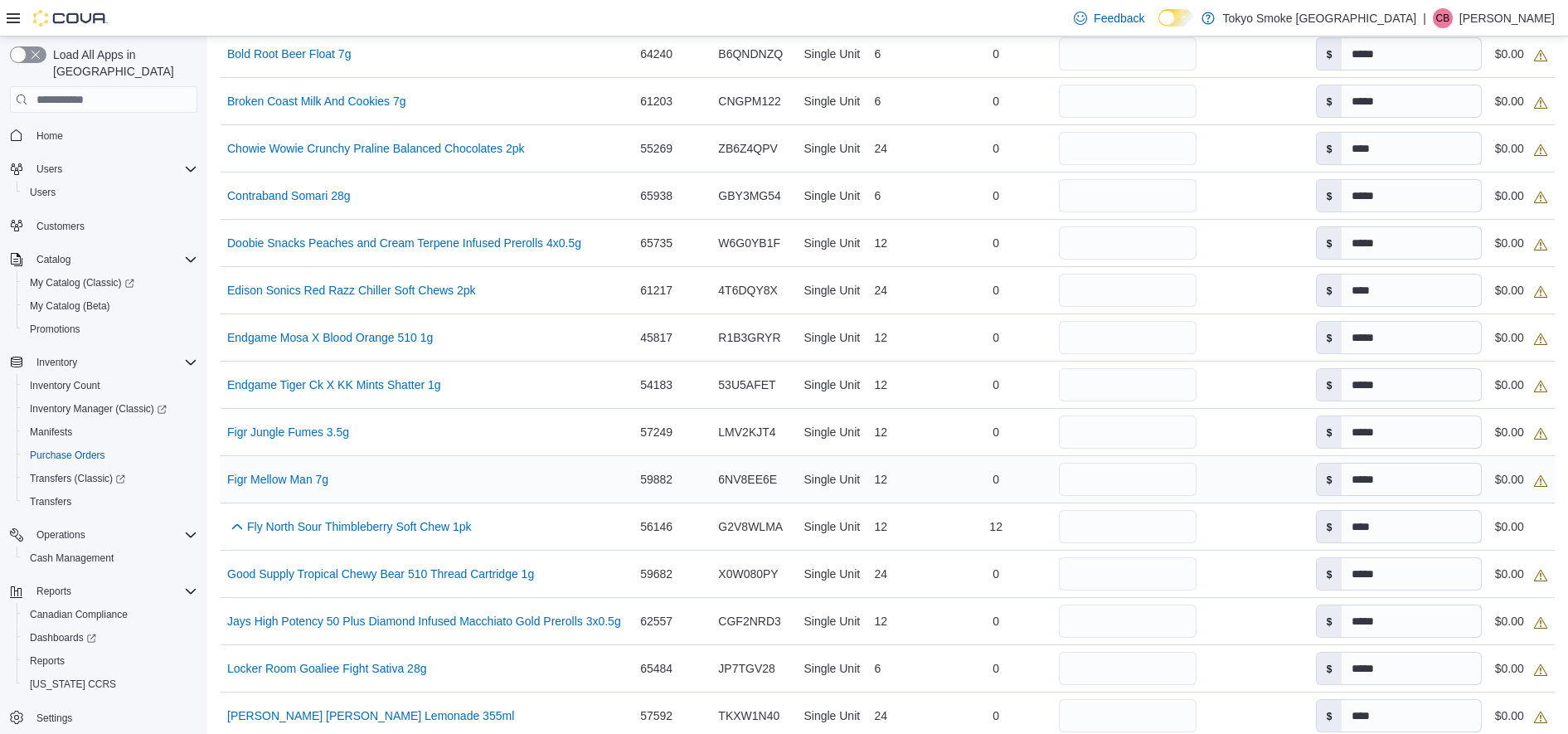
scroll to position [1451, 0]
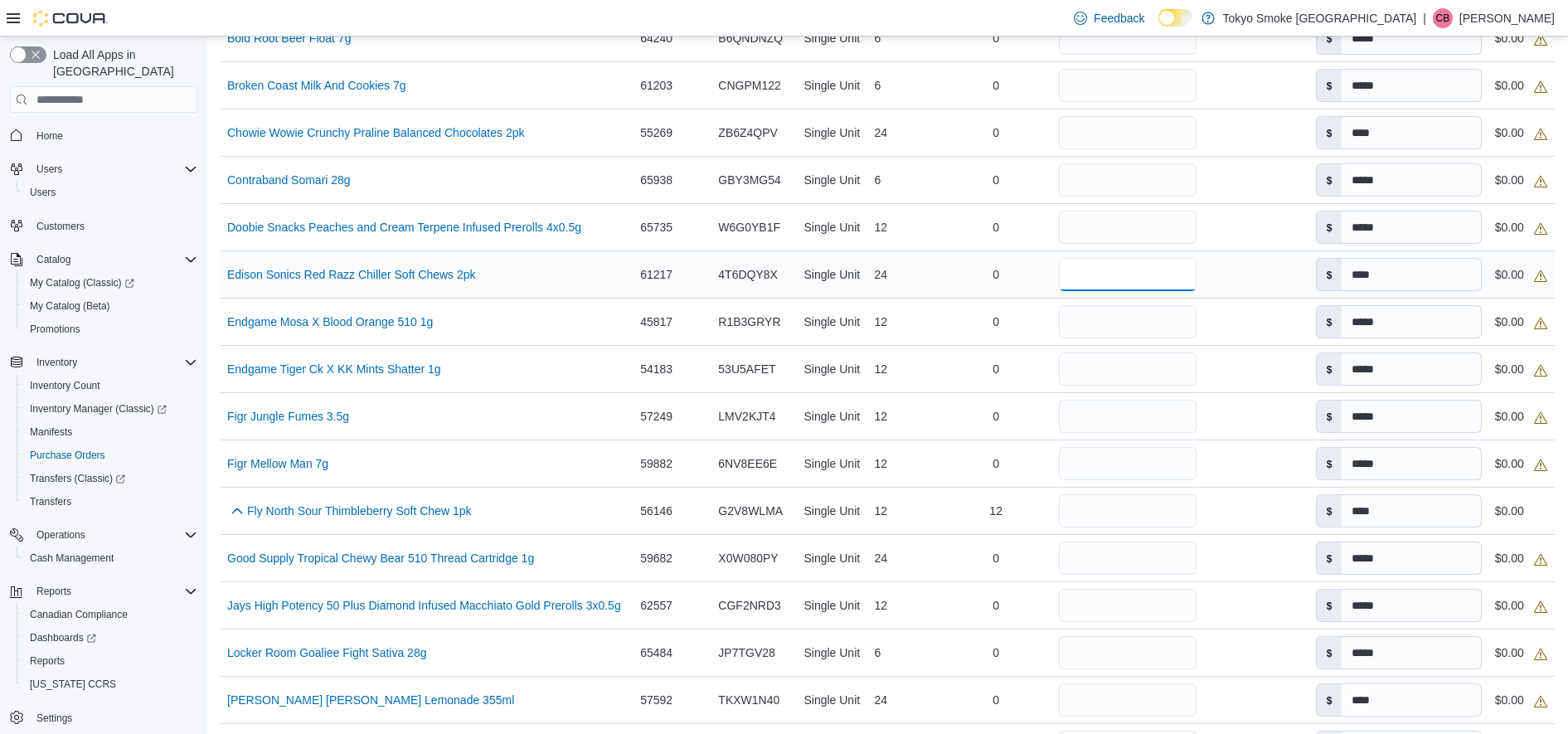
click at [1093, 273] on input "number" at bounding box center [1128, 274] width 139 height 33
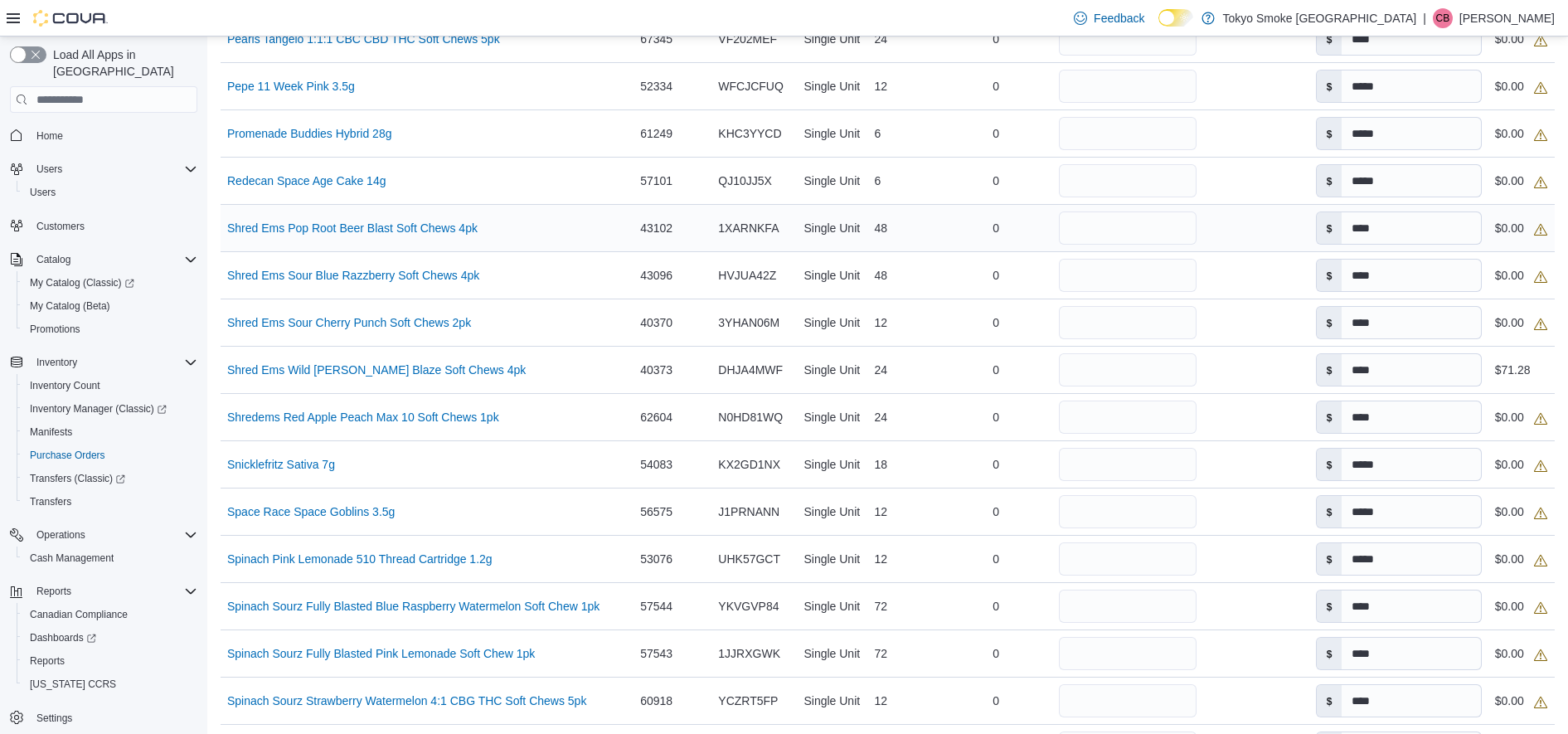
scroll to position [2281, 0]
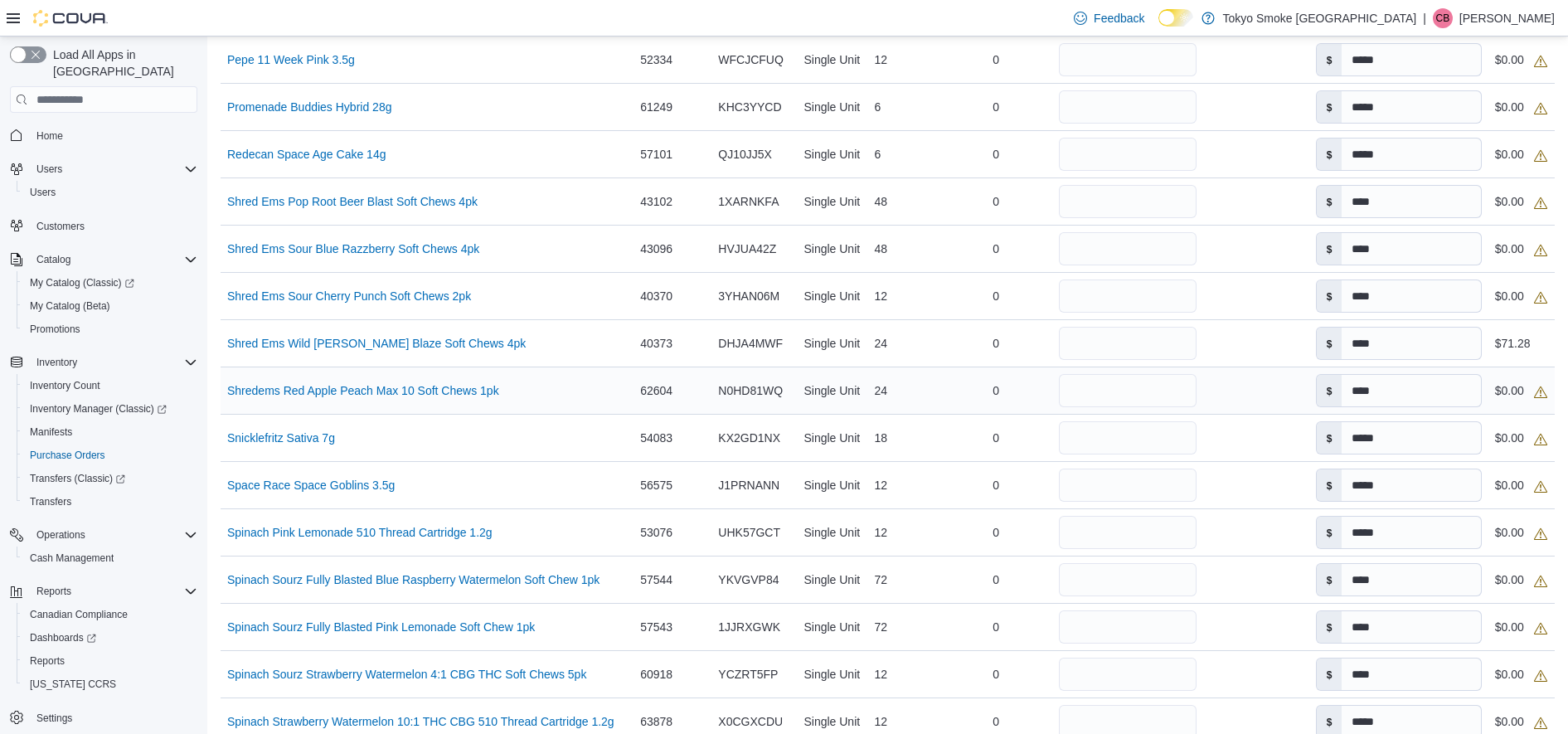
type input "**"
click at [1108, 390] on input "number" at bounding box center [1128, 390] width 139 height 33
type input "**"
click at [1092, 255] on input "number" at bounding box center [1128, 248] width 139 height 33
type input "**"
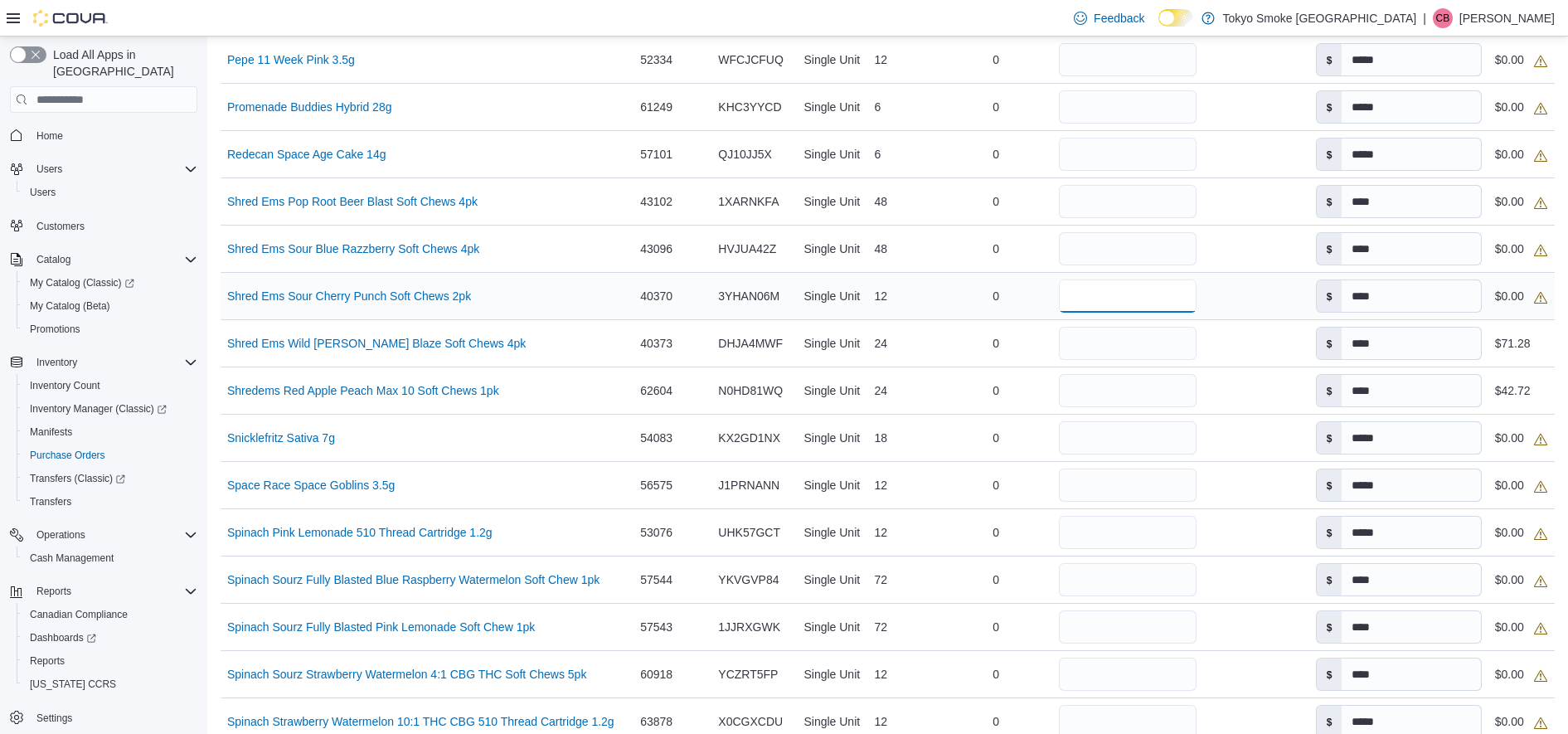
click at [1080, 290] on input "number" at bounding box center [1128, 296] width 139 height 33
type input "**"
click at [1084, 200] on input "number" at bounding box center [1128, 201] width 139 height 33
type input "**"
click at [944, 226] on td "Received Previously 0" at bounding box center [997, 249] width 112 height 47
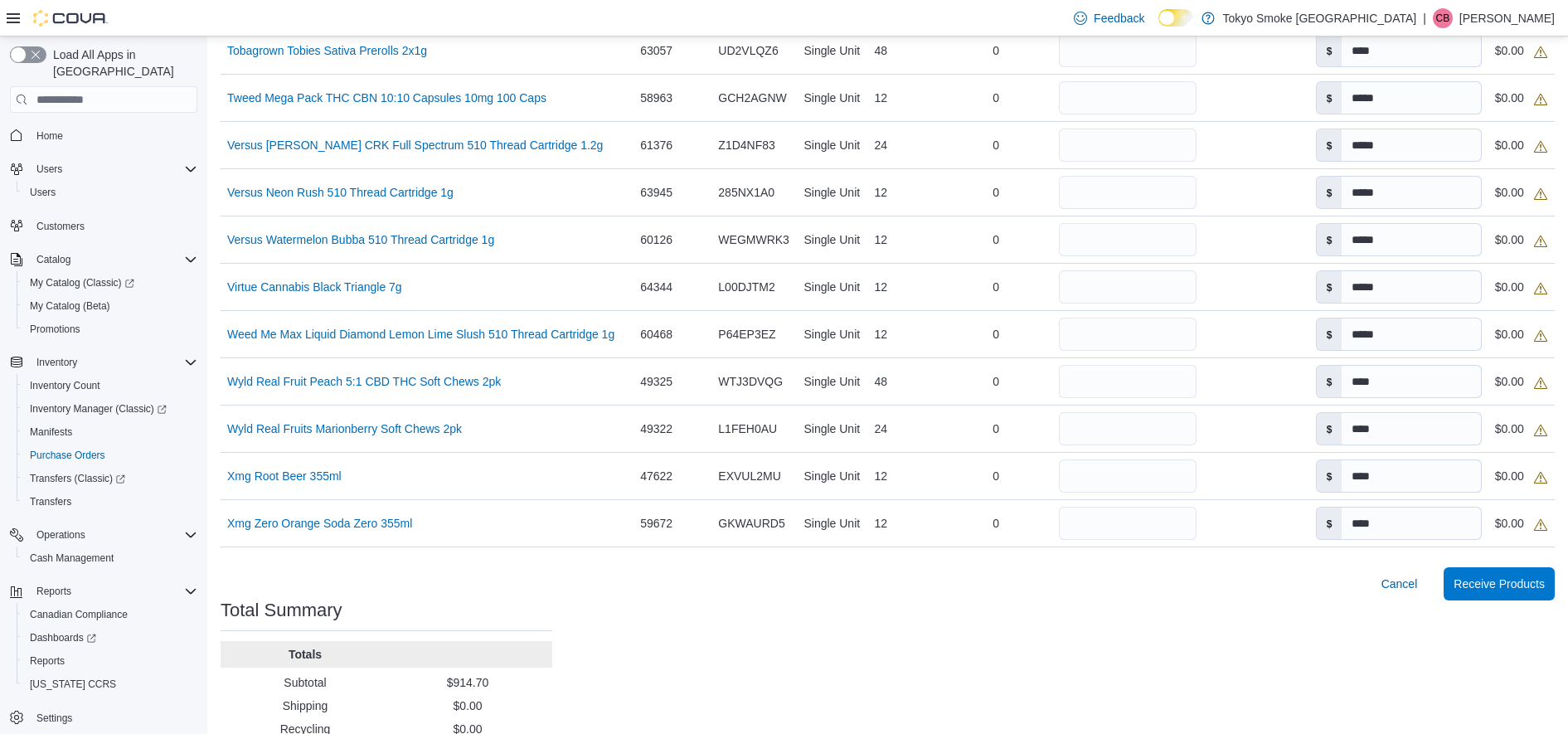
scroll to position [3407, 0]
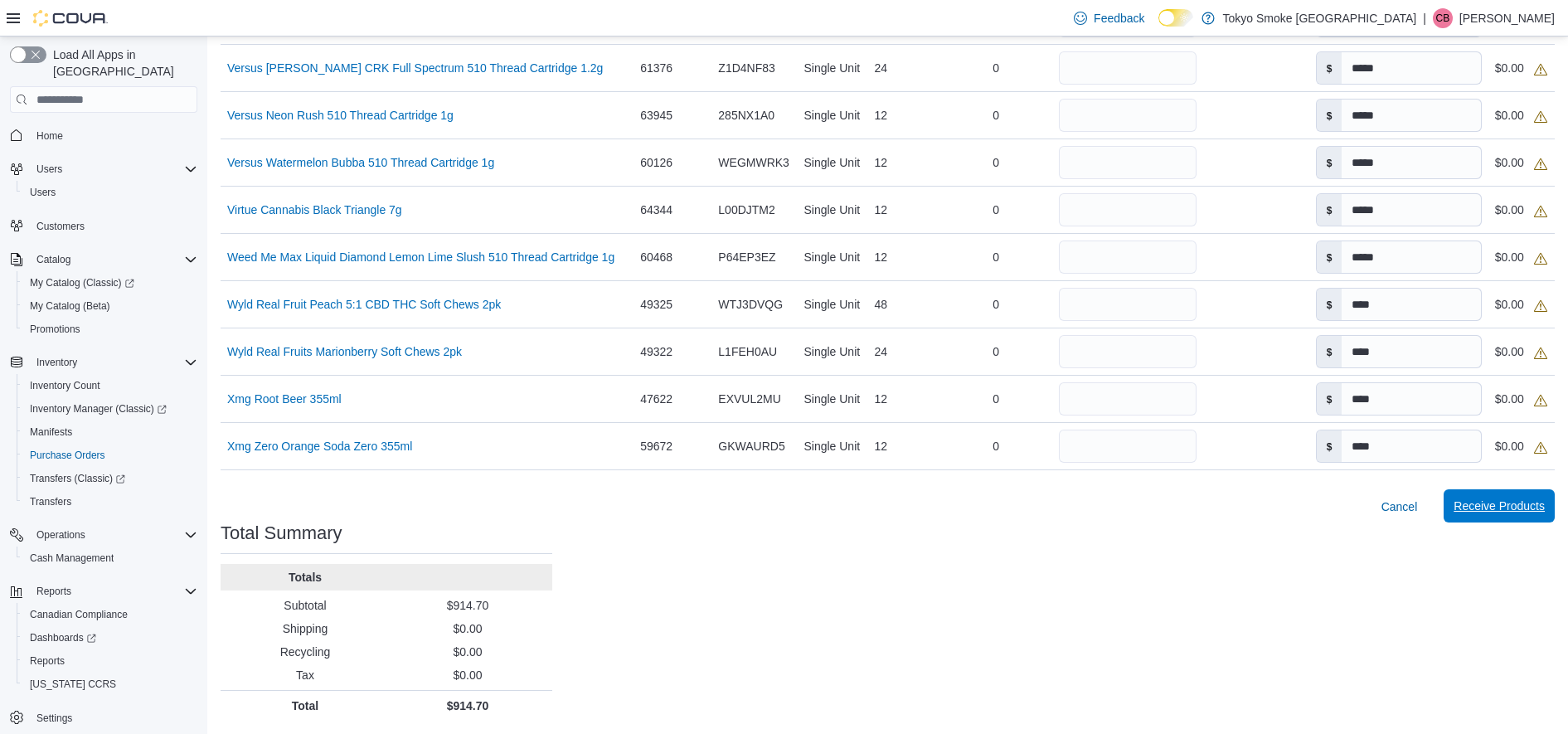
click at [1514, 503] on span "Receive Products" at bounding box center [1499, 506] width 91 height 17
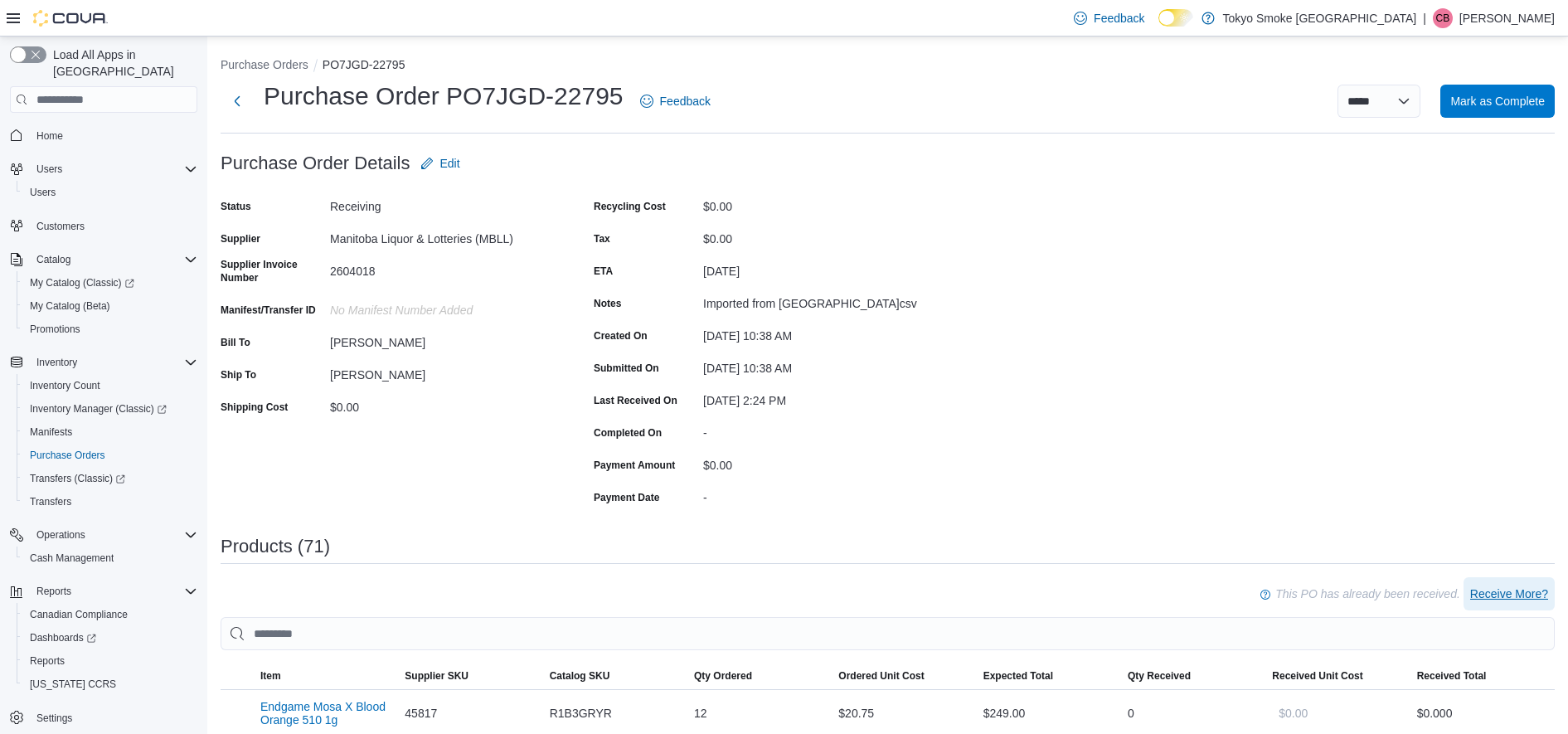
click at [1519, 591] on span "Receive More?" at bounding box center [1509, 594] width 78 height 17
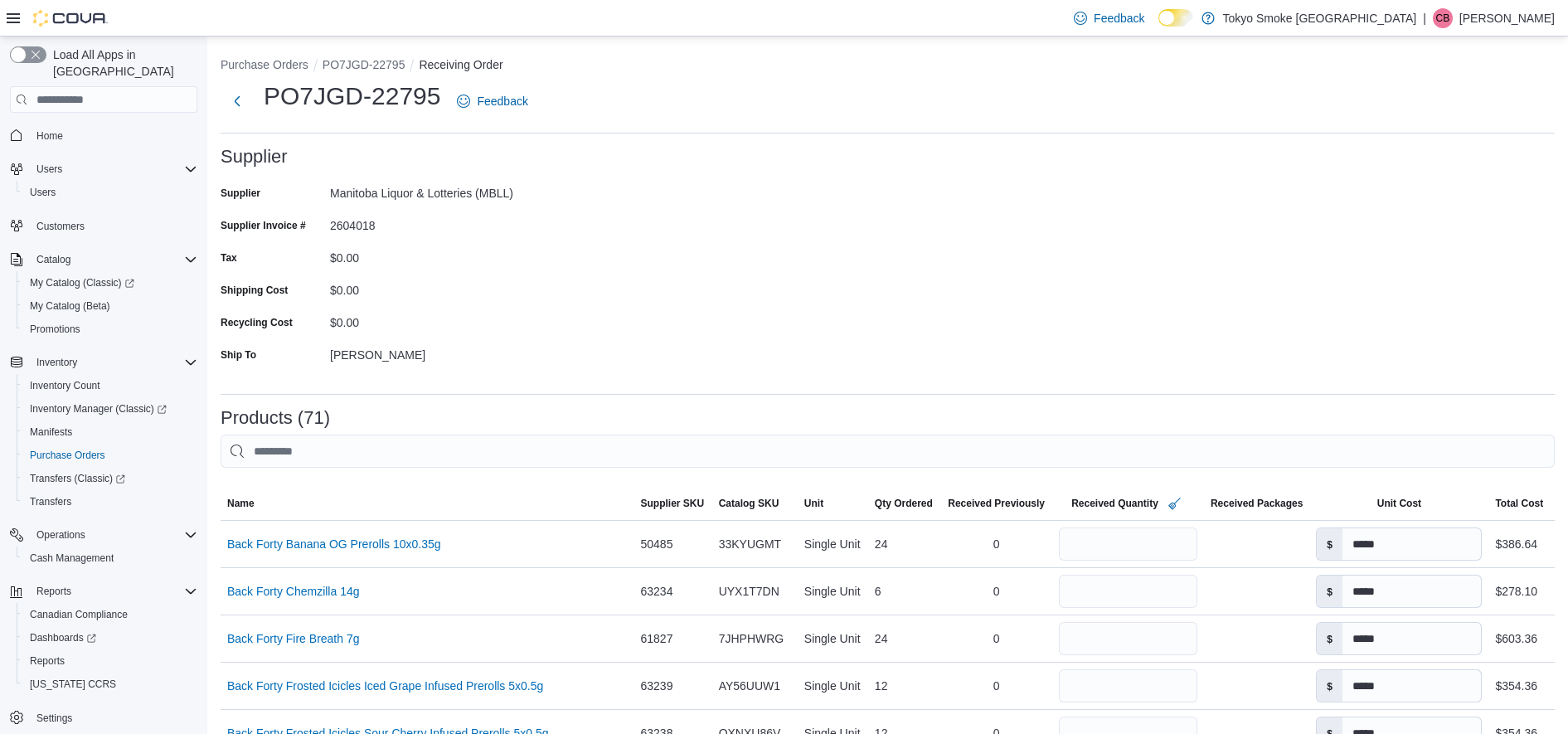
click at [1006, 274] on form "Supplier Supplier Manitoba Liquor & Lotteries (MBLL) Supplier Invoice # 2604018…" at bounding box center [888, 264] width 1334 height 234
click at [746, 275] on form "Supplier Supplier Manitoba Liquor & Lotteries (MBLL) Supplier Invoice # 2604018…" at bounding box center [888, 264] width 1334 height 234
drag, startPoint x: 882, startPoint y: 142, endPoint x: 895, endPoint y: 180, distance: 40.4
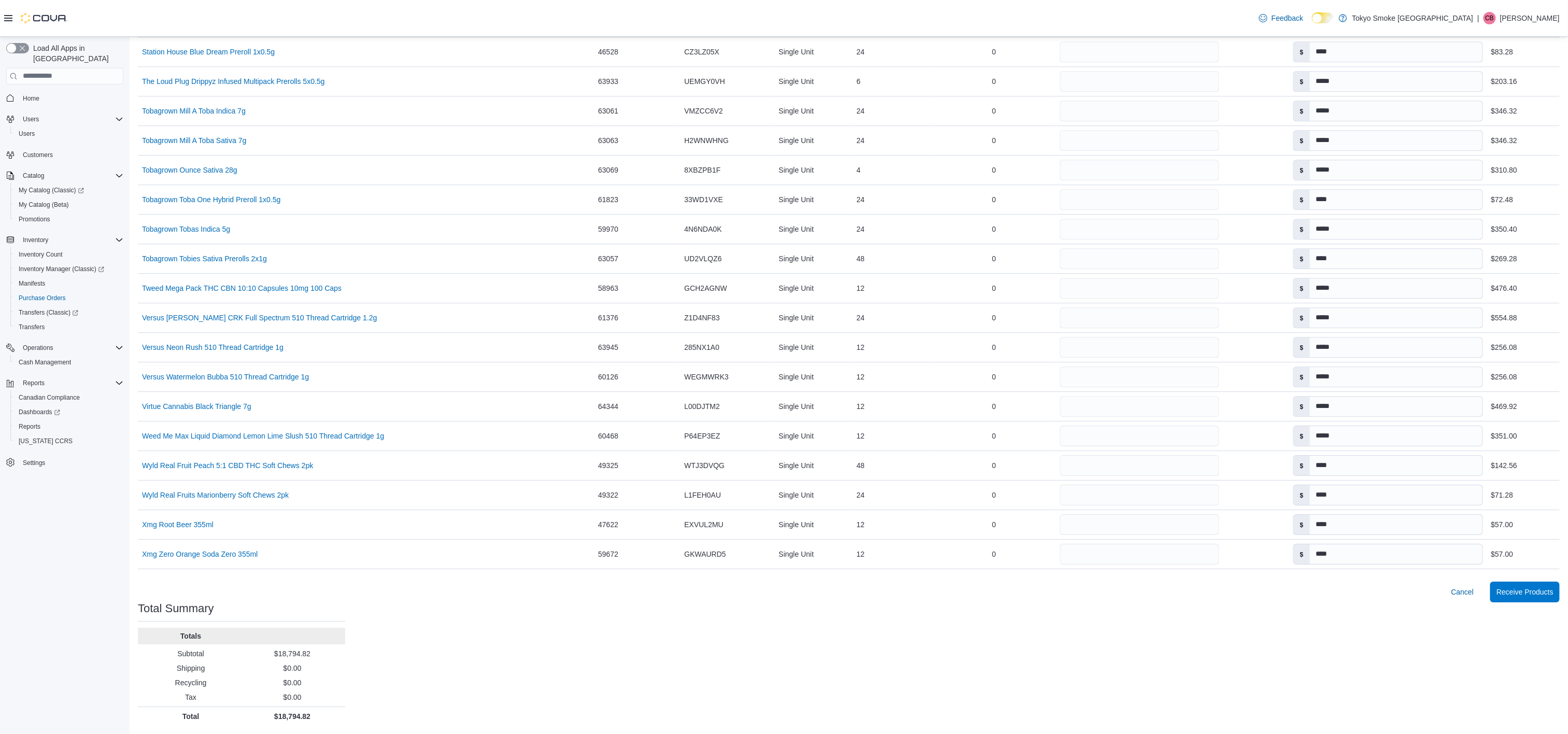
scroll to position [1891, 0]
click at [989, 458] on span "Cancel" at bounding box center [1462, 592] width 22 height 11
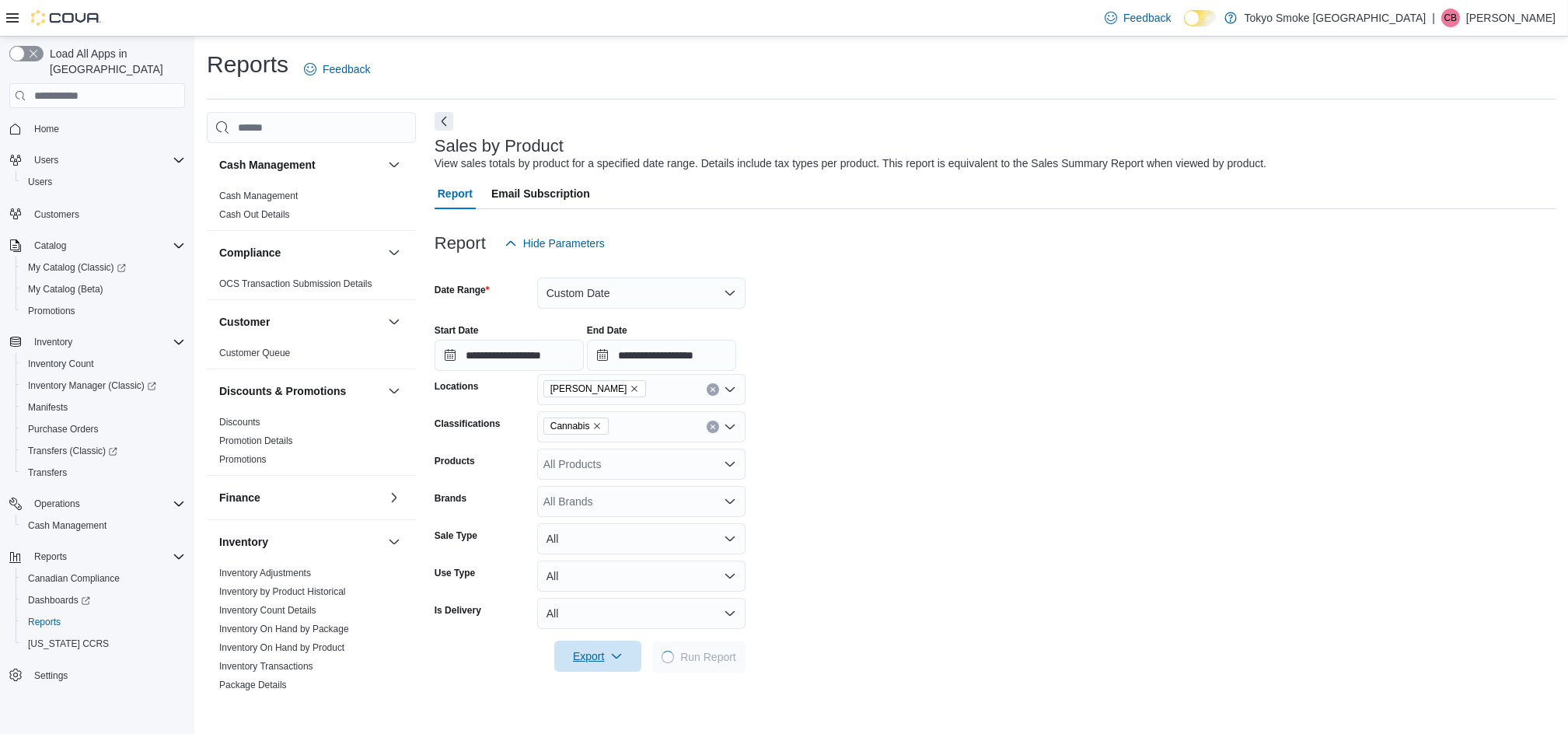
click at [575, 665] on span "Export" at bounding box center [597, 655] width 68 height 31
click at [604, 558] on span "Export to Excel" at bounding box center [600, 563] width 70 height 12
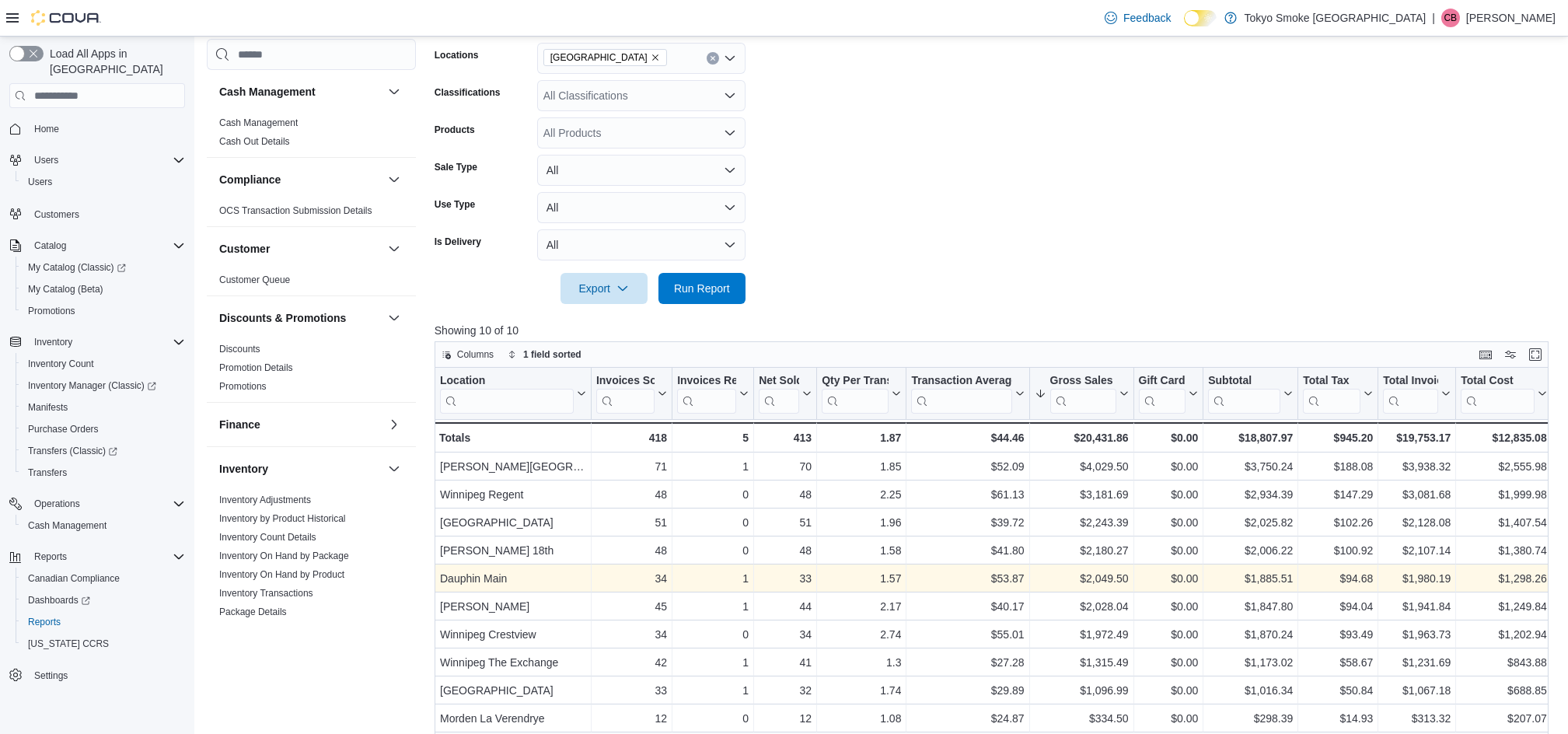
scroll to position [479, 0]
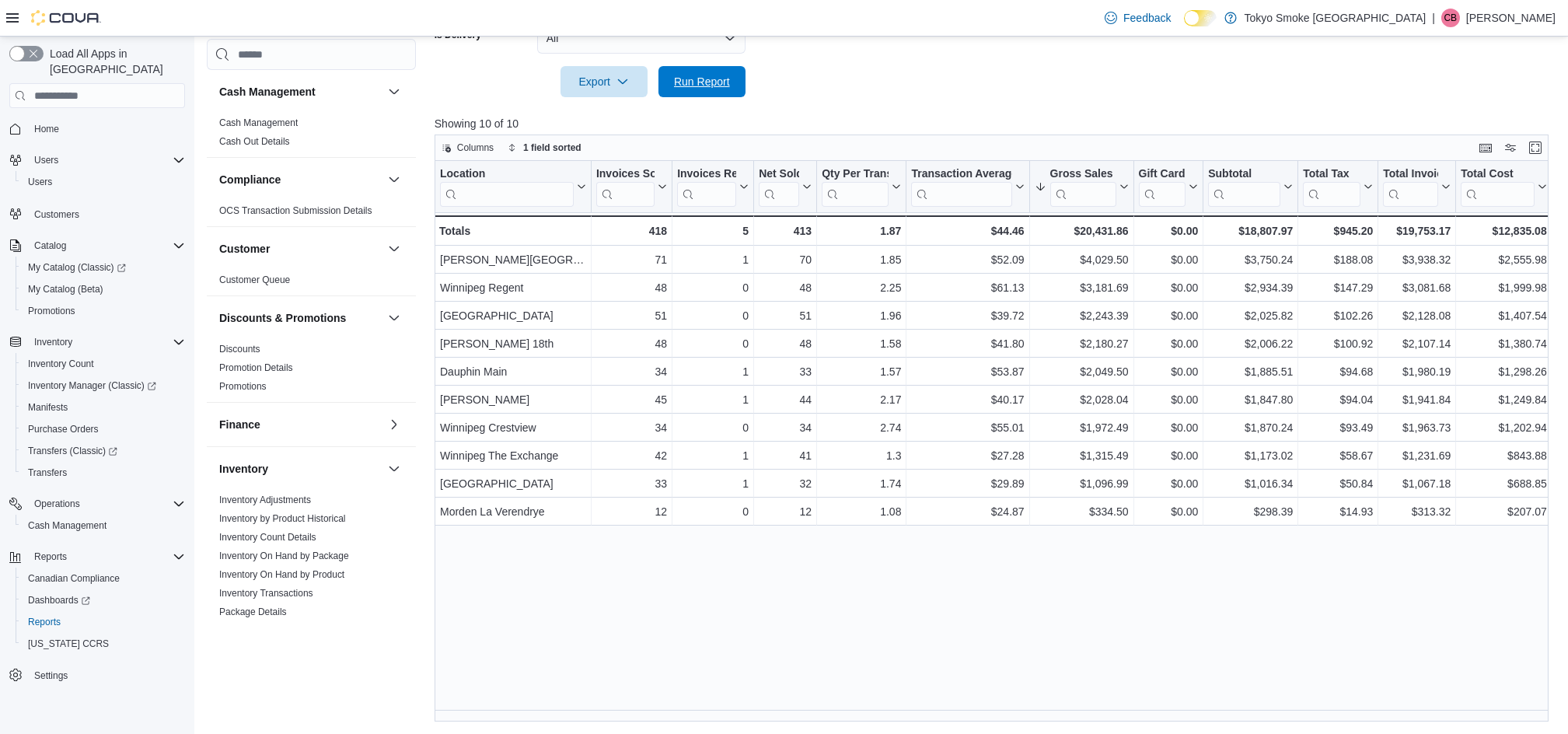
click at [698, 80] on span "Run Report" at bounding box center [702, 82] width 56 height 16
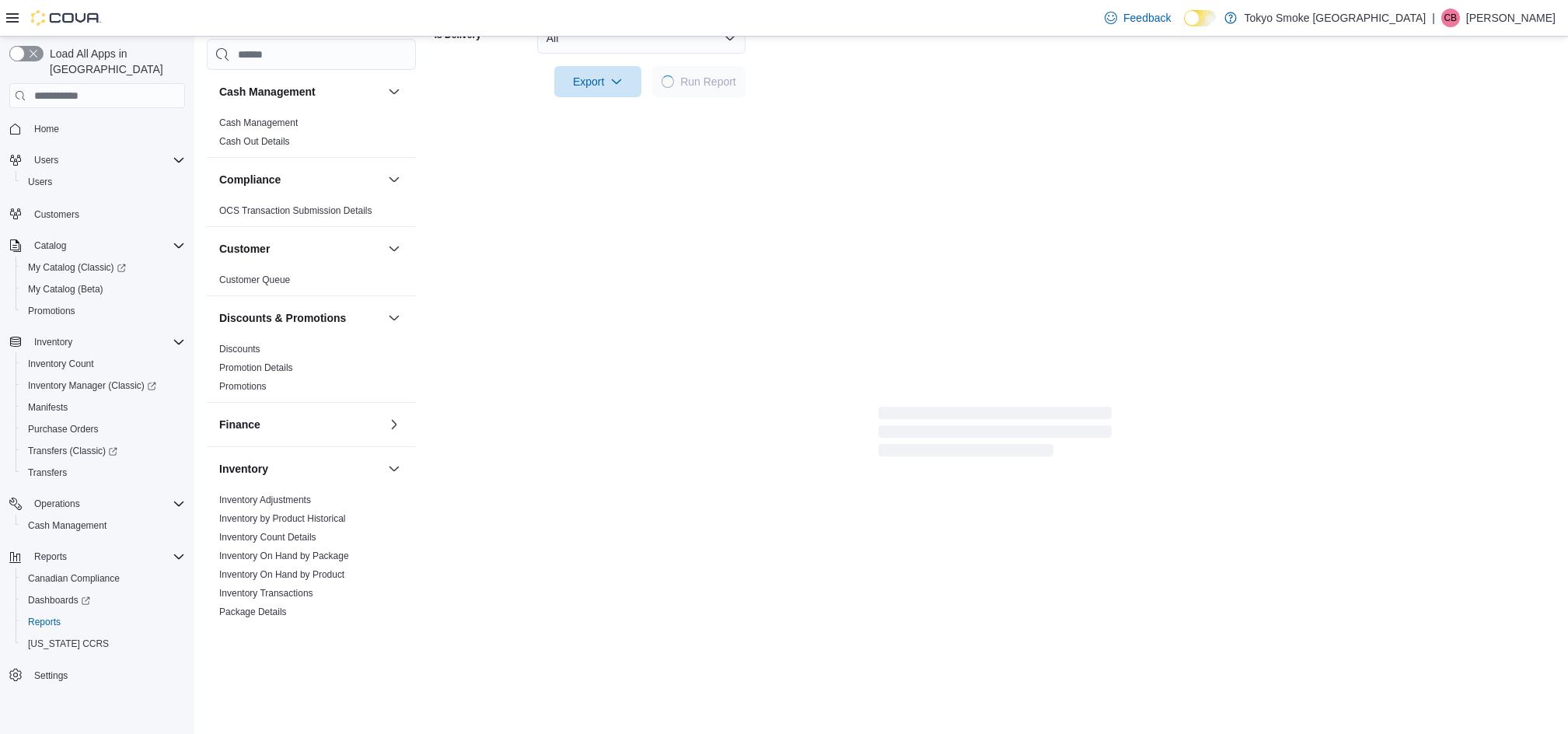
click at [1031, 106] on div at bounding box center [995, 107] width 1121 height 19
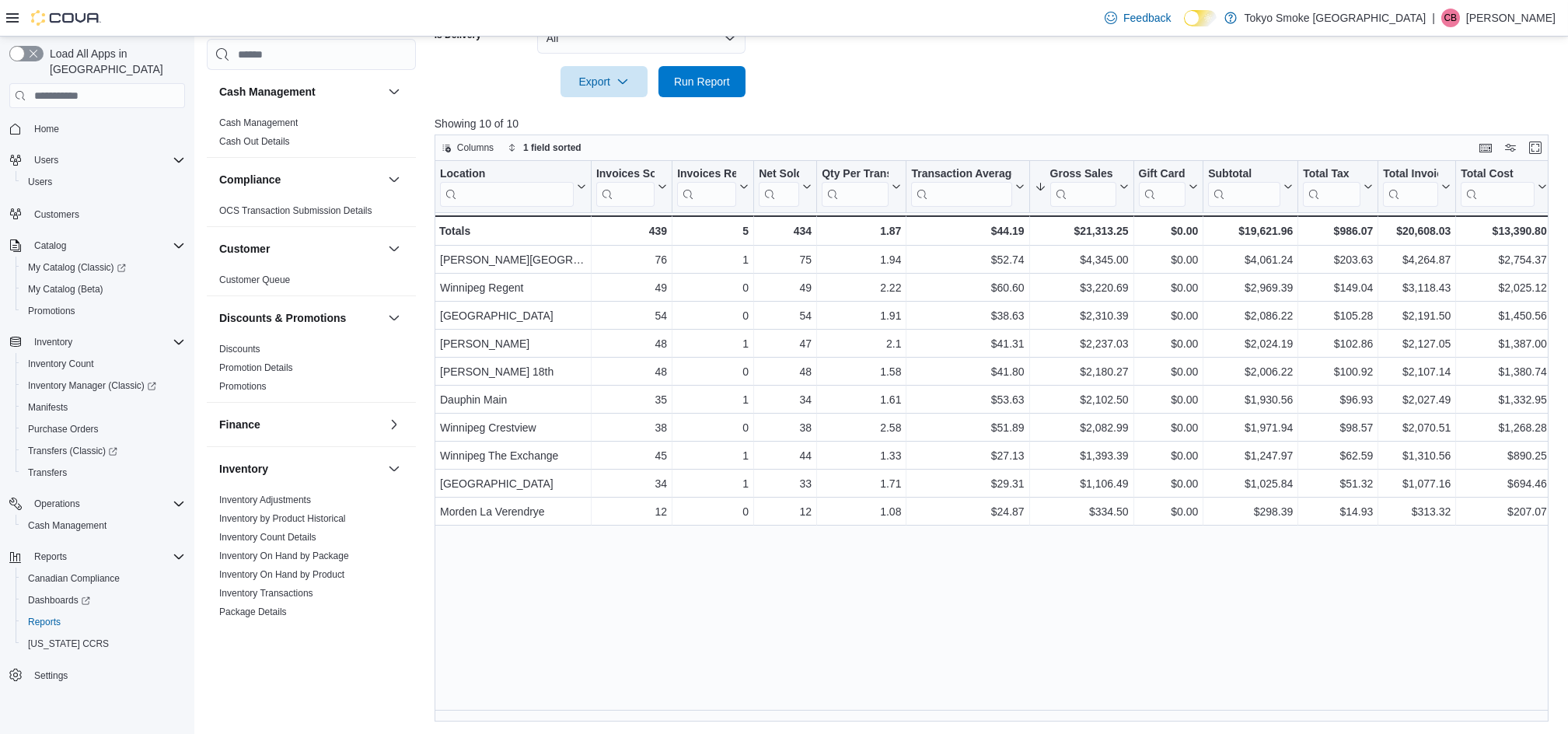
click at [701, 78] on span "Run Report" at bounding box center [702, 81] width 56 height 16
click at [699, 80] on span "Run Report" at bounding box center [702, 81] width 56 height 16
click at [899, 108] on div at bounding box center [997, 107] width 1126 height 19
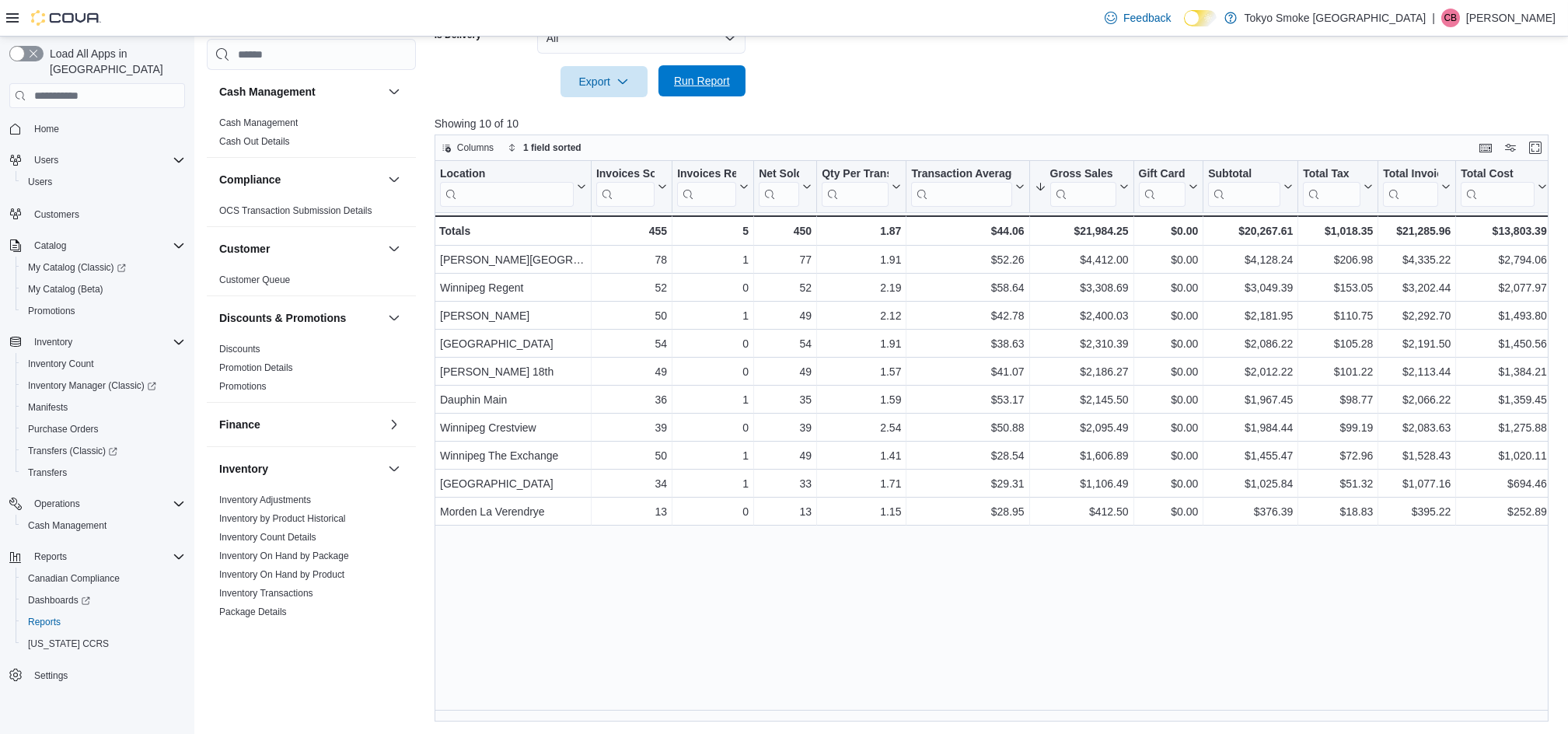
click at [729, 71] on span "Run Report" at bounding box center [701, 81] width 68 height 31
